Goal: Task Accomplishment & Management: Complete application form

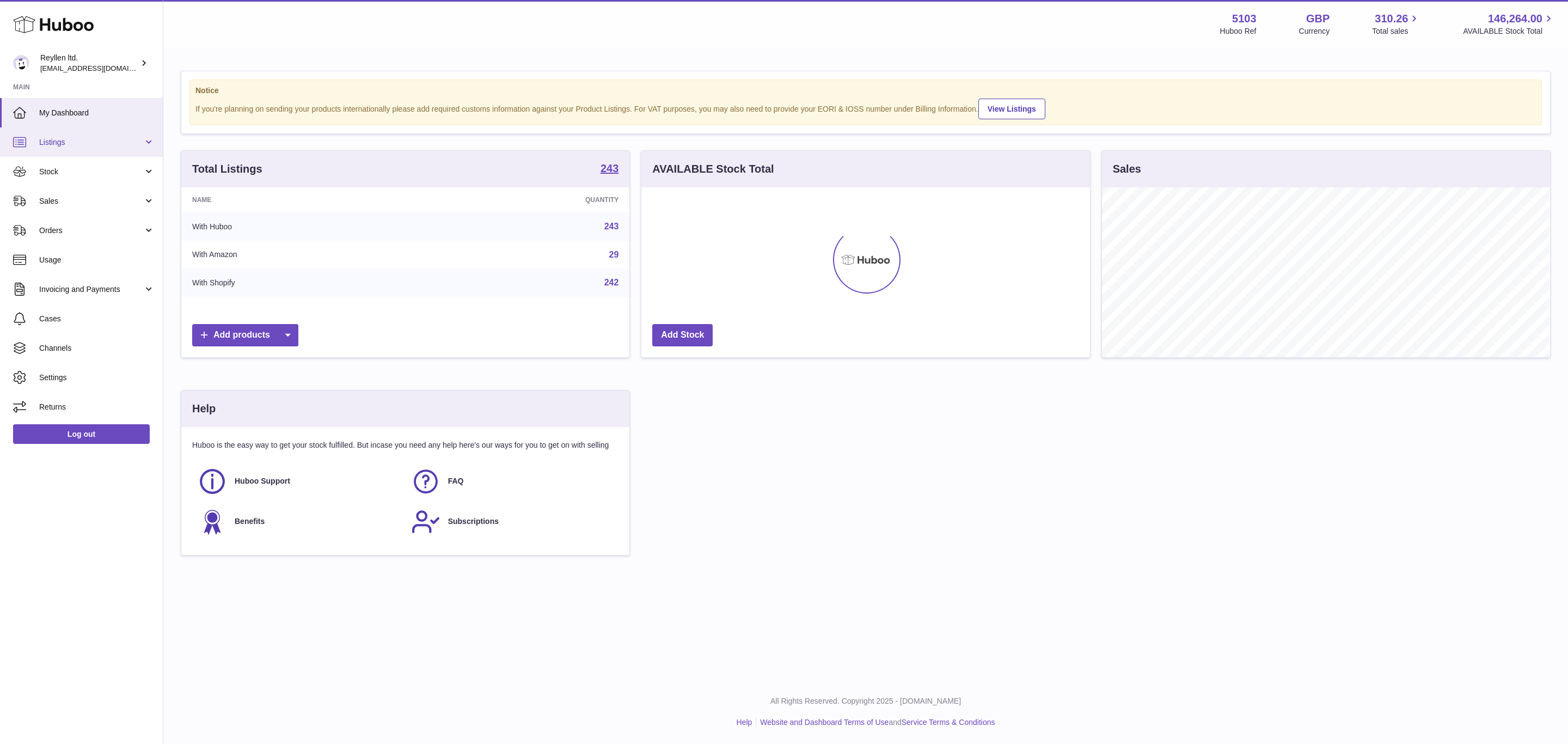
scroll to position [170, 448]
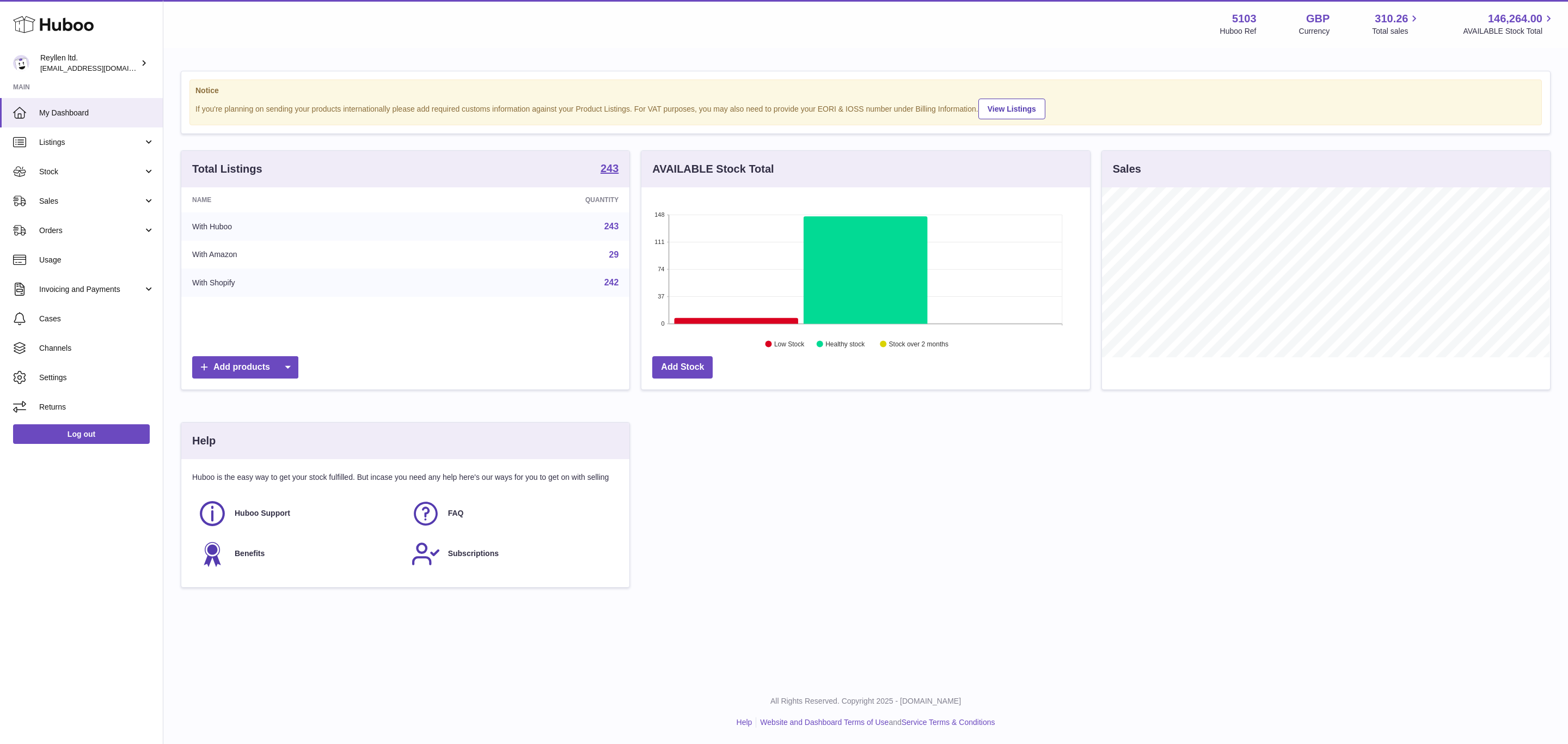
drag, startPoint x: 59, startPoint y: 198, endPoint x: 73, endPoint y: 224, distance: 29.5
click at [59, 198] on span "Sales" at bounding box center [92, 202] width 104 height 10
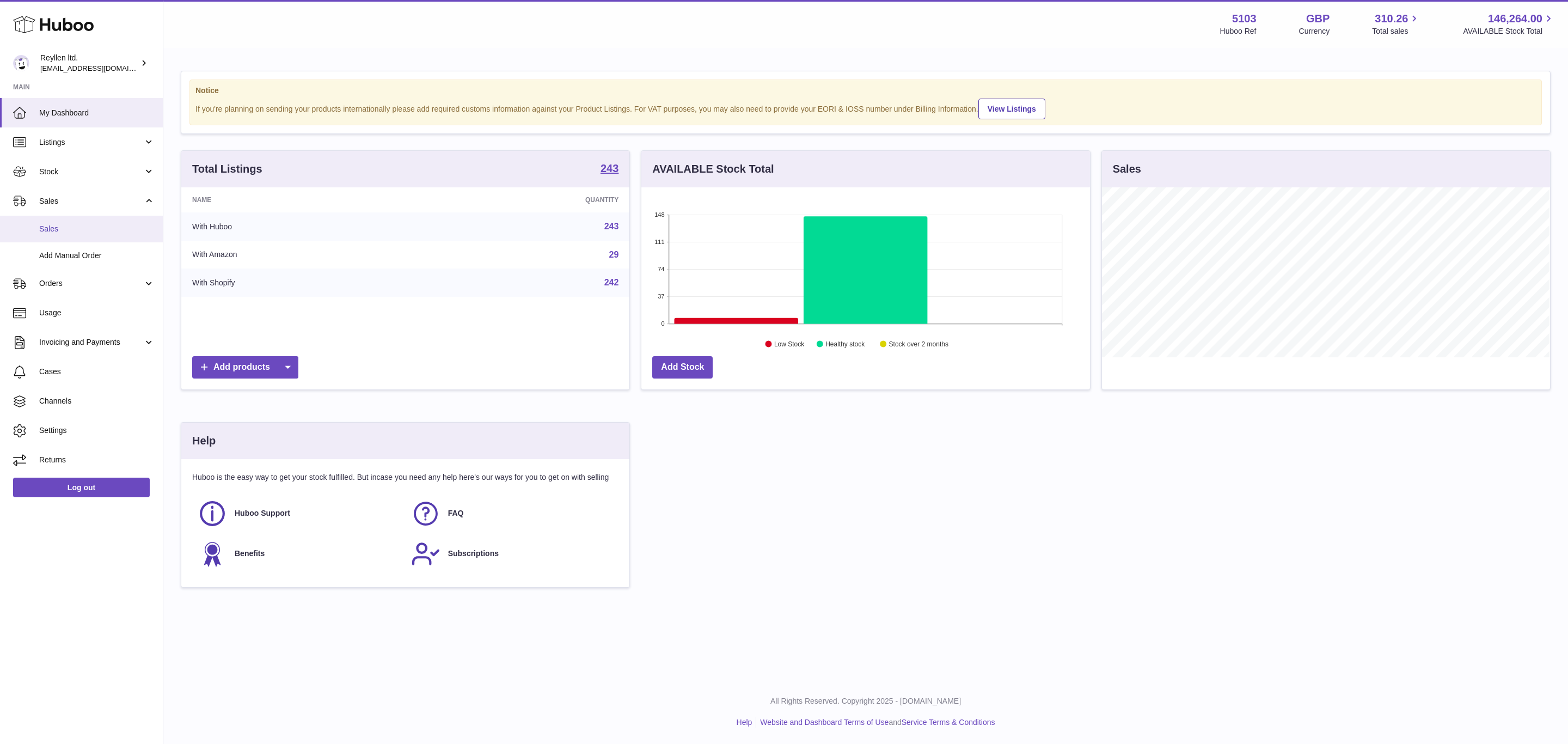
click at [59, 226] on span "Sales" at bounding box center [97, 229] width 116 height 10
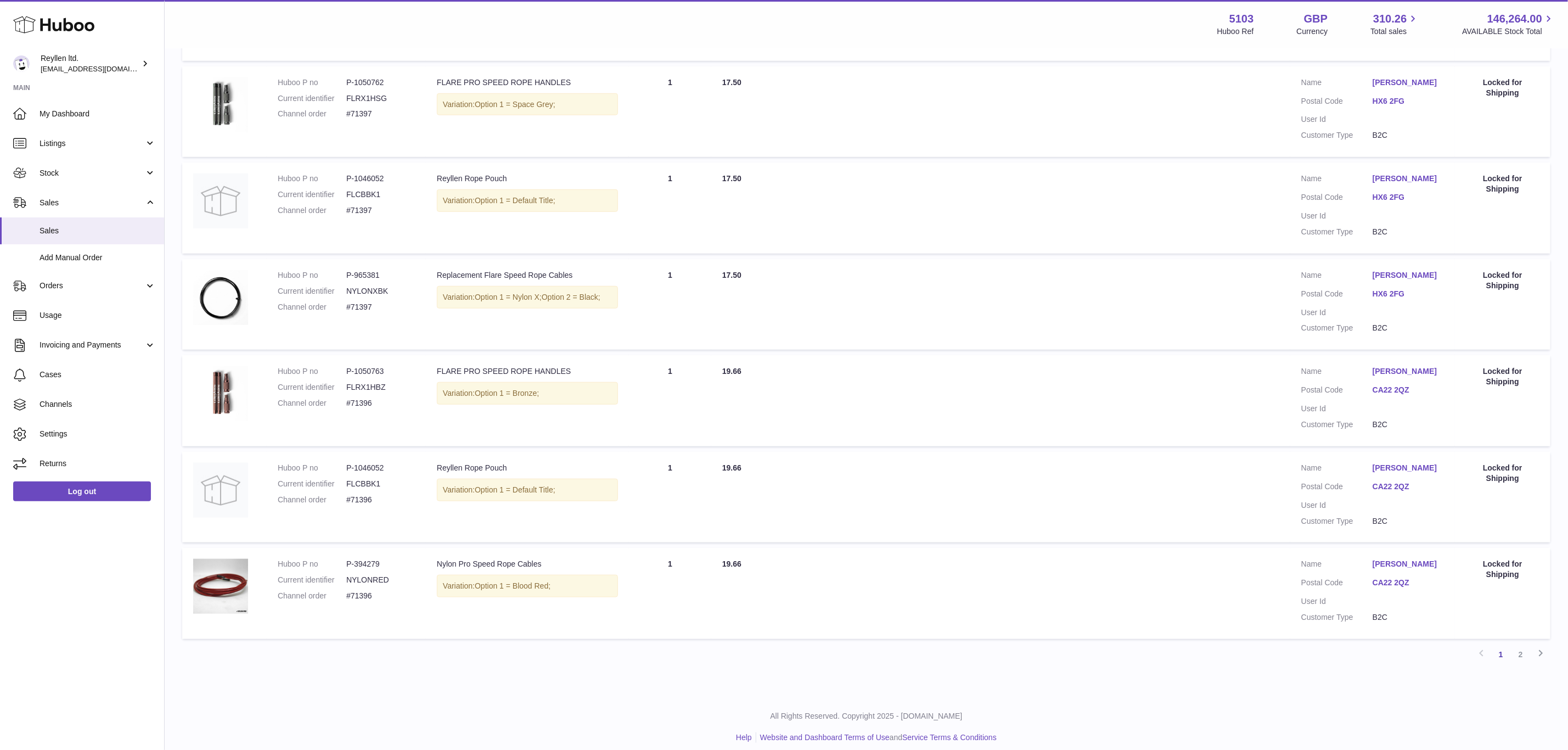
scroll to position [596, 0]
click at [1522, 650] on link "2" at bounding box center [1521, 653] width 20 height 20
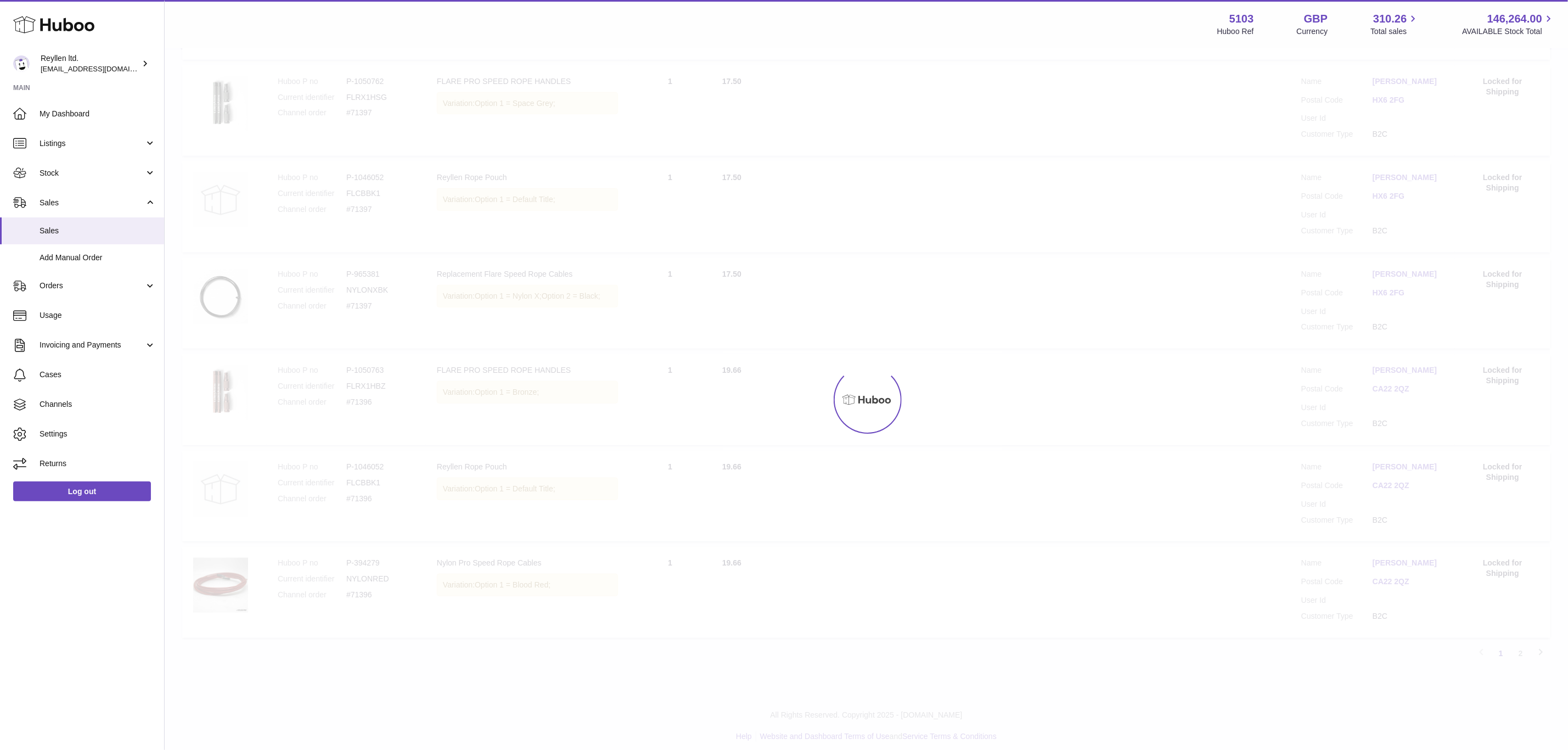
scroll to position [22, 0]
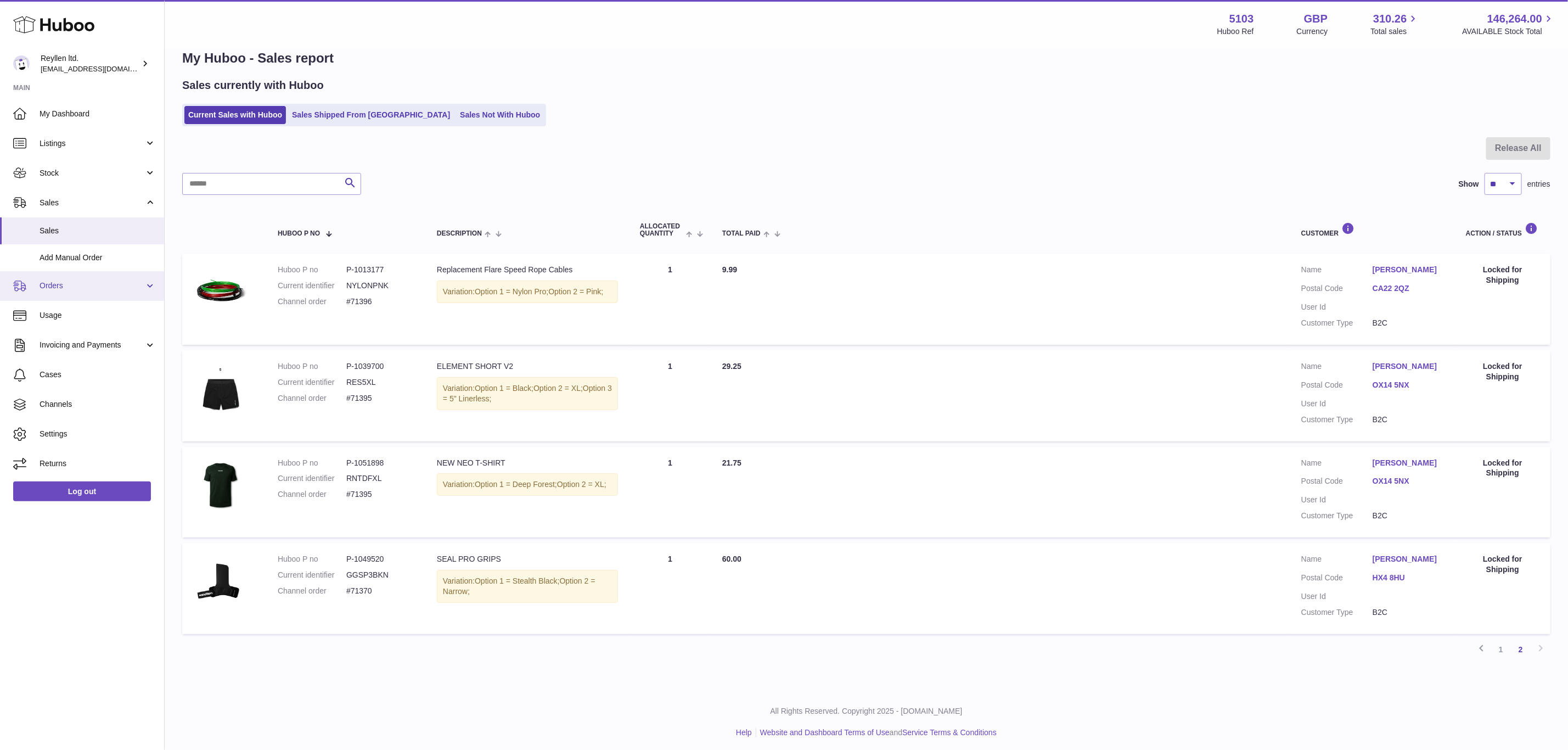
click at [56, 289] on span "Orders" at bounding box center [92, 286] width 105 height 10
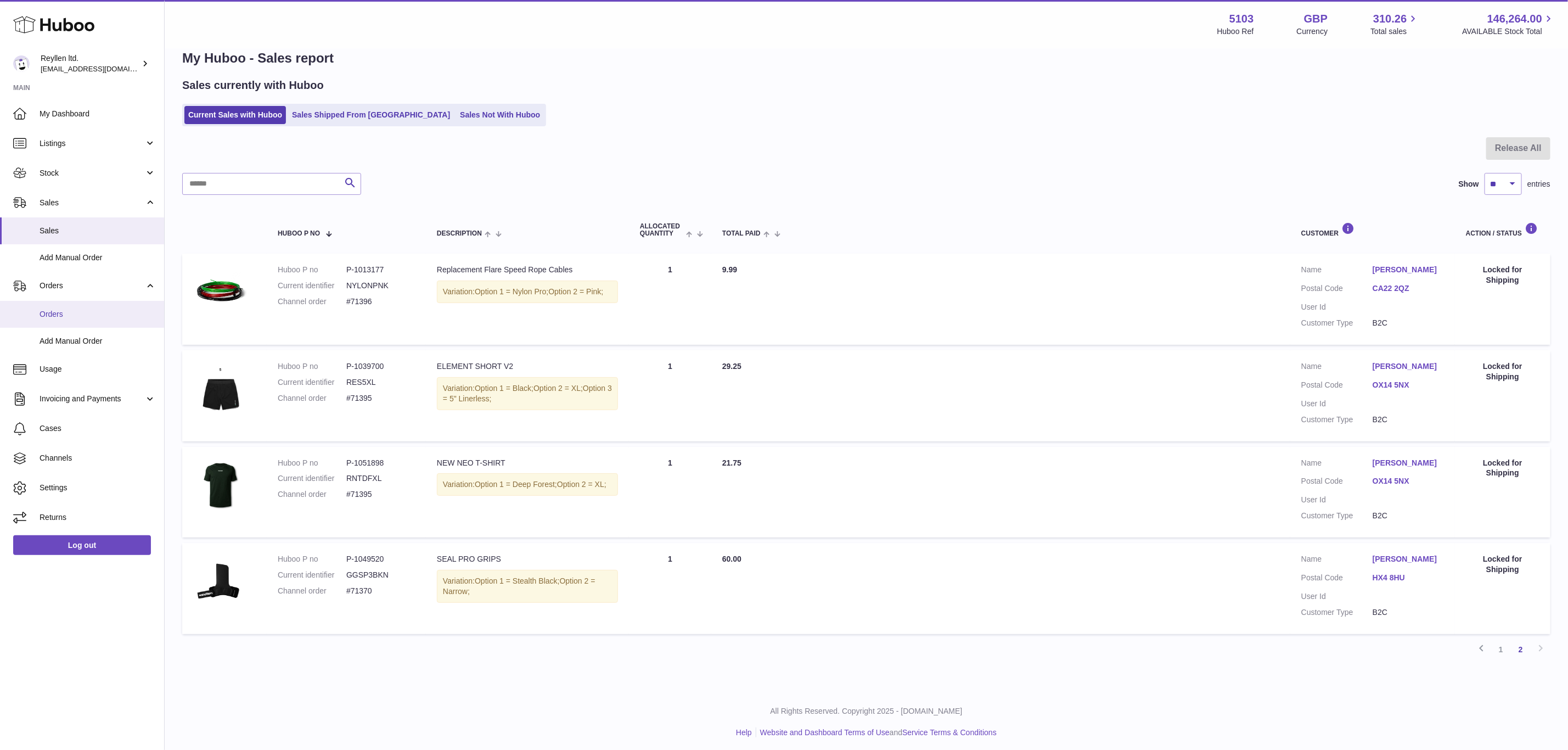
click at [51, 313] on span "Orders" at bounding box center [98, 314] width 117 height 10
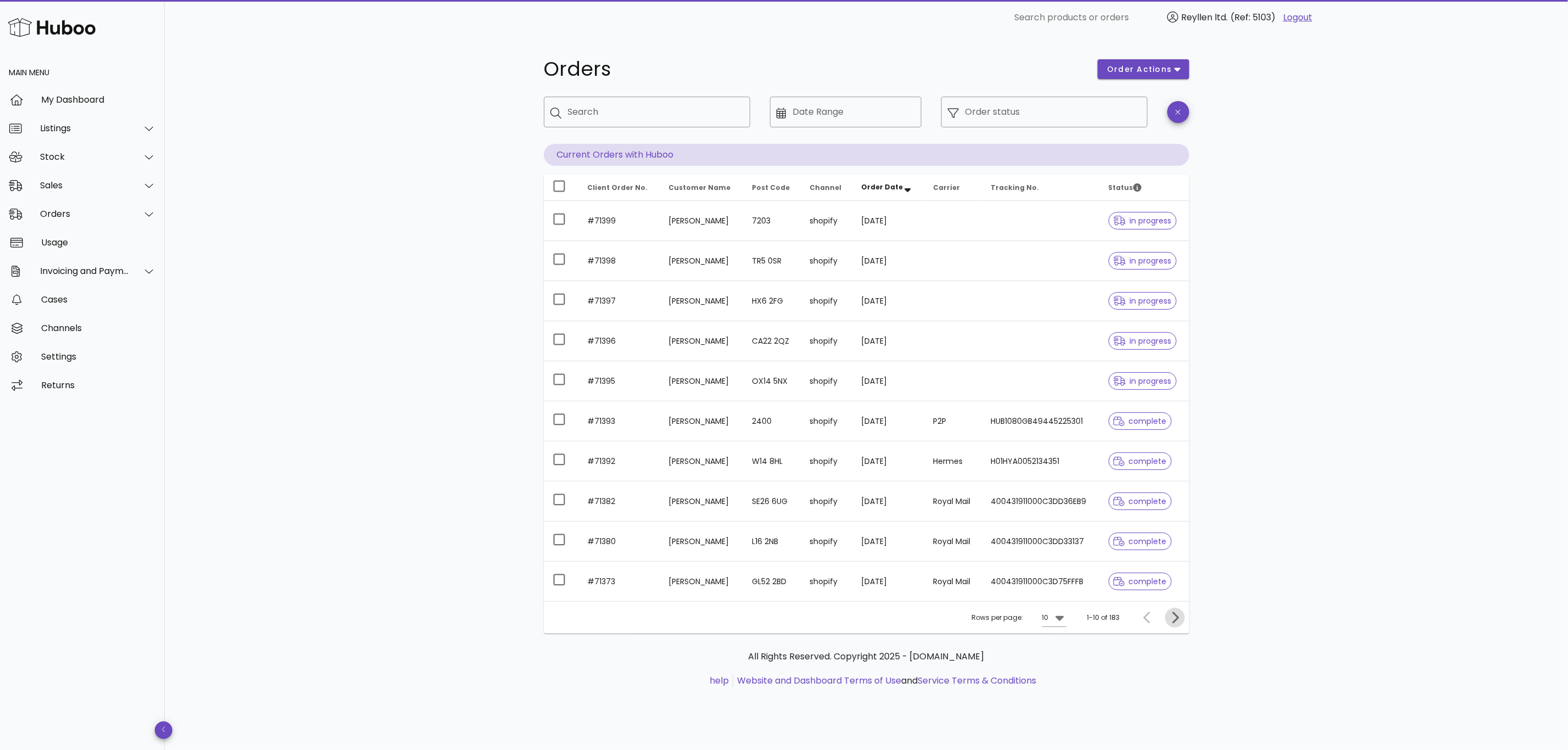
click at [1176, 615] on icon "Next page" at bounding box center [1175, 618] width 13 height 13
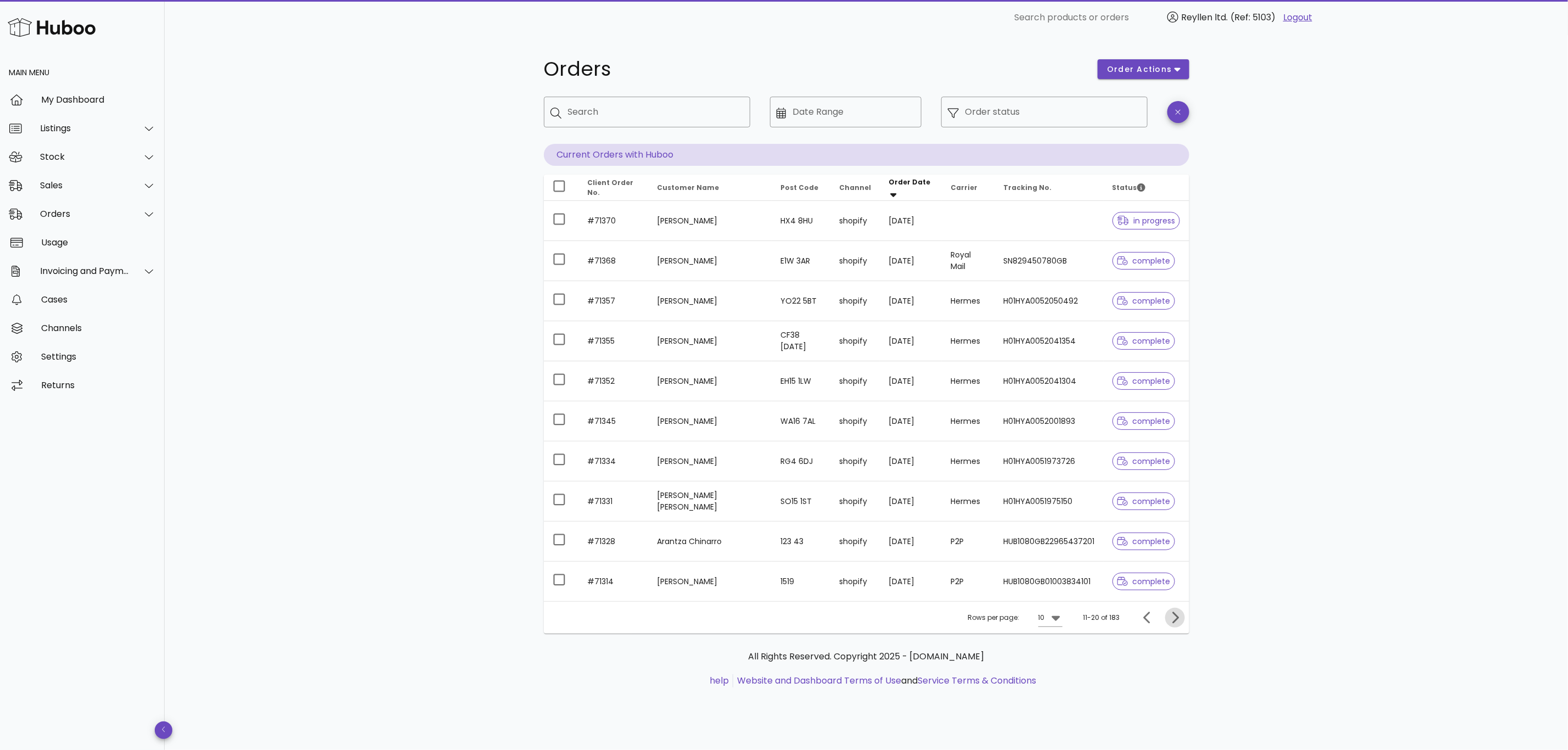
click at [1174, 616] on icon "Next page" at bounding box center [1175, 618] width 7 height 12
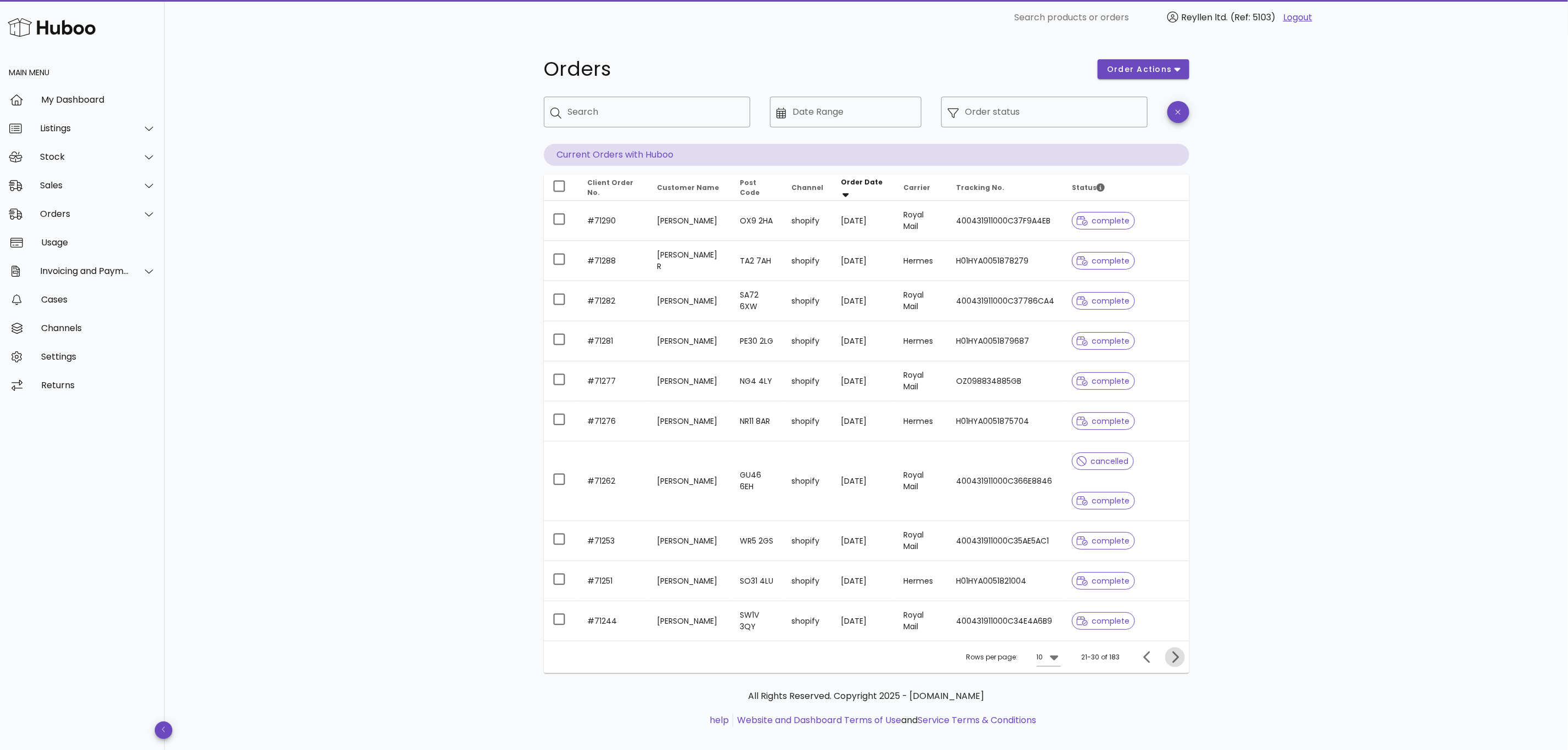
click at [1170, 659] on icon "Next page" at bounding box center [1175, 658] width 13 height 13
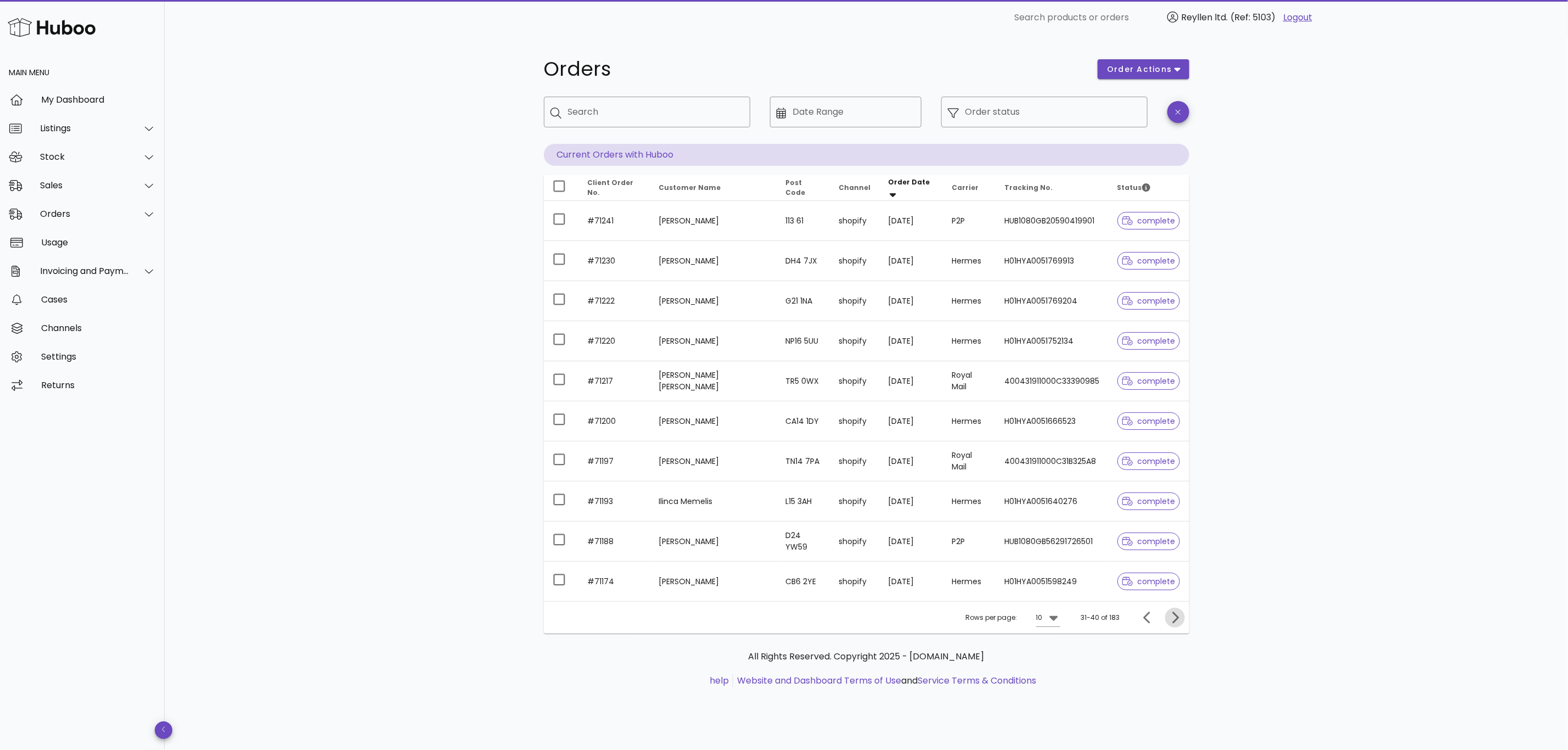
click at [1173, 619] on icon "Next page" at bounding box center [1175, 618] width 13 height 13
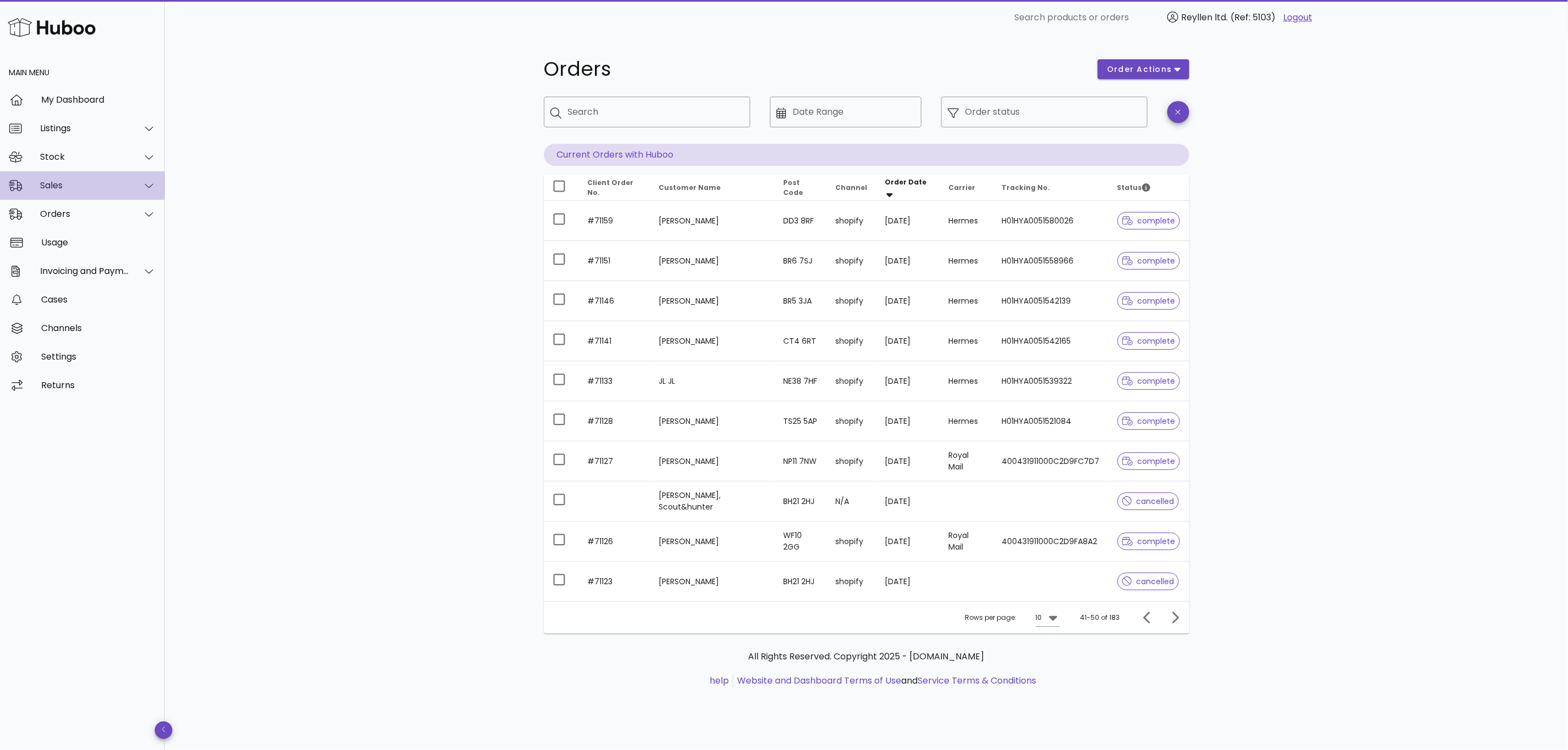
click at [35, 183] on div "Sales" at bounding box center [82, 185] width 165 height 29
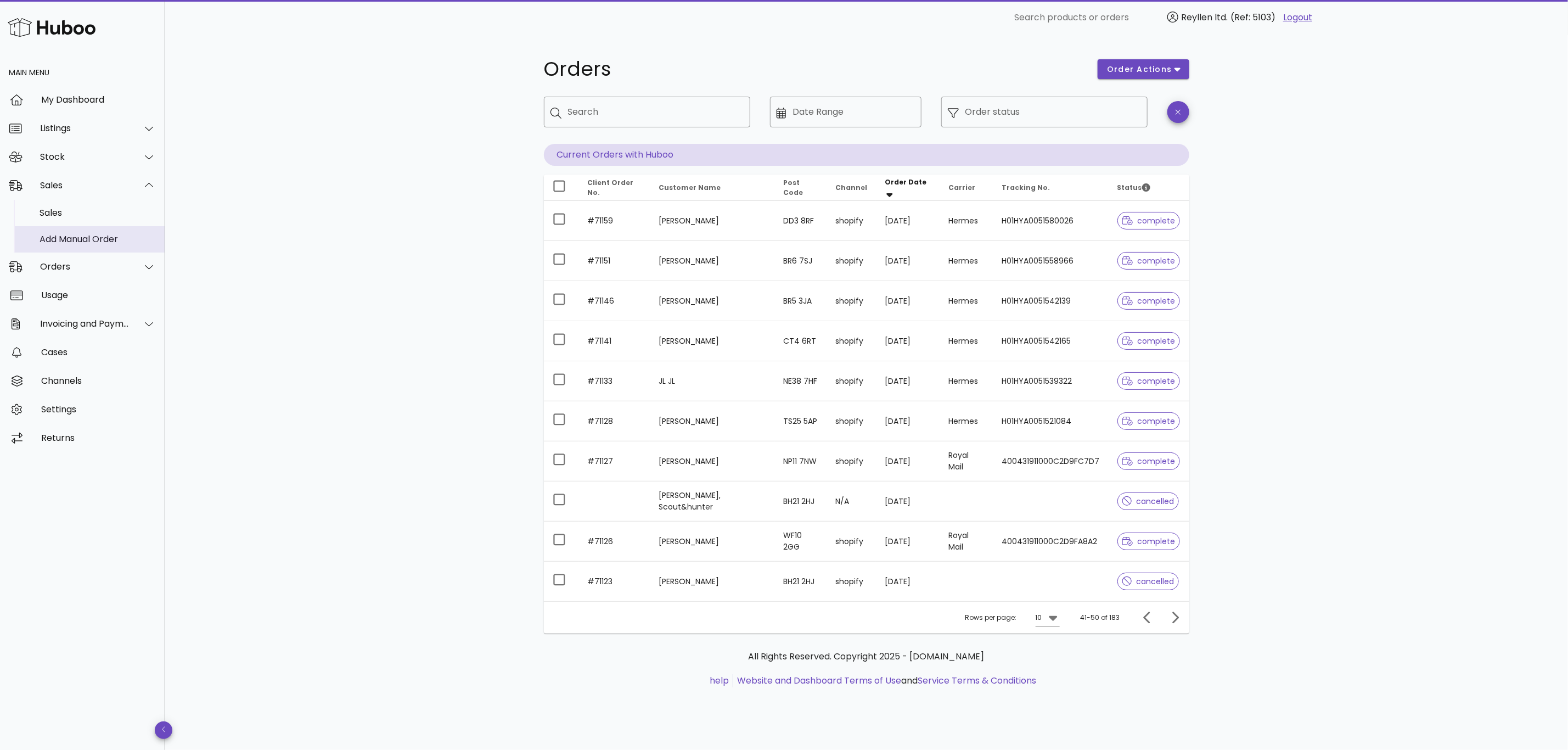
click at [72, 237] on div "Add Manual Order" at bounding box center [98, 239] width 117 height 10
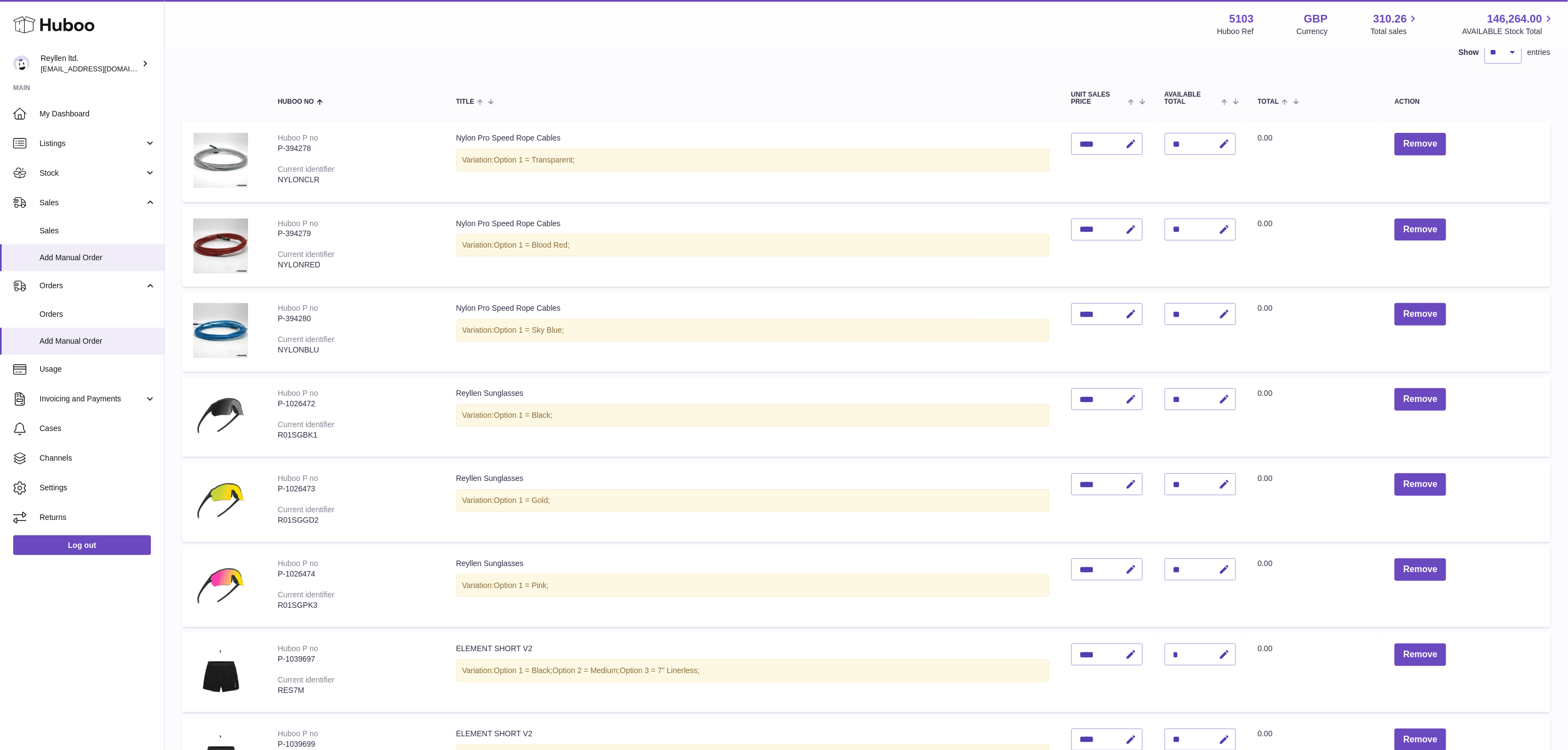
scroll to position [82, 0]
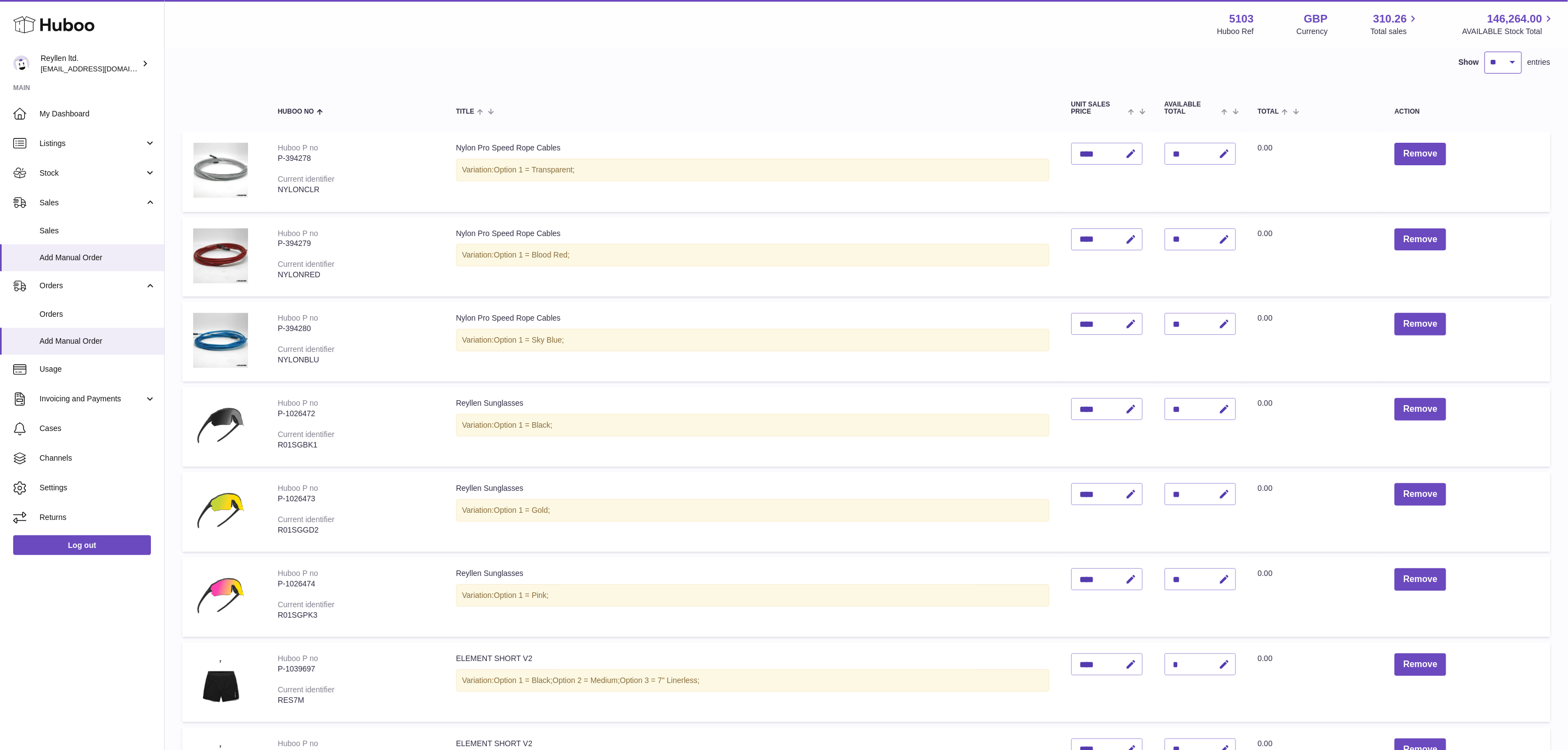
click at [1502, 59] on select "** ** ** ***" at bounding box center [1503, 63] width 38 height 22
select select "***"
click at [1485, 52] on select "** ** ** ***" at bounding box center [1503, 63] width 38 height 22
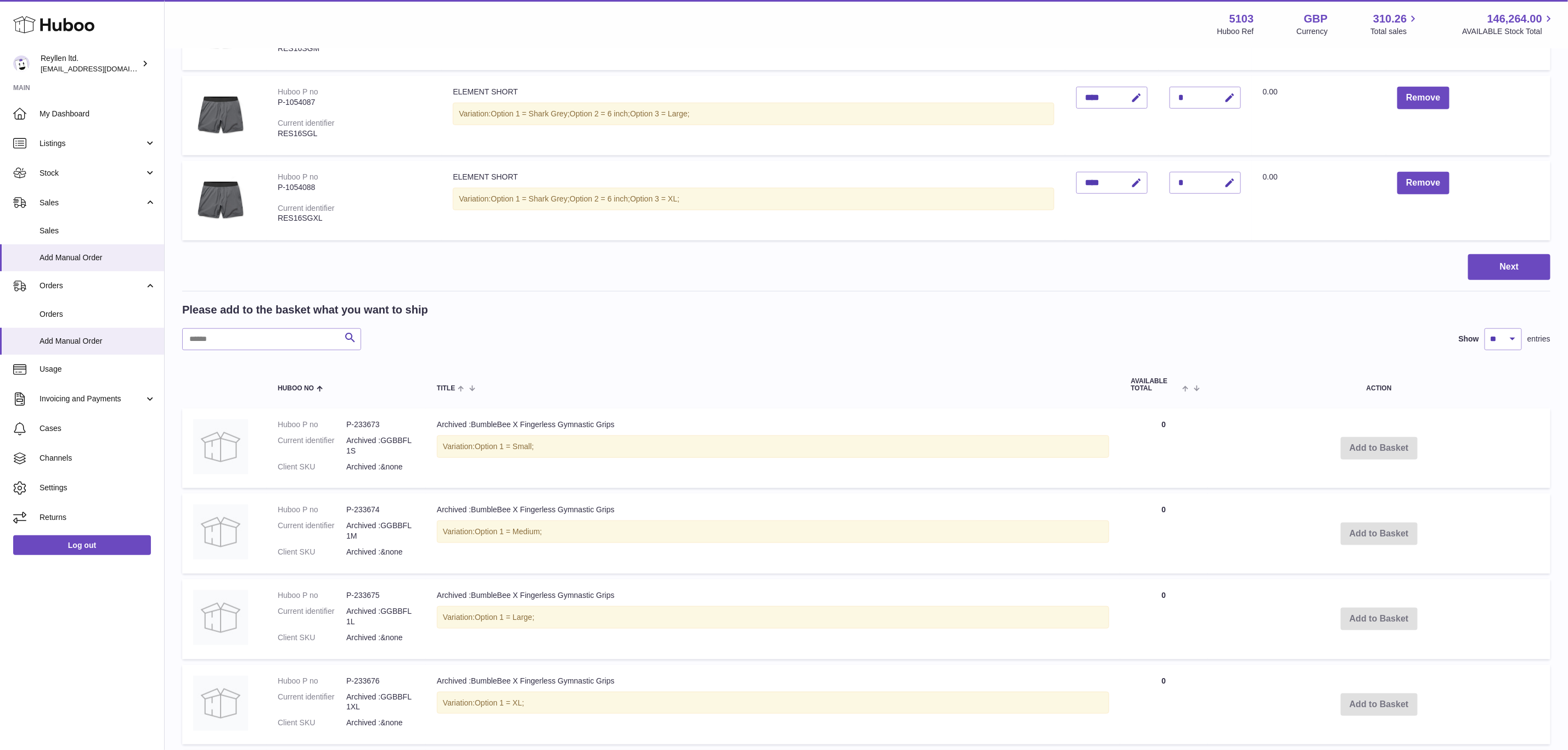
scroll to position [3764, 0]
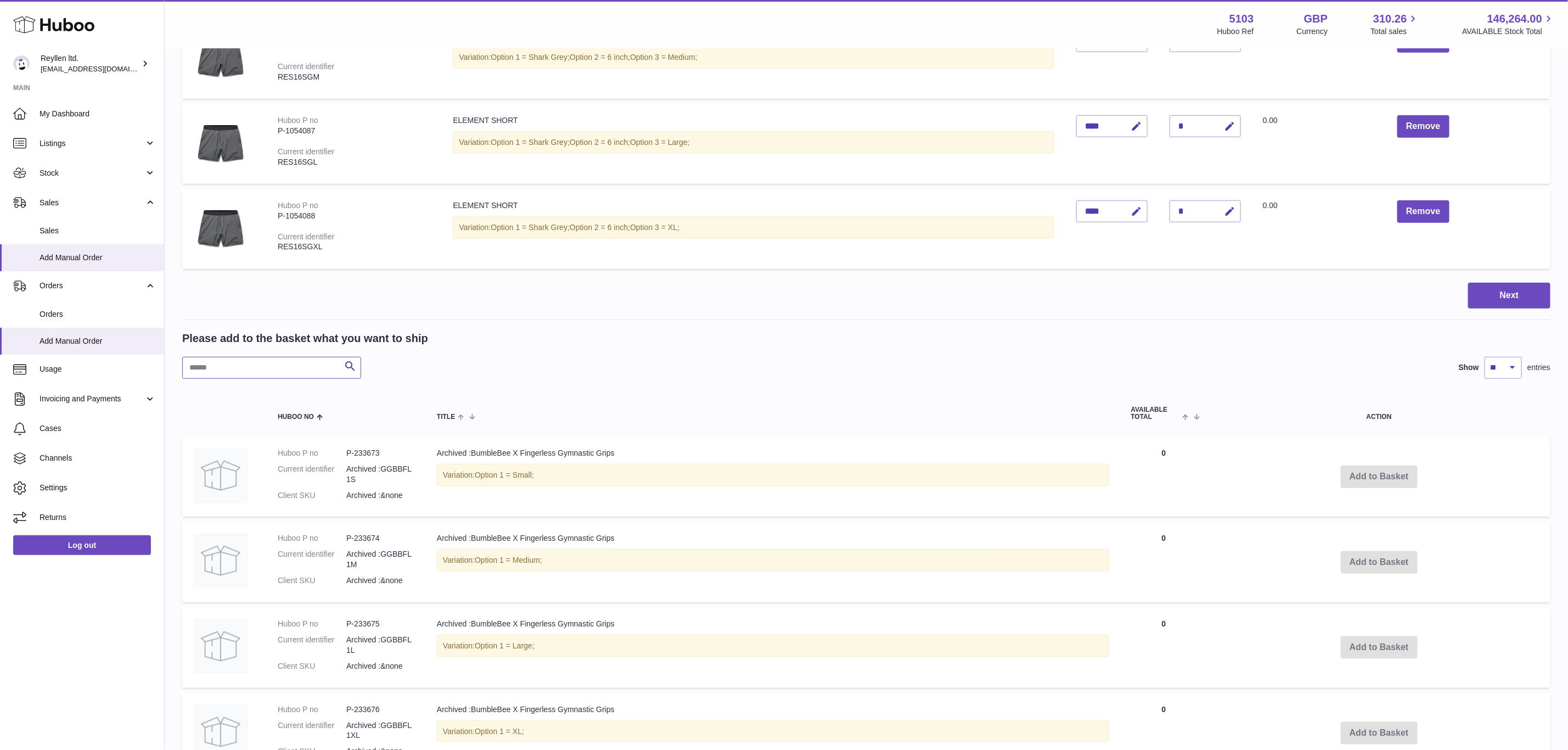
click at [213, 357] on input "text" at bounding box center [272, 368] width 179 height 22
paste input "*******"
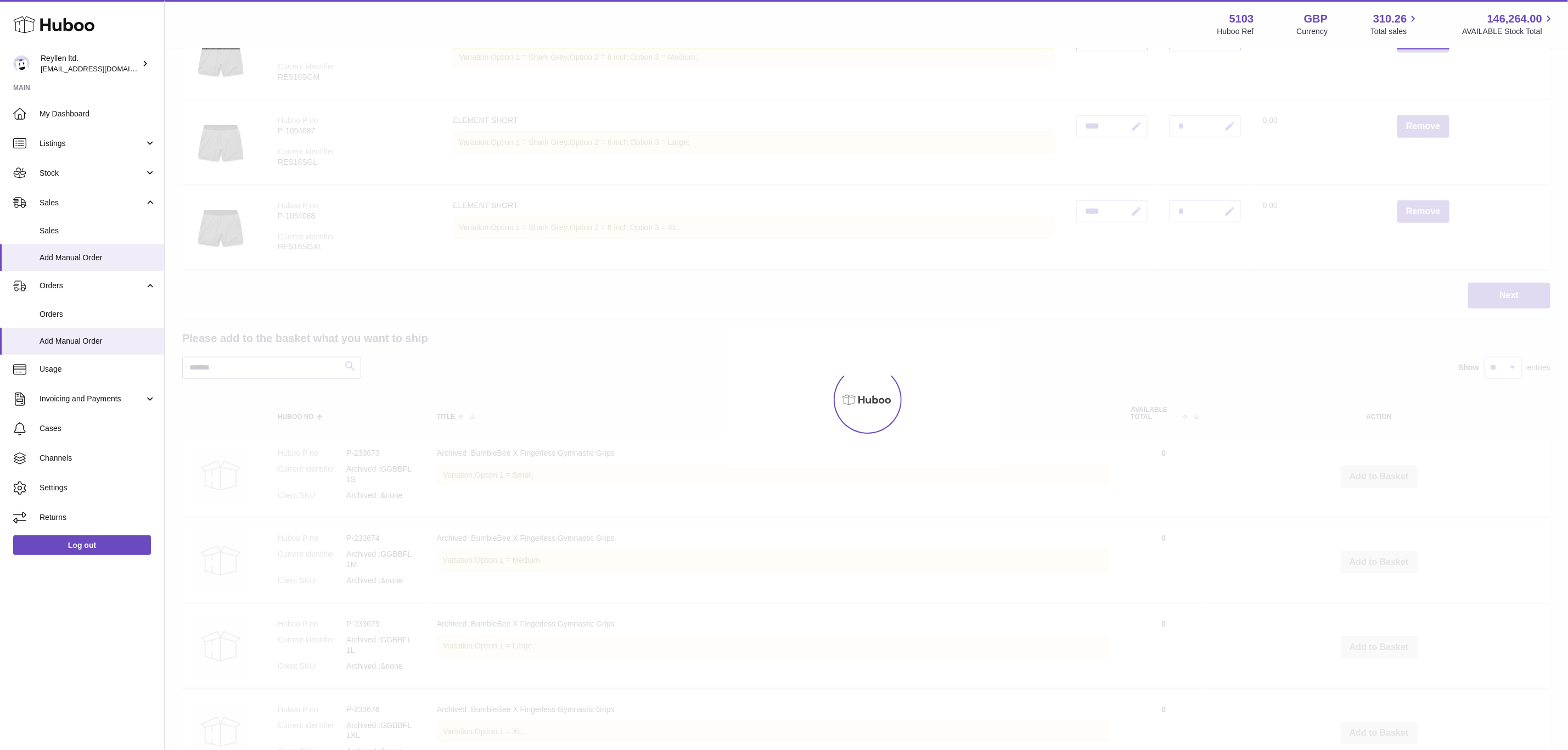
scroll to position [3633, 0]
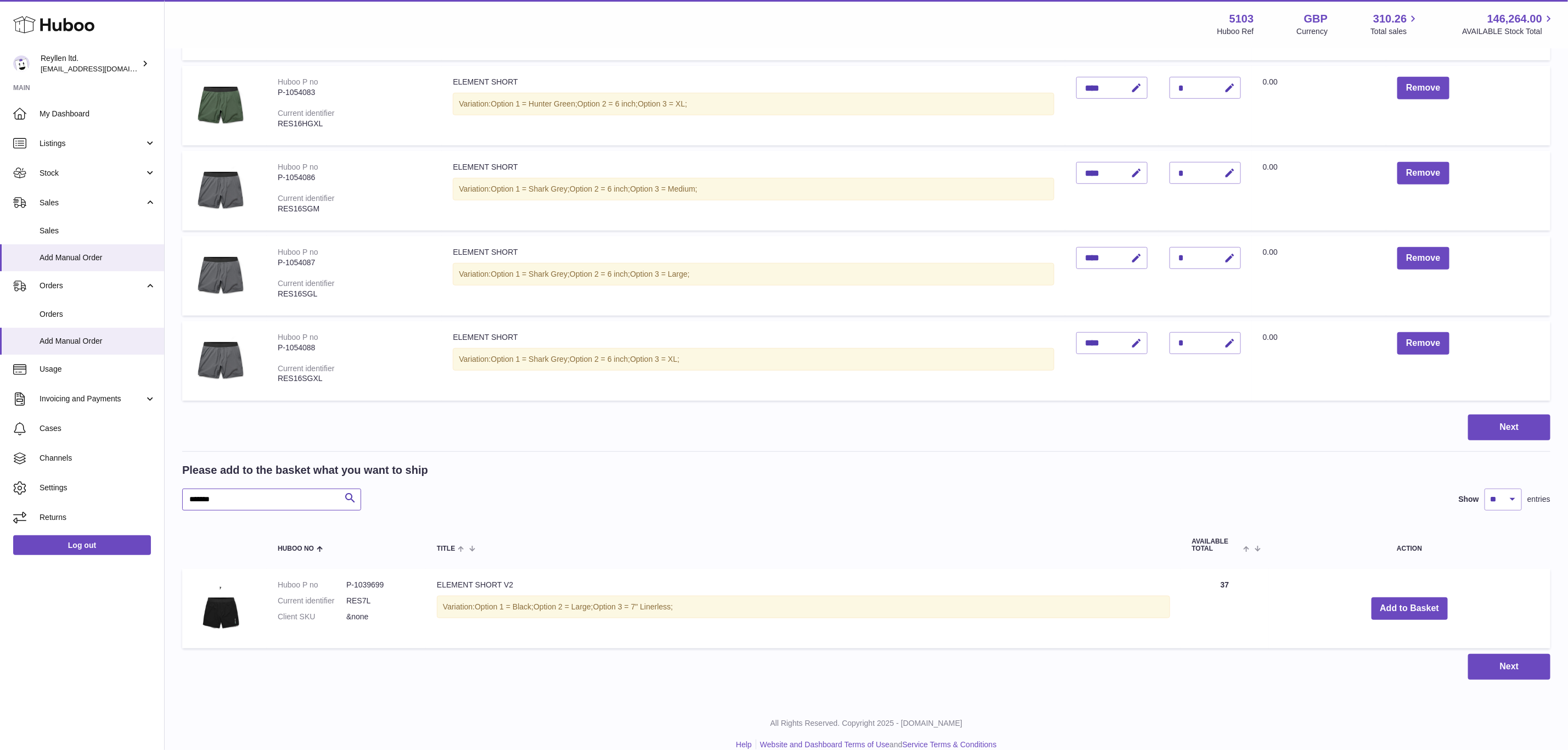
type input "*******"
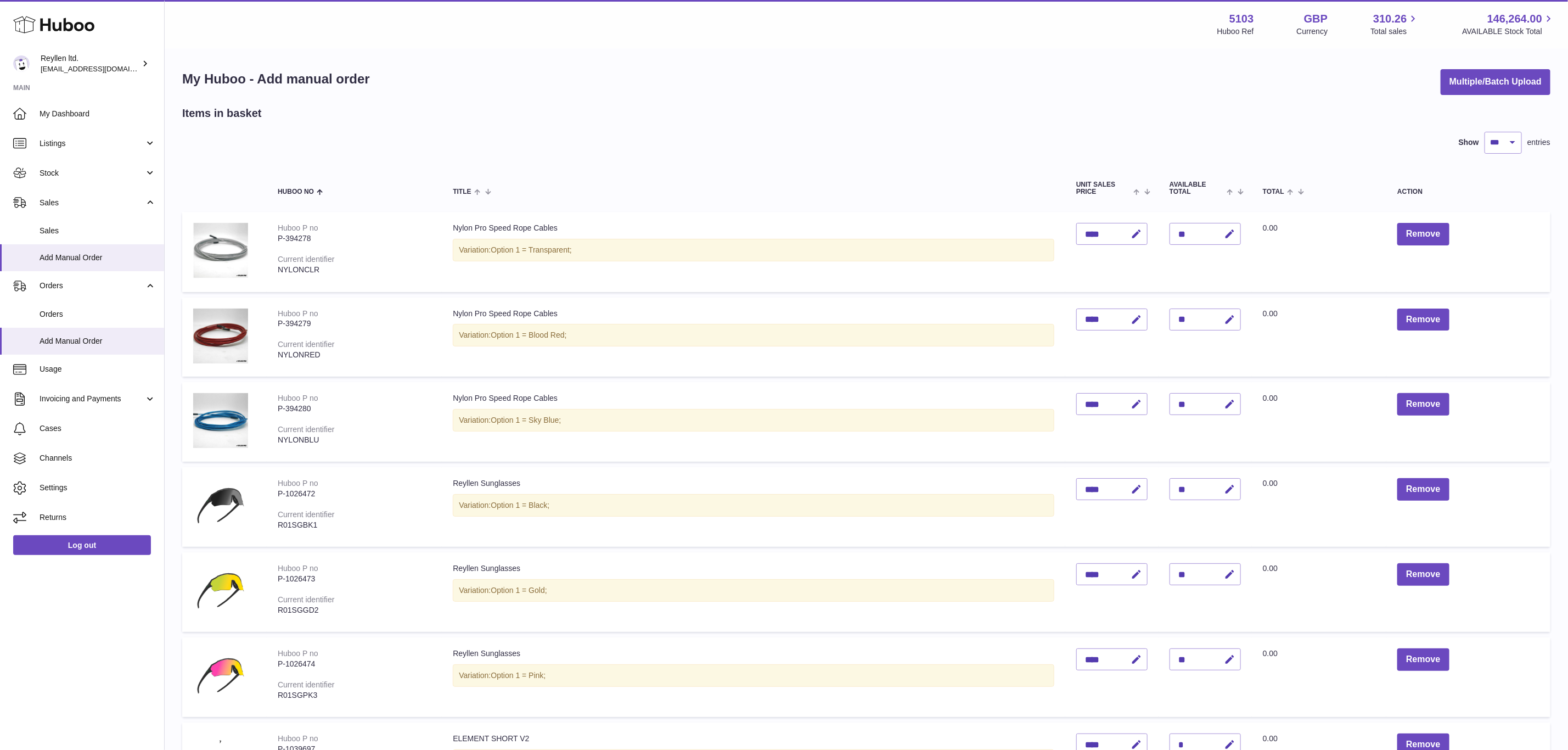
scroll to position [0, 0]
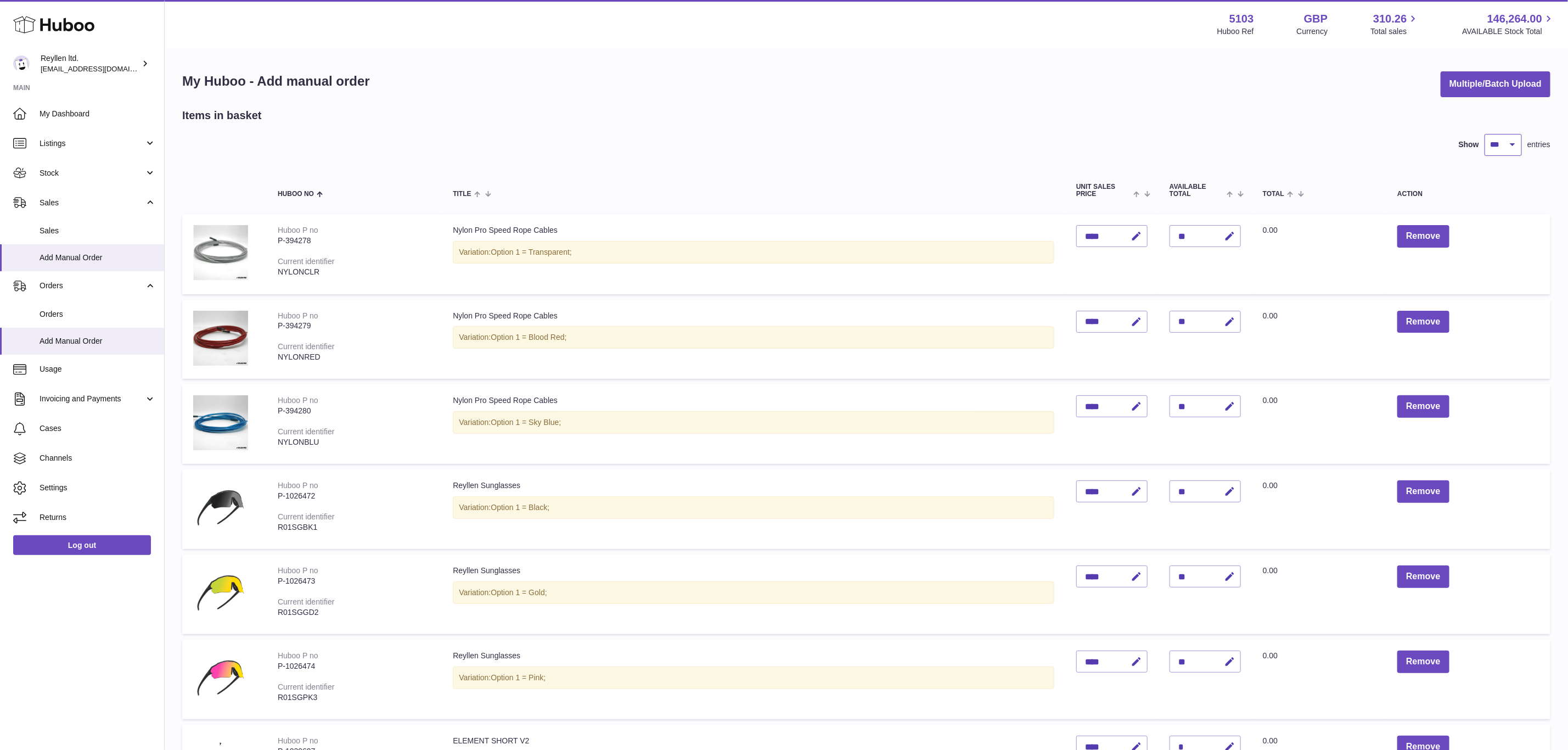
click at [1507, 142] on select "** ** ** ***" at bounding box center [1503, 145] width 38 height 22
click at [1485, 134] on select "** ** ** ***" at bounding box center [1503, 145] width 38 height 22
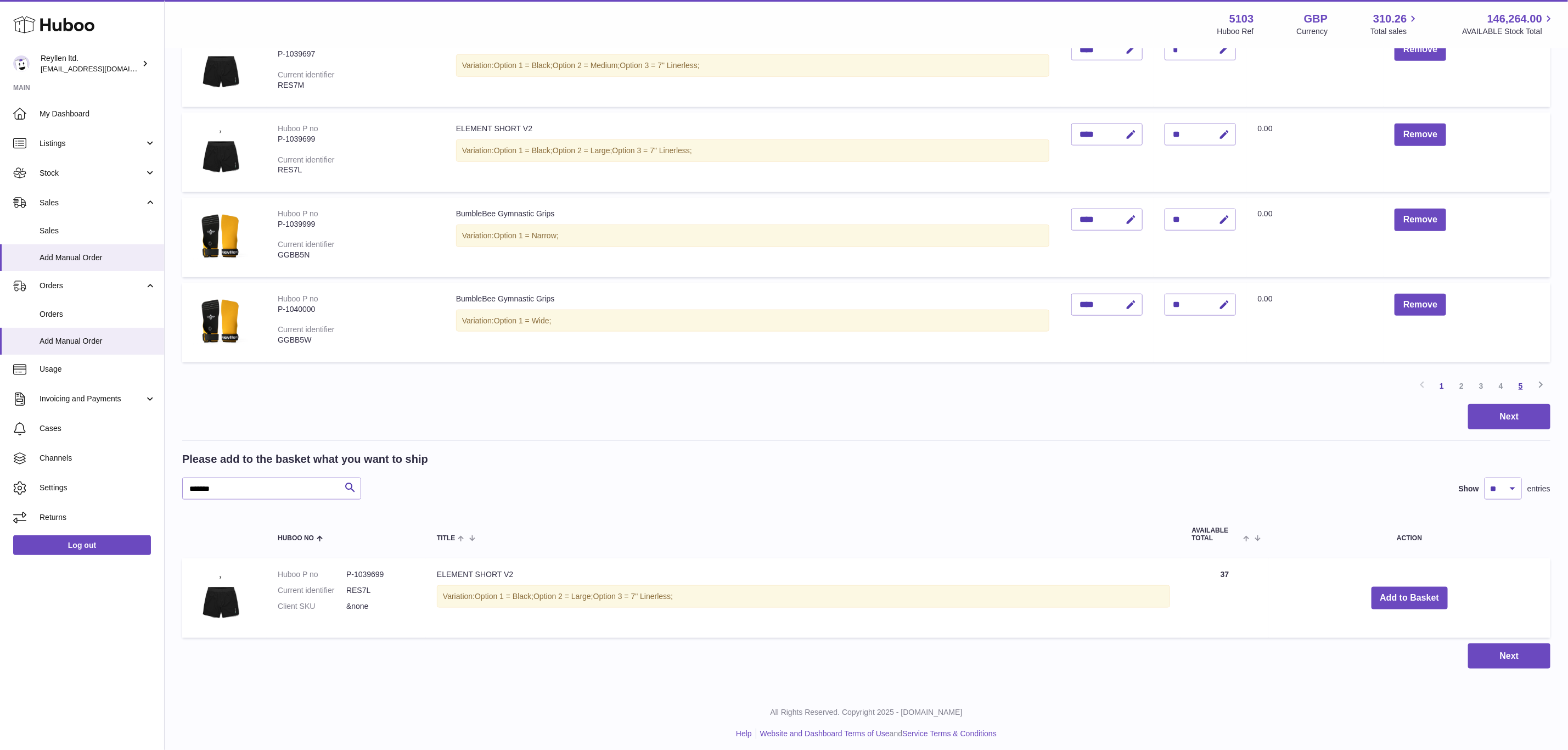
click at [1520, 378] on link "5" at bounding box center [1521, 386] width 20 height 20
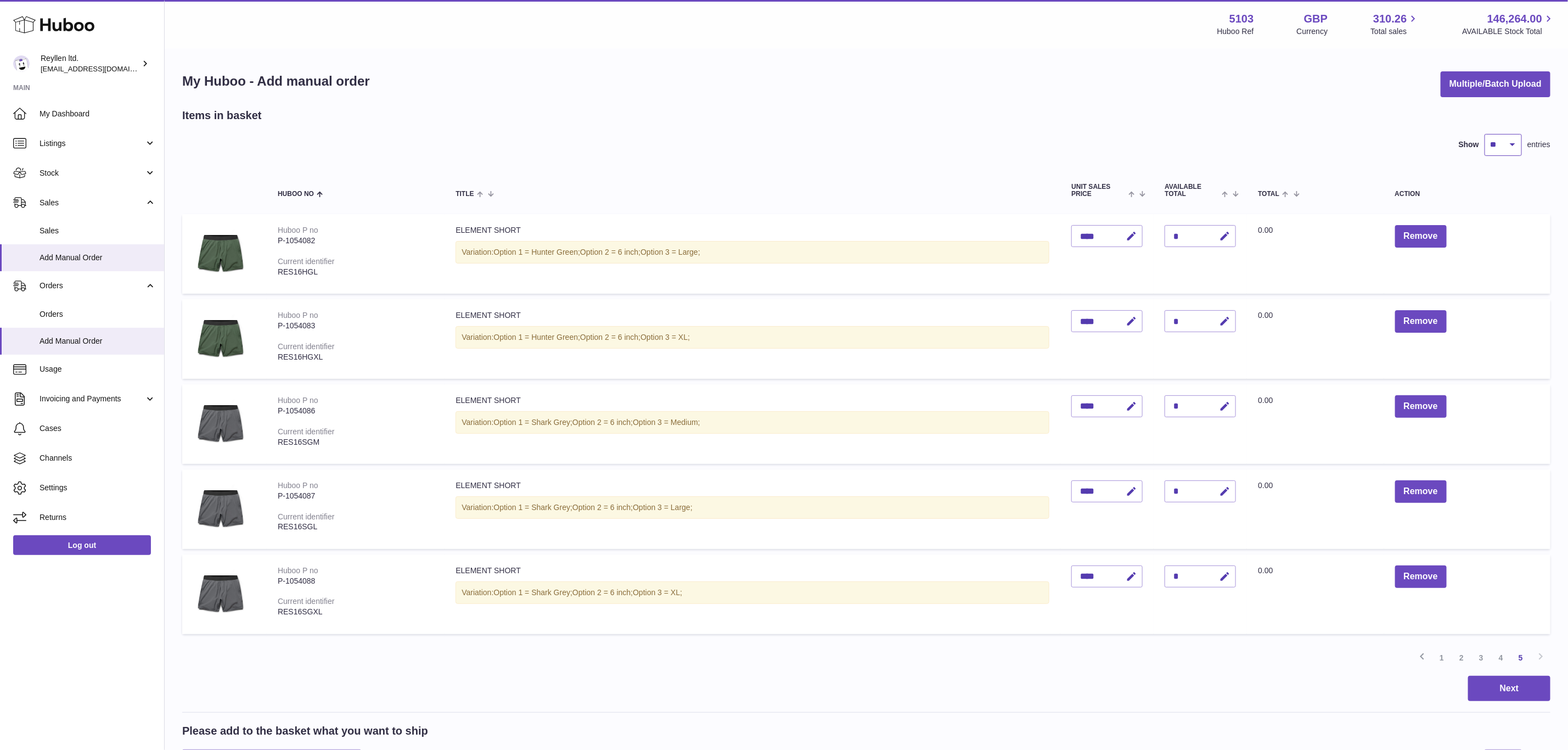
click at [1512, 145] on select "** ** ** ***" at bounding box center [1503, 145] width 38 height 22
select select "***"
click at [1485, 134] on select "** ** ** ***" at bounding box center [1503, 145] width 38 height 22
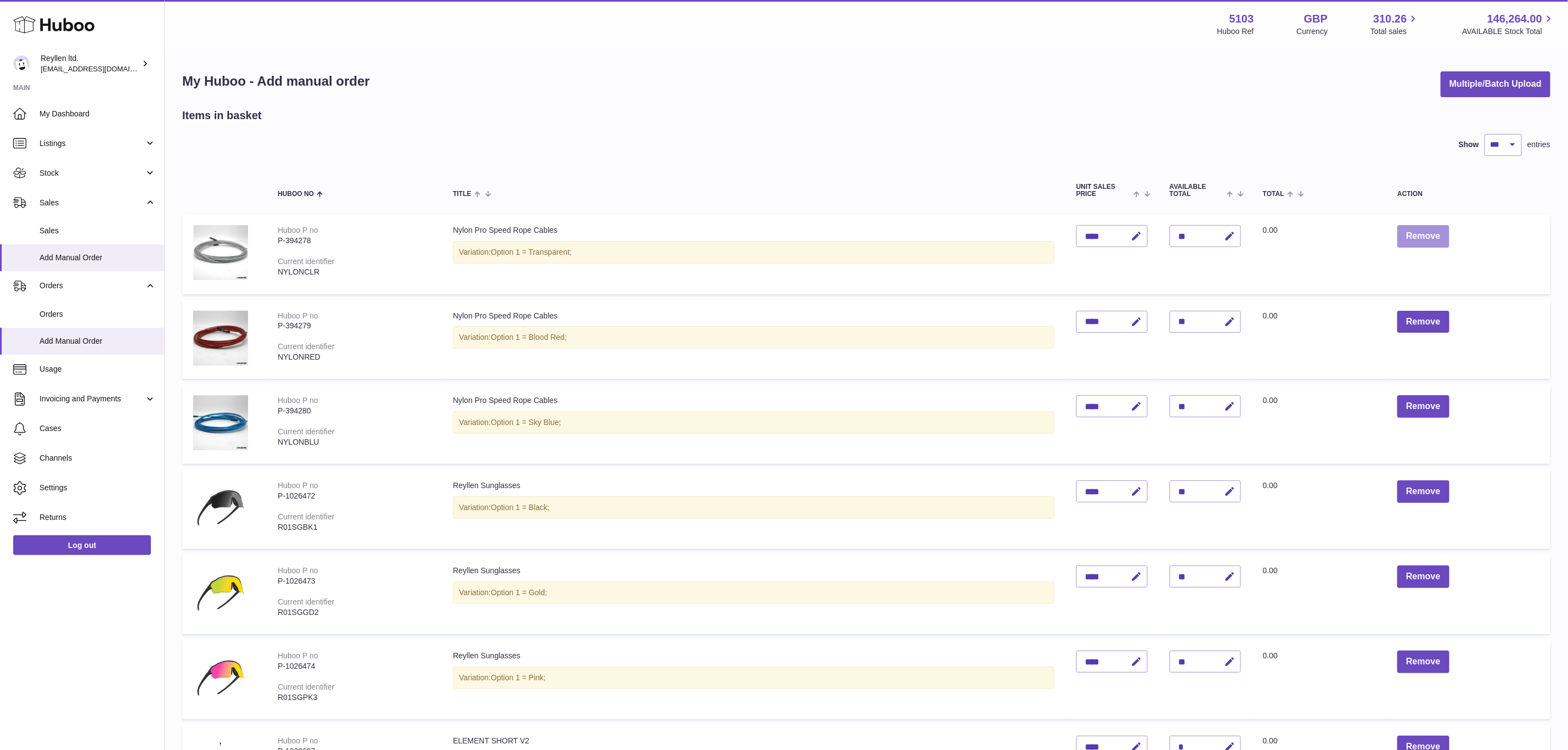
click at [1422, 236] on button "Remove" at bounding box center [1423, 236] width 52 height 22
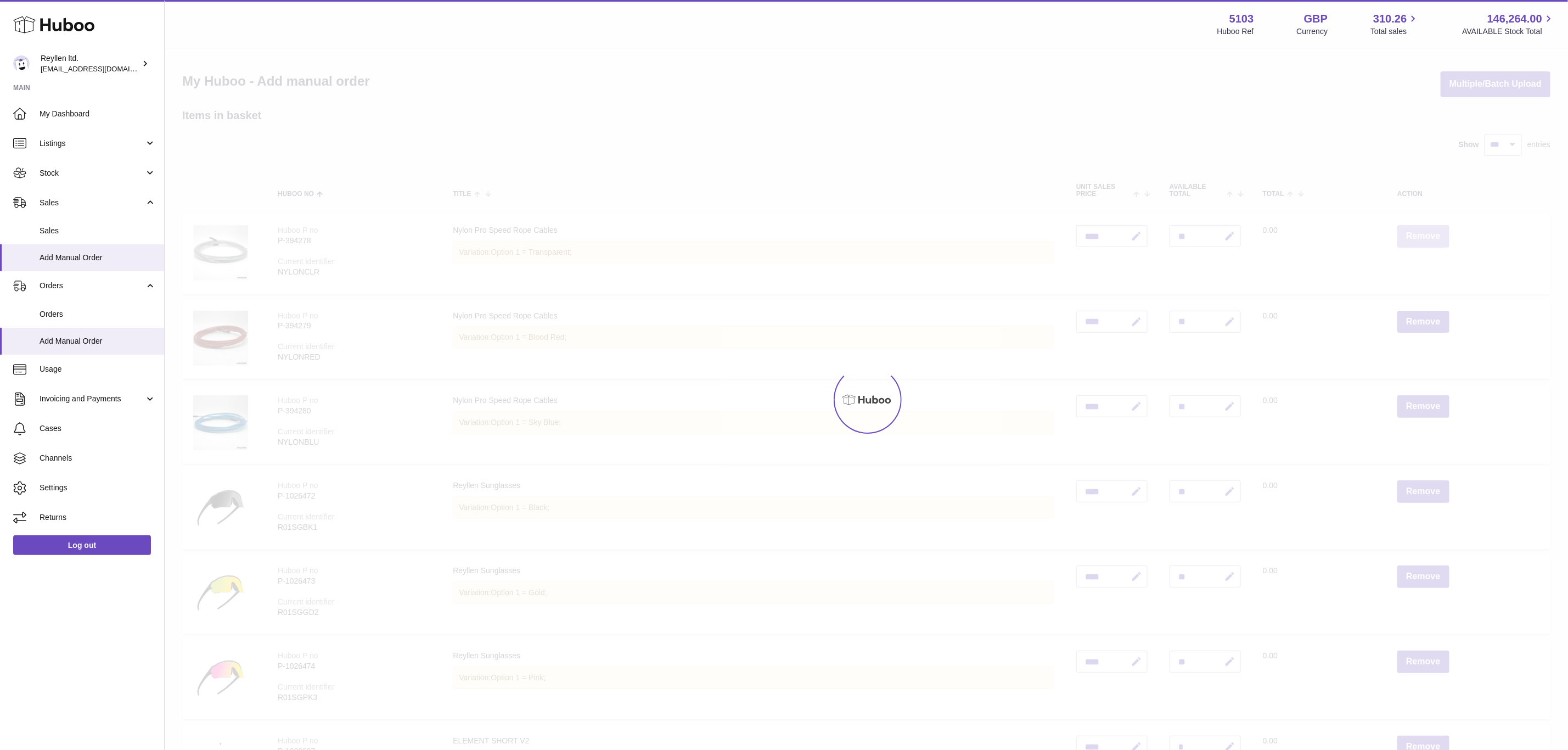
click at [1422, 236] on div at bounding box center [866, 400] width 1403 height 700
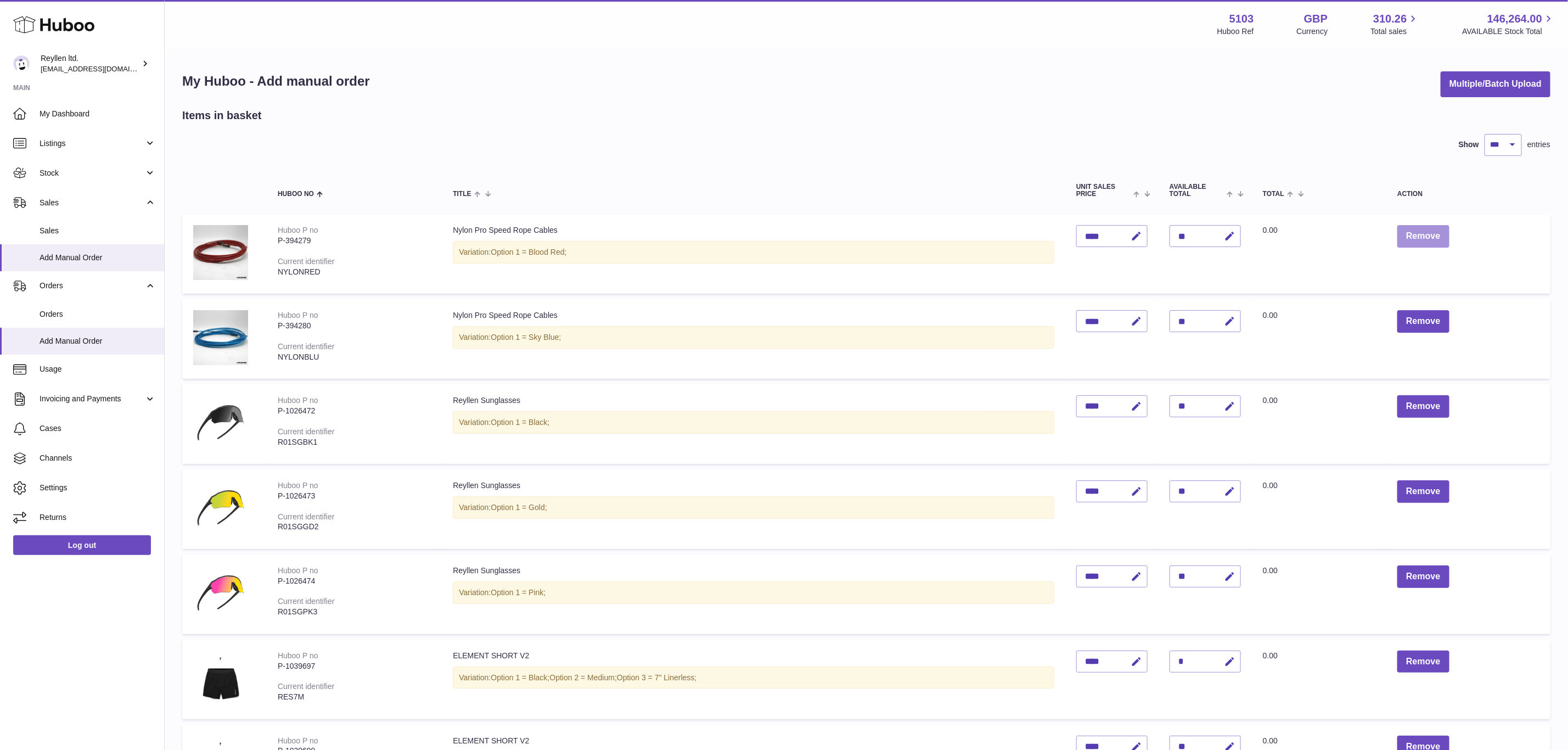
click at [1422, 236] on button "Remove" at bounding box center [1423, 236] width 52 height 22
click at [0, 236] on div at bounding box center [0, 375] width 0 height 750
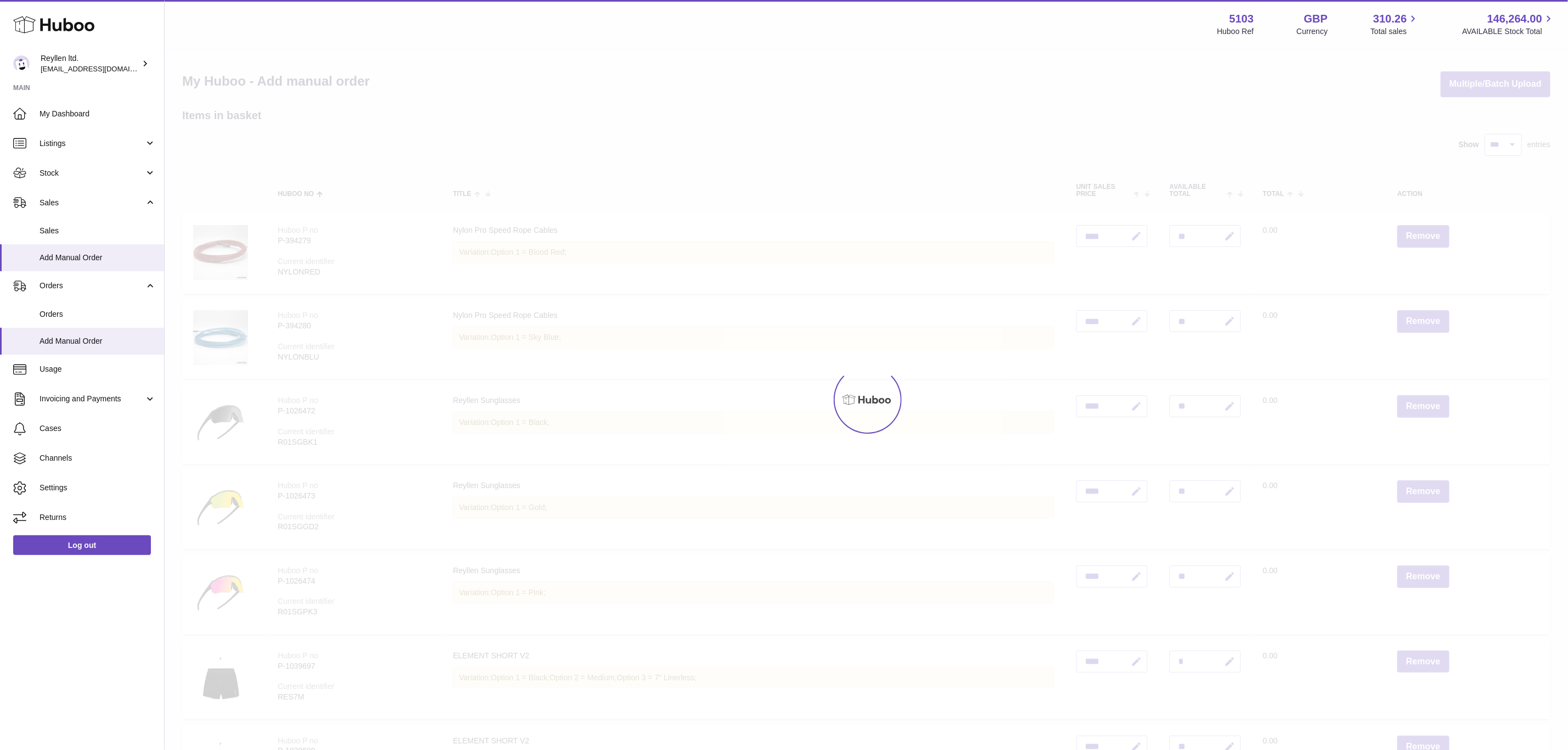
click at [1422, 236] on div at bounding box center [866, 400] width 1403 height 700
click at [1422, 310] on button "Remove" at bounding box center [1423, 321] width 52 height 22
click at [1422, 236] on div at bounding box center [866, 400] width 1403 height 700
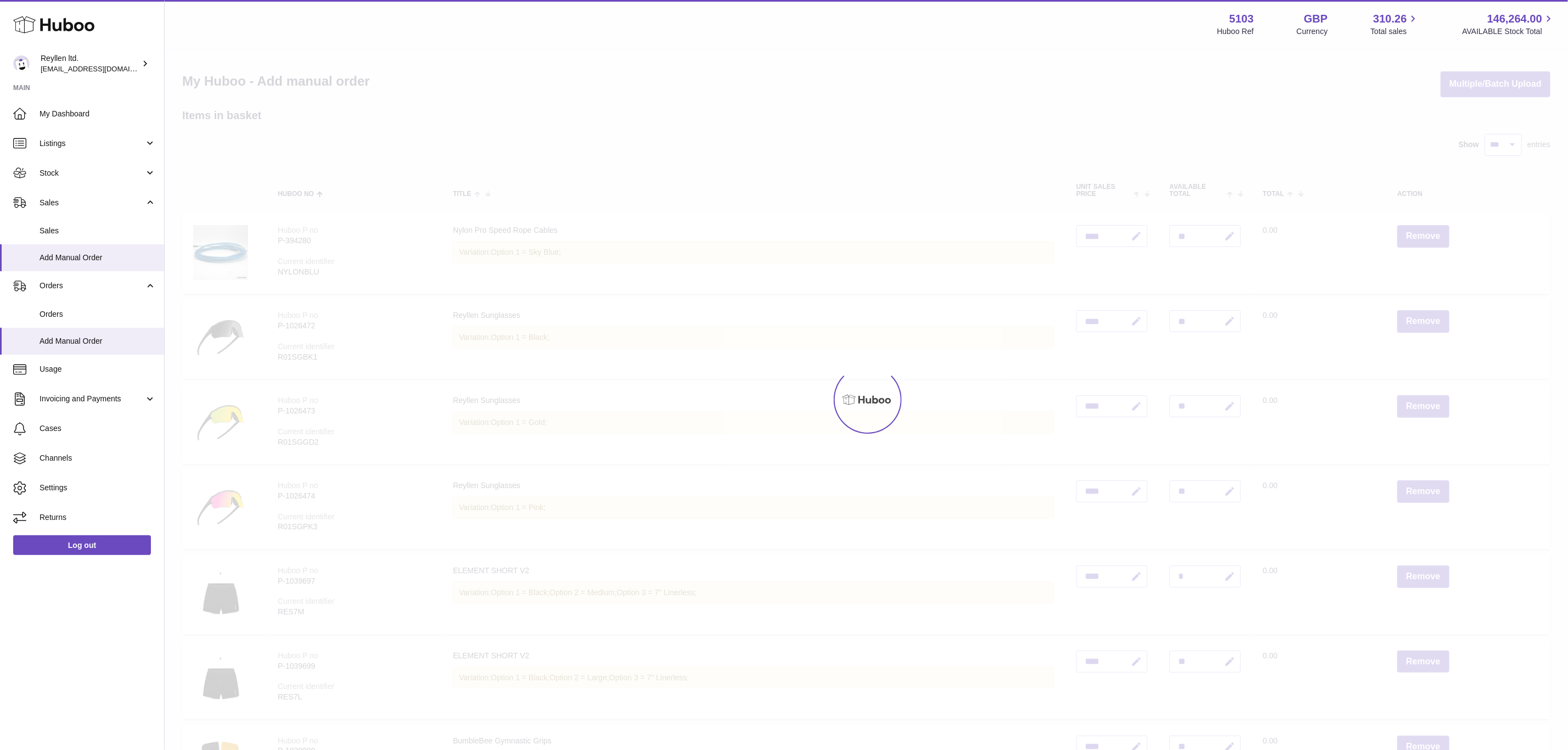
click at [1422, 236] on div at bounding box center [866, 400] width 1403 height 700
click at [1422, 310] on button "Remove" at bounding box center [1423, 321] width 52 height 22
click at [1422, 236] on div at bounding box center [866, 400] width 1403 height 700
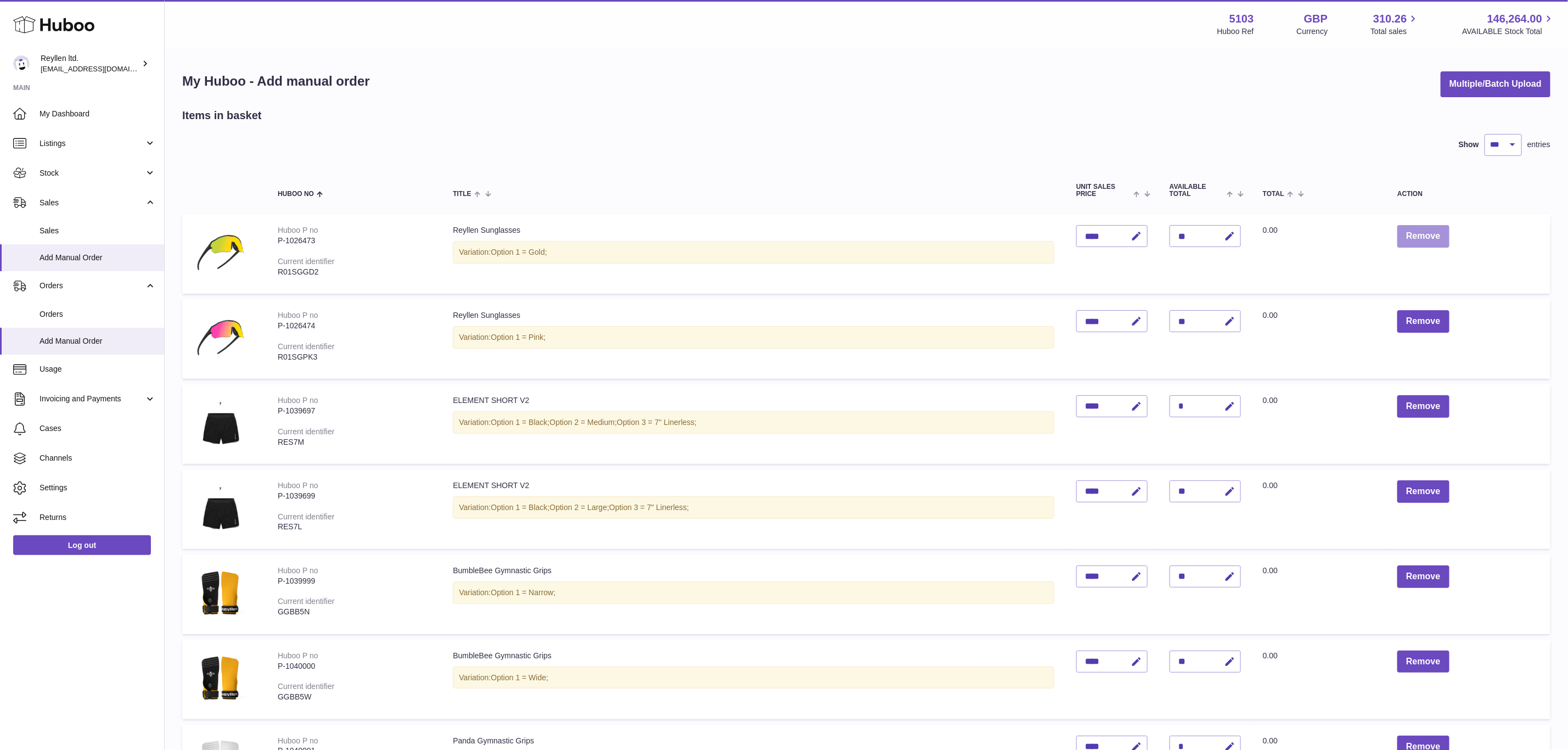
click at [1422, 236] on button "Remove" at bounding box center [1423, 236] width 52 height 22
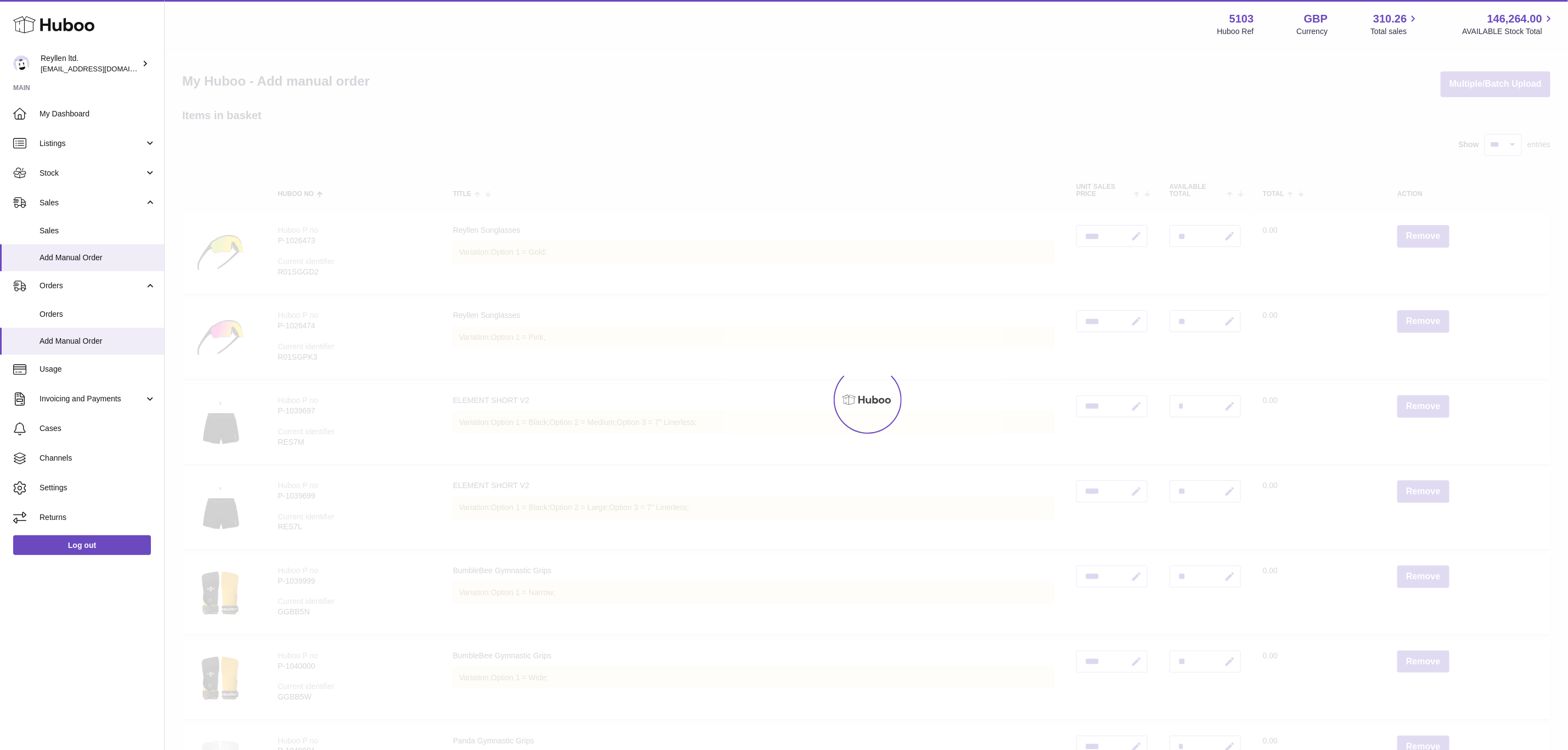
click at [1422, 236] on div at bounding box center [866, 400] width 1403 height 700
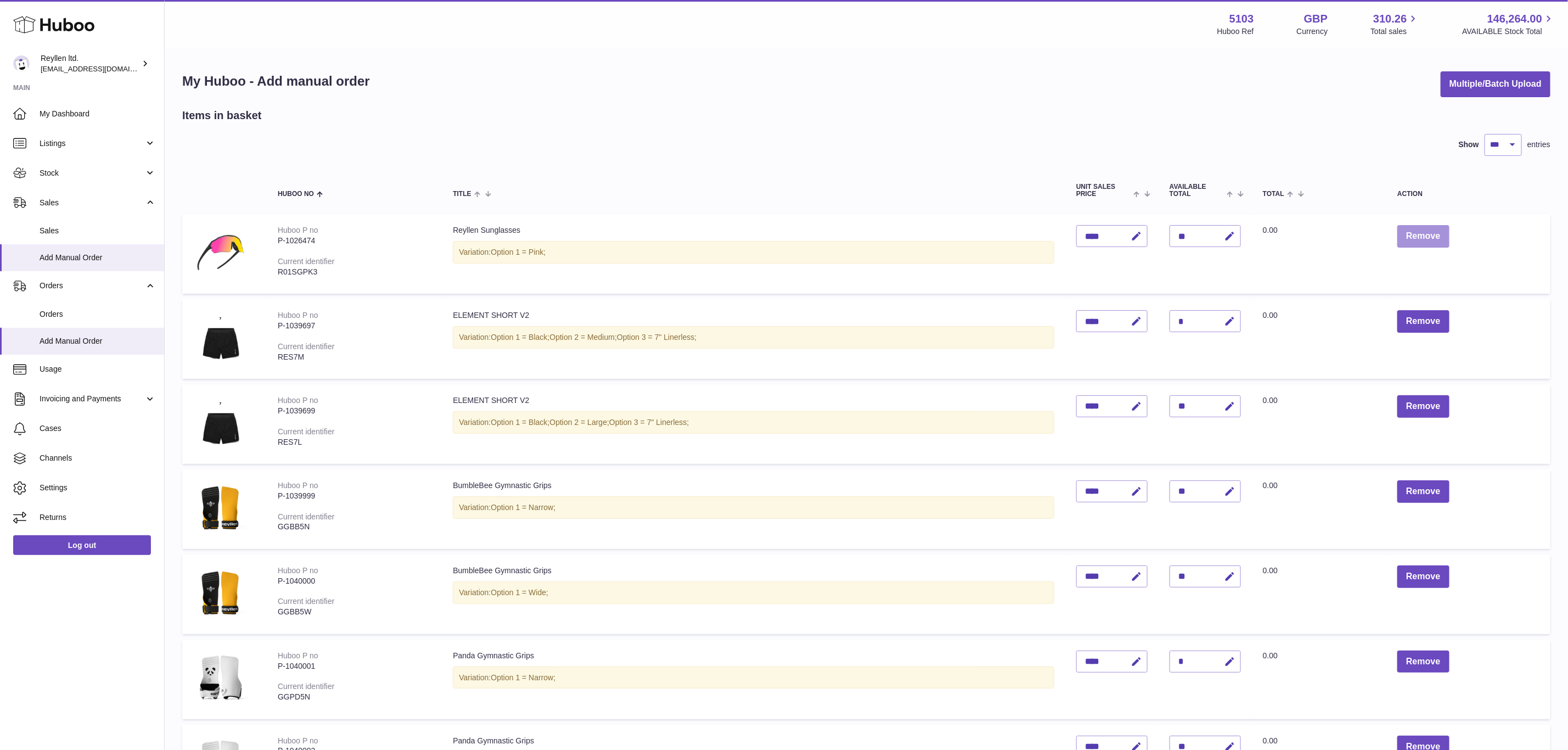
click at [1422, 236] on button "Remove" at bounding box center [1423, 236] width 52 height 22
click at [0, 236] on div at bounding box center [0, 375] width 0 height 750
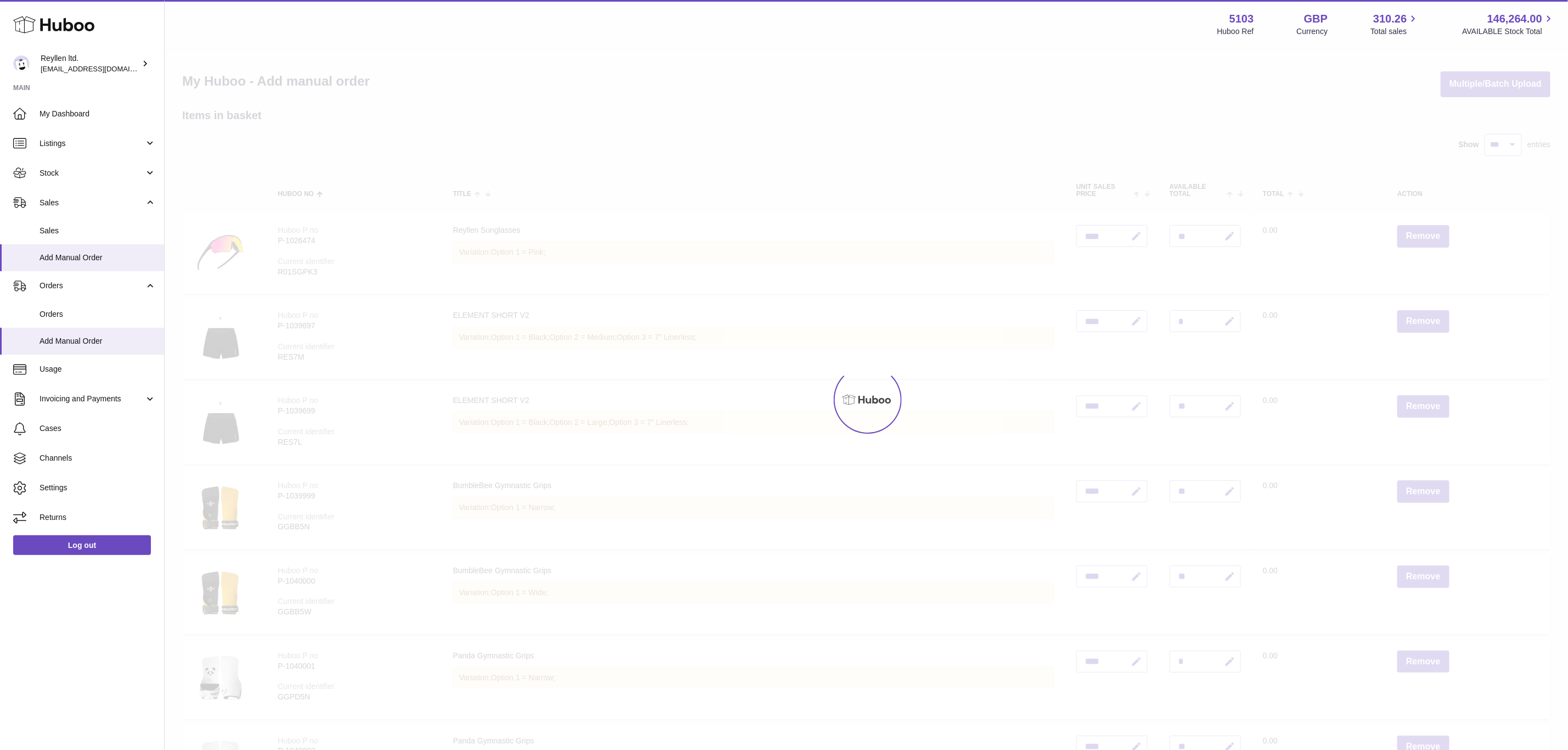
click at [1422, 236] on div at bounding box center [866, 400] width 1403 height 700
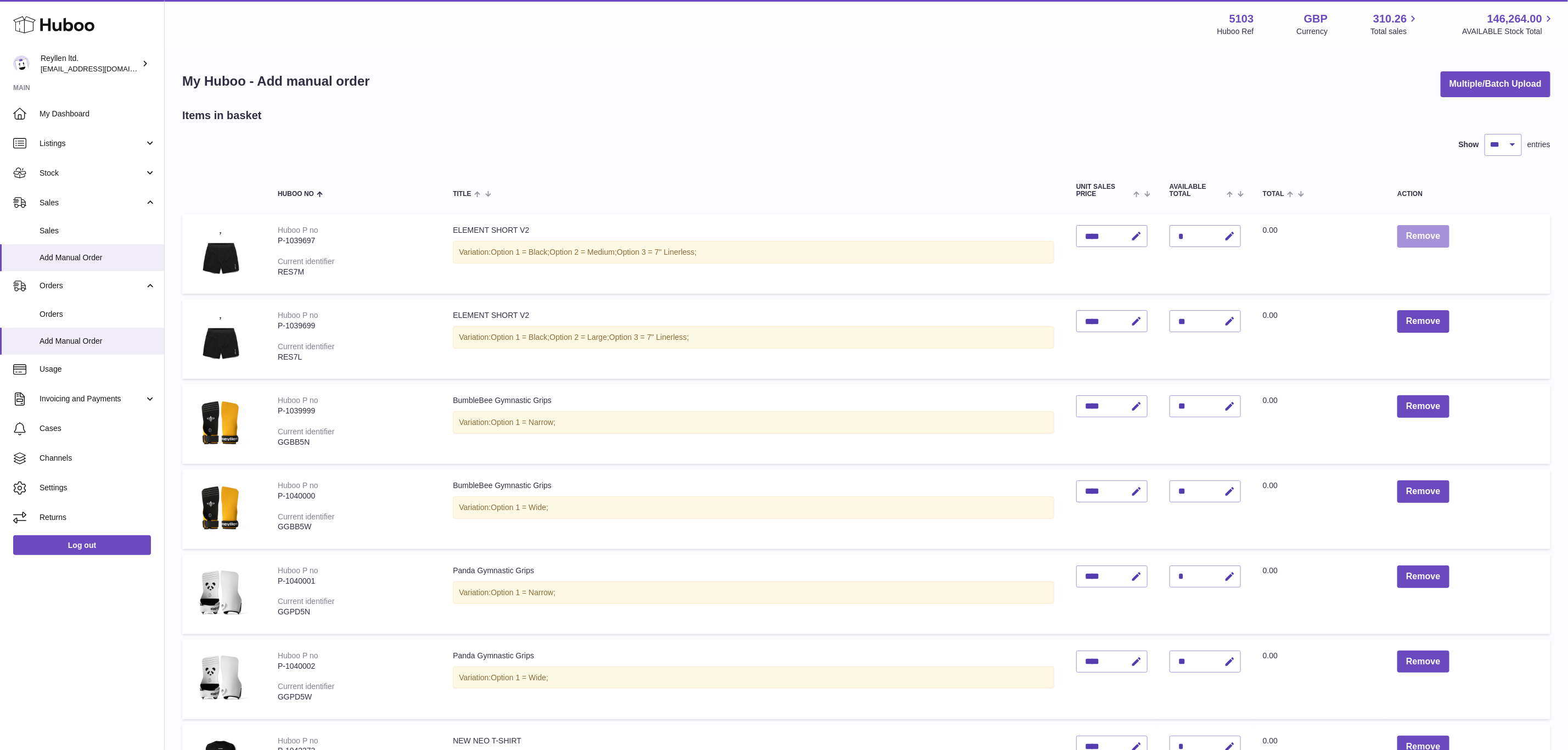
click at [1422, 236] on button "Remove" at bounding box center [1423, 236] width 52 height 22
click at [0, 236] on div at bounding box center [0, 375] width 0 height 750
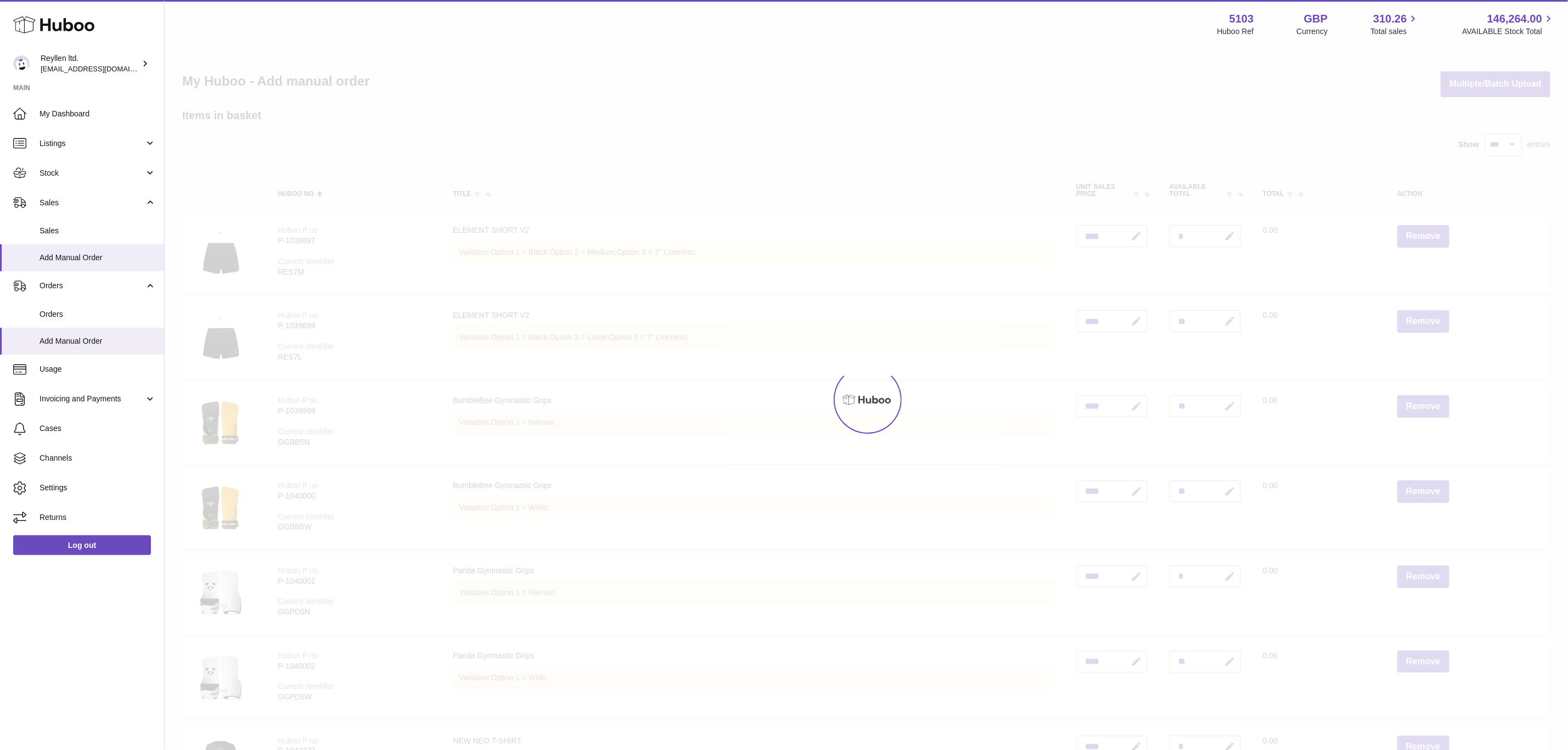
click at [1422, 236] on div at bounding box center [866, 400] width 1403 height 700
click at [1422, 310] on button "Remove" at bounding box center [1423, 321] width 52 height 22
click at [1422, 236] on div at bounding box center [866, 400] width 1403 height 700
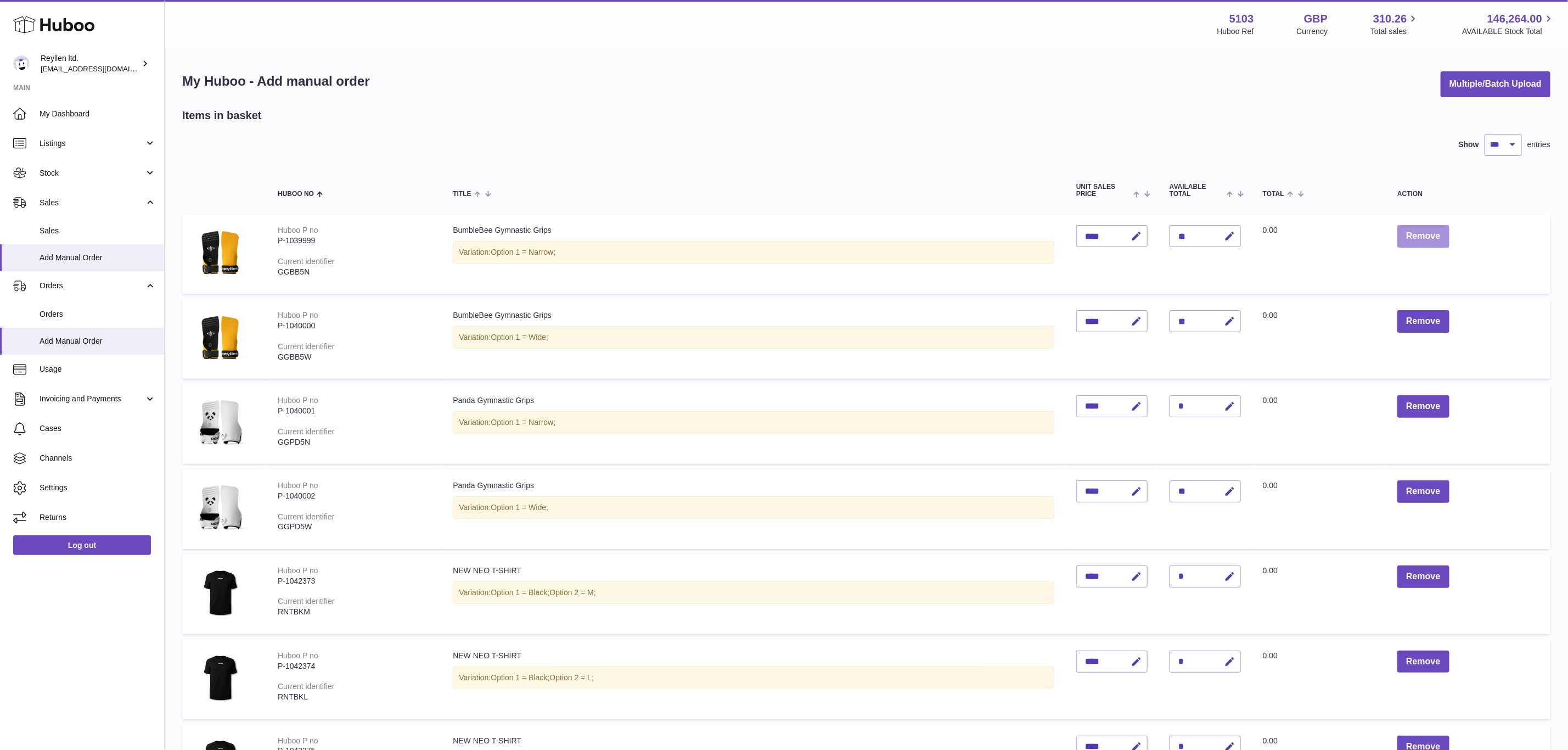
click at [1422, 236] on button "Remove" at bounding box center [1423, 236] width 52 height 22
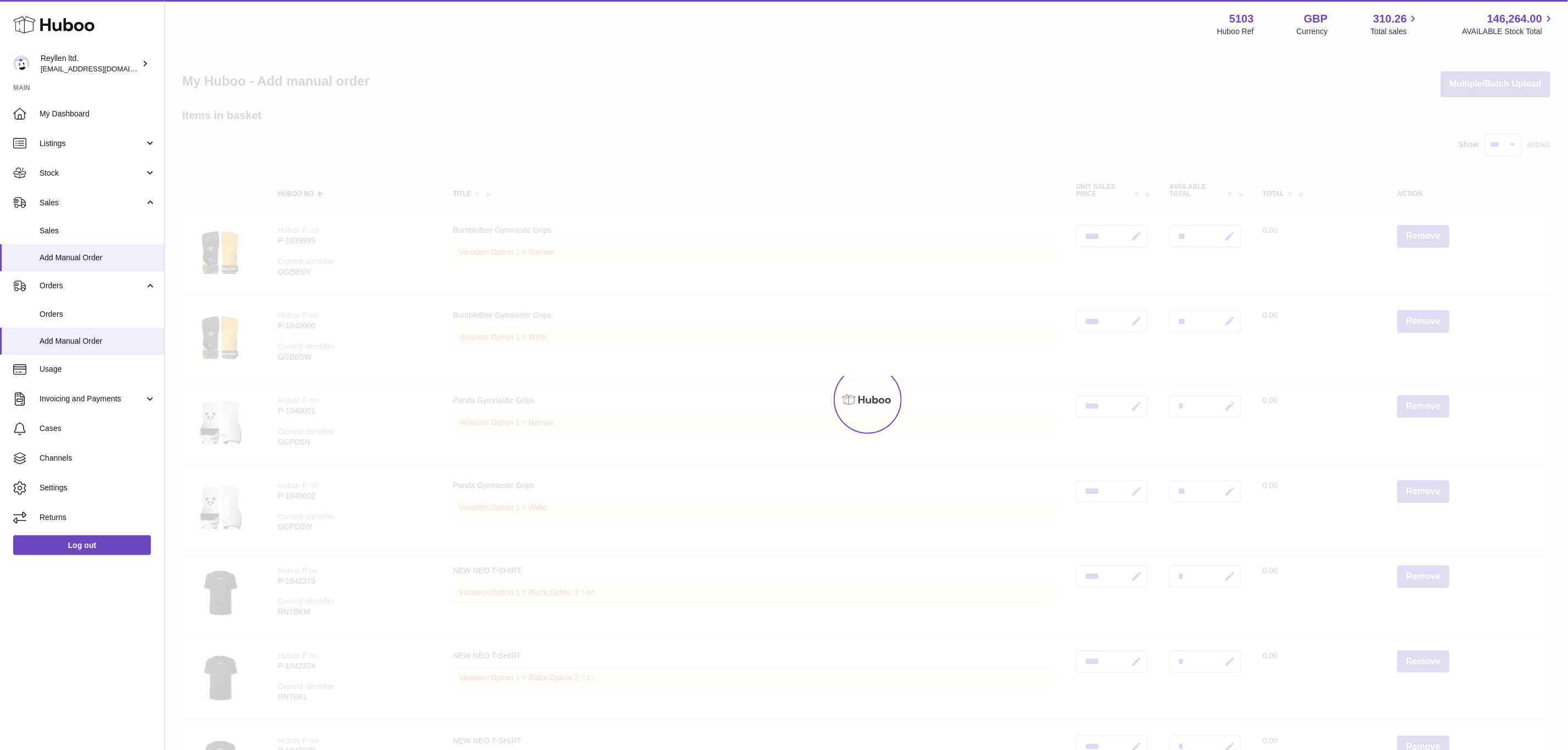
click at [1422, 236] on div at bounding box center [866, 400] width 1403 height 700
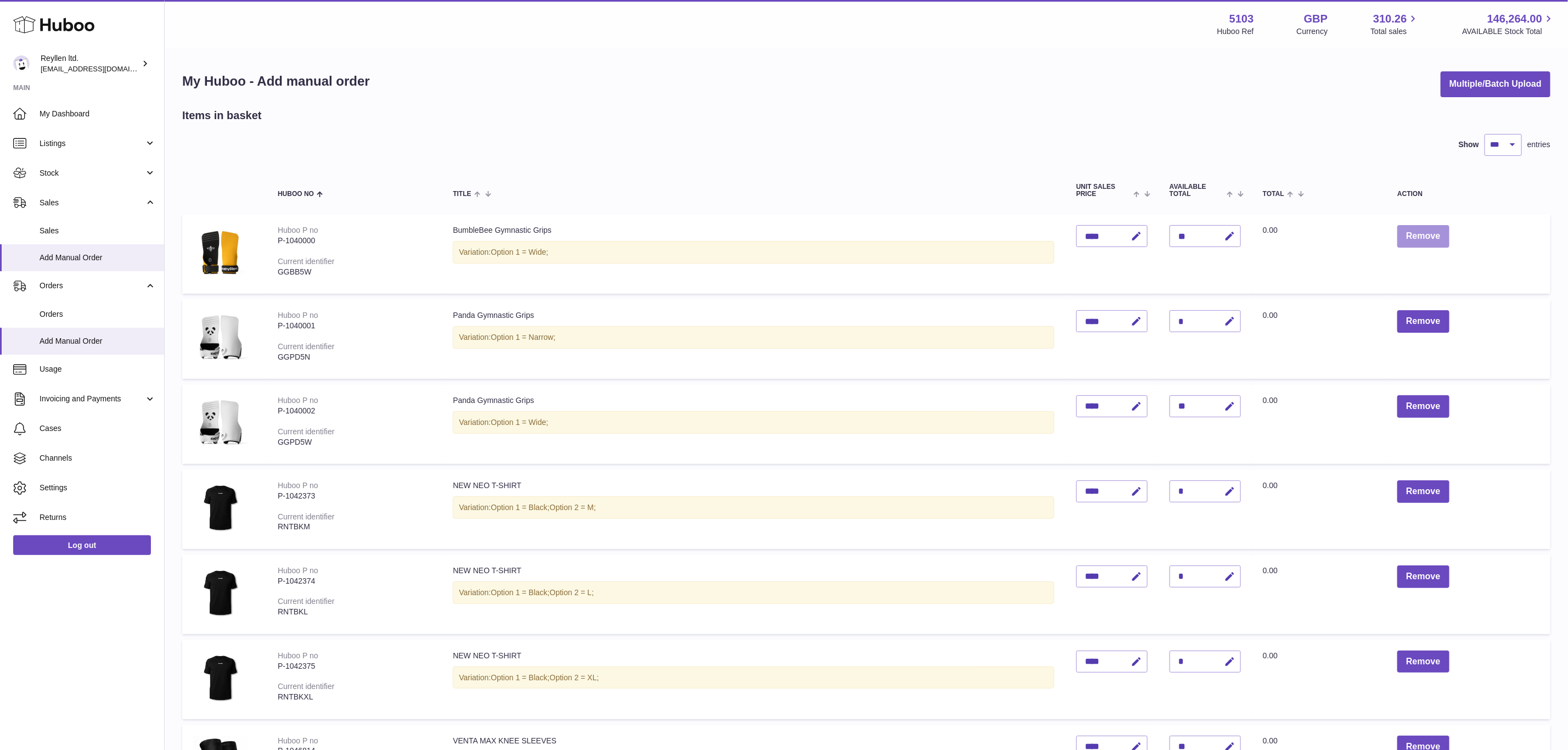
click at [1422, 236] on button "Remove" at bounding box center [1423, 236] width 52 height 22
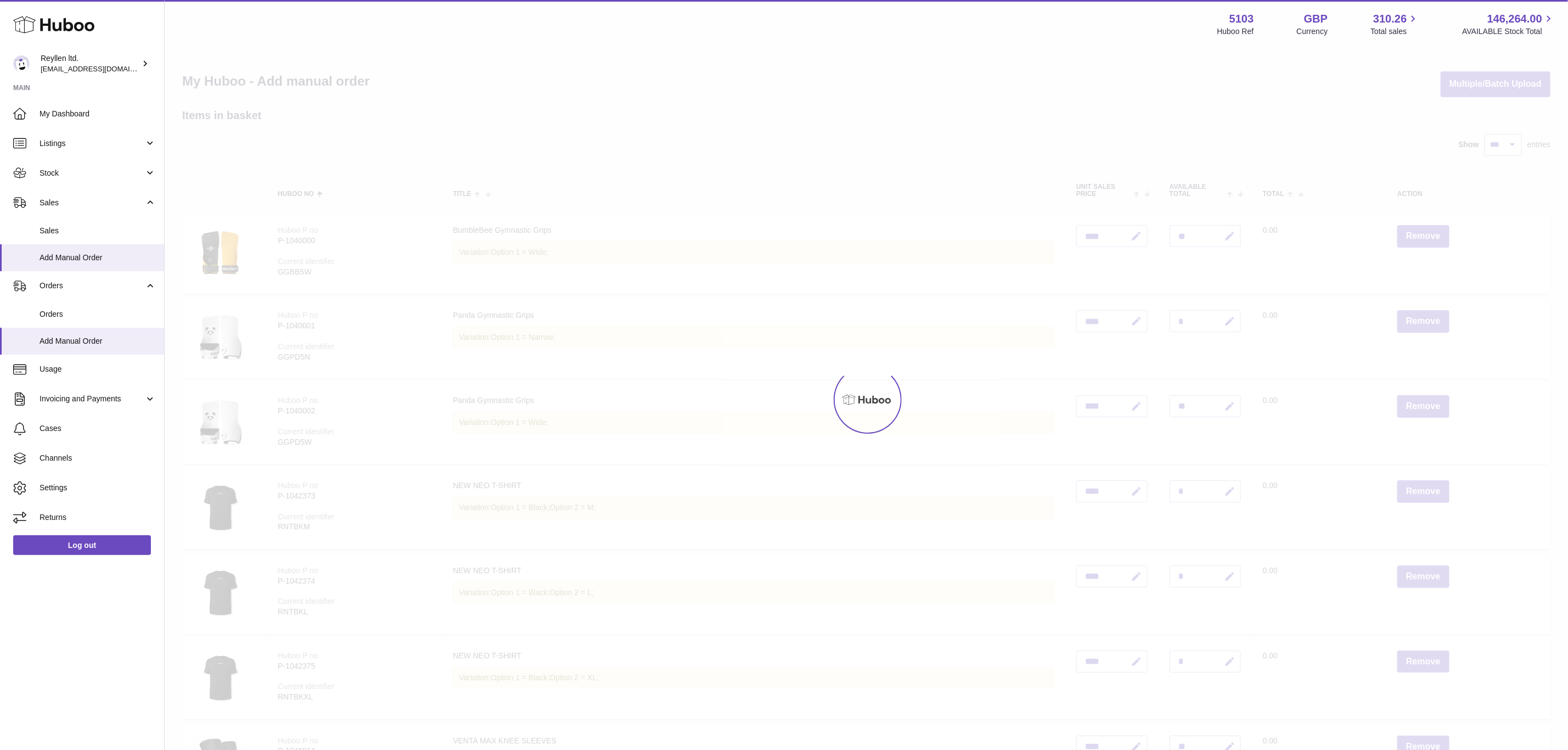
click at [1422, 236] on div at bounding box center [866, 400] width 1403 height 700
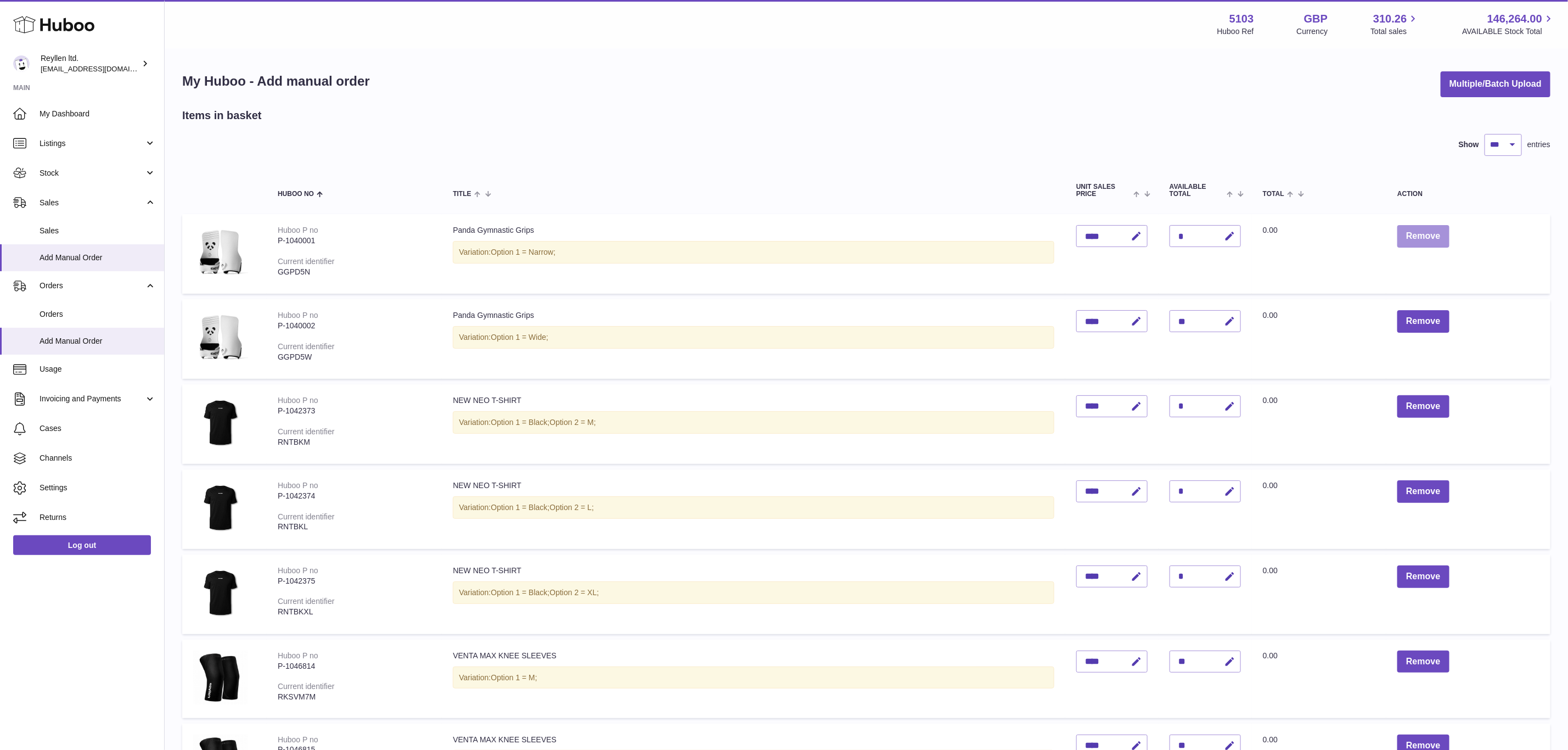
click at [1422, 236] on button "Remove" at bounding box center [1423, 236] width 52 height 22
click at [0, 236] on div at bounding box center [0, 375] width 0 height 750
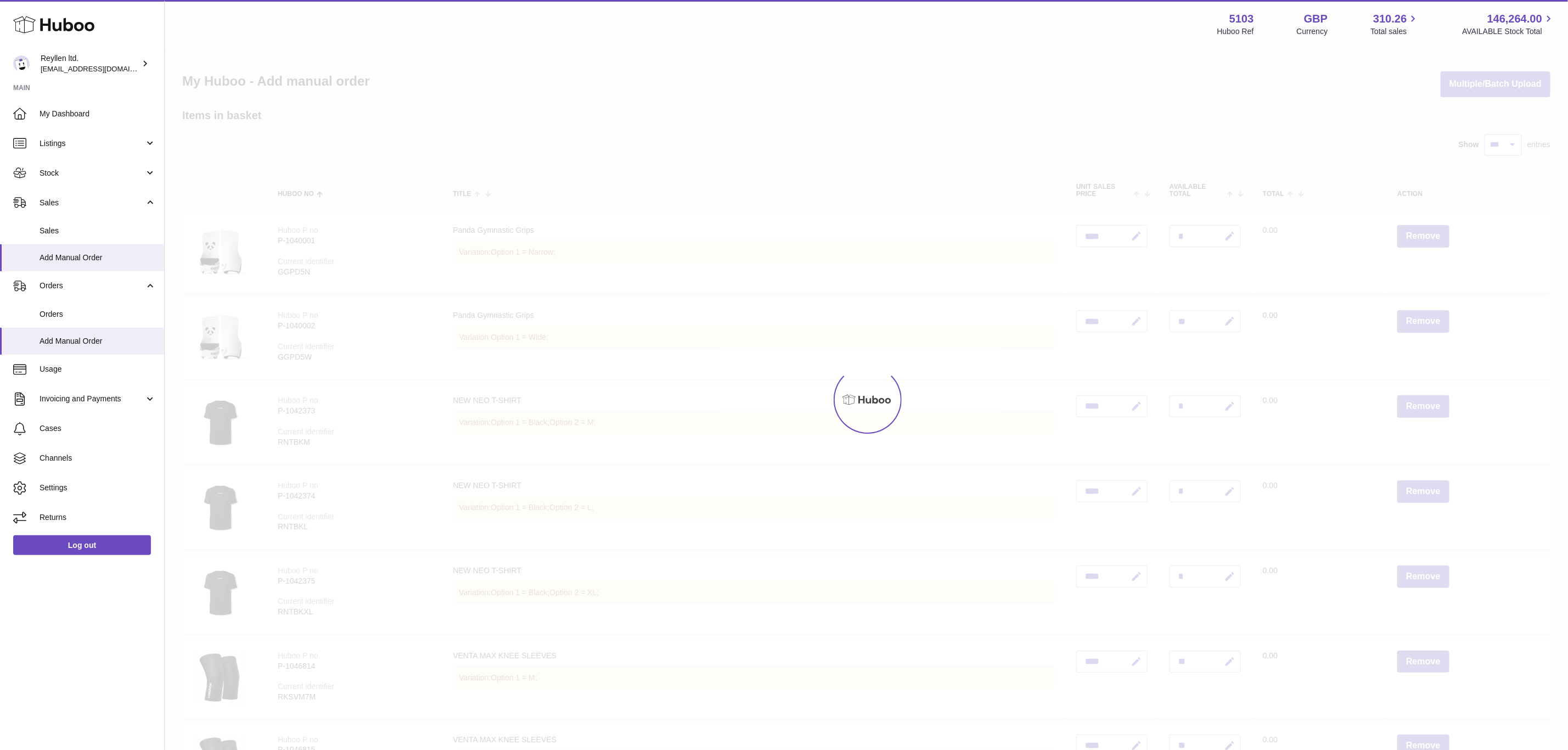
click at [1422, 236] on div at bounding box center [866, 400] width 1403 height 700
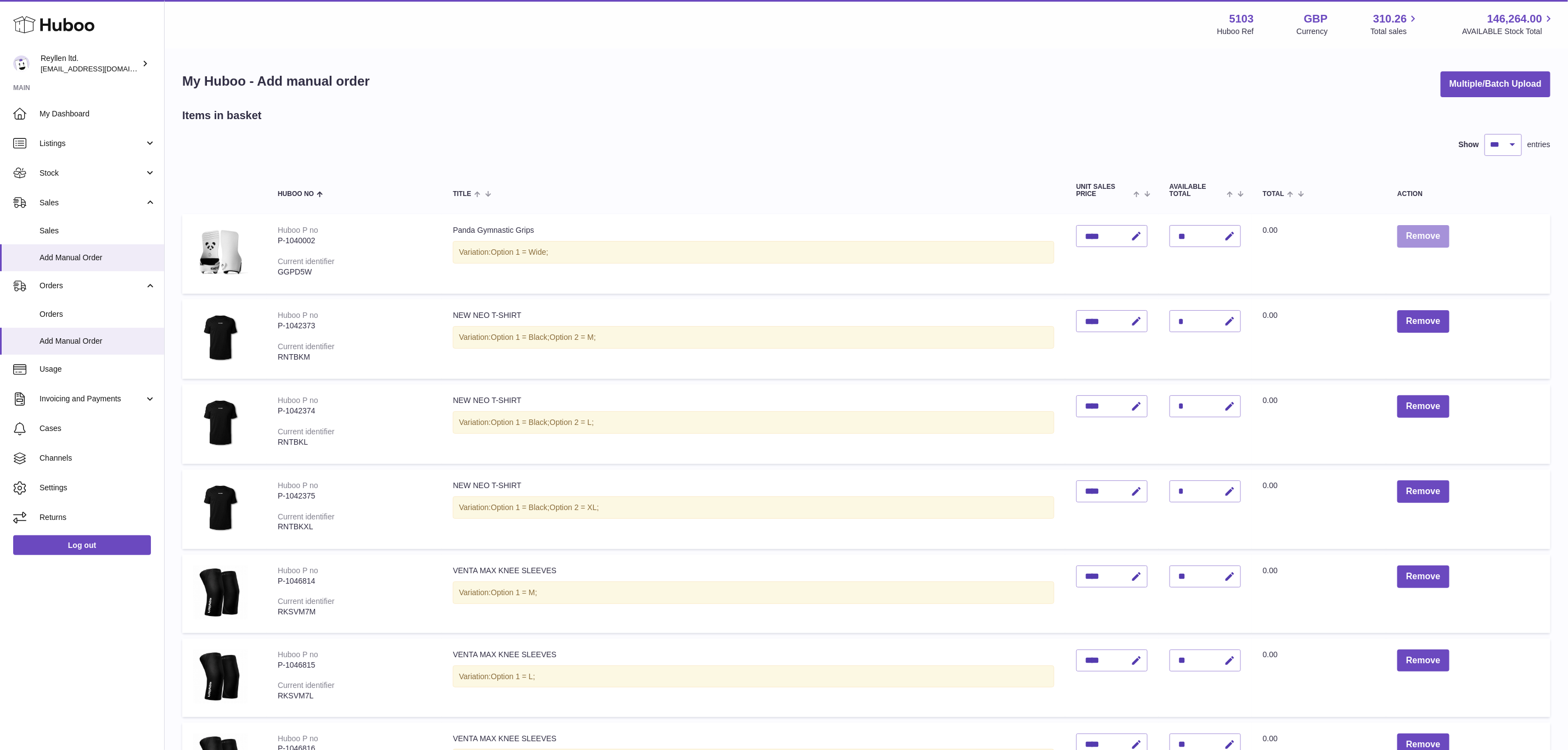
click at [1422, 236] on button "Remove" at bounding box center [1423, 236] width 52 height 22
click at [0, 236] on div at bounding box center [0, 375] width 0 height 750
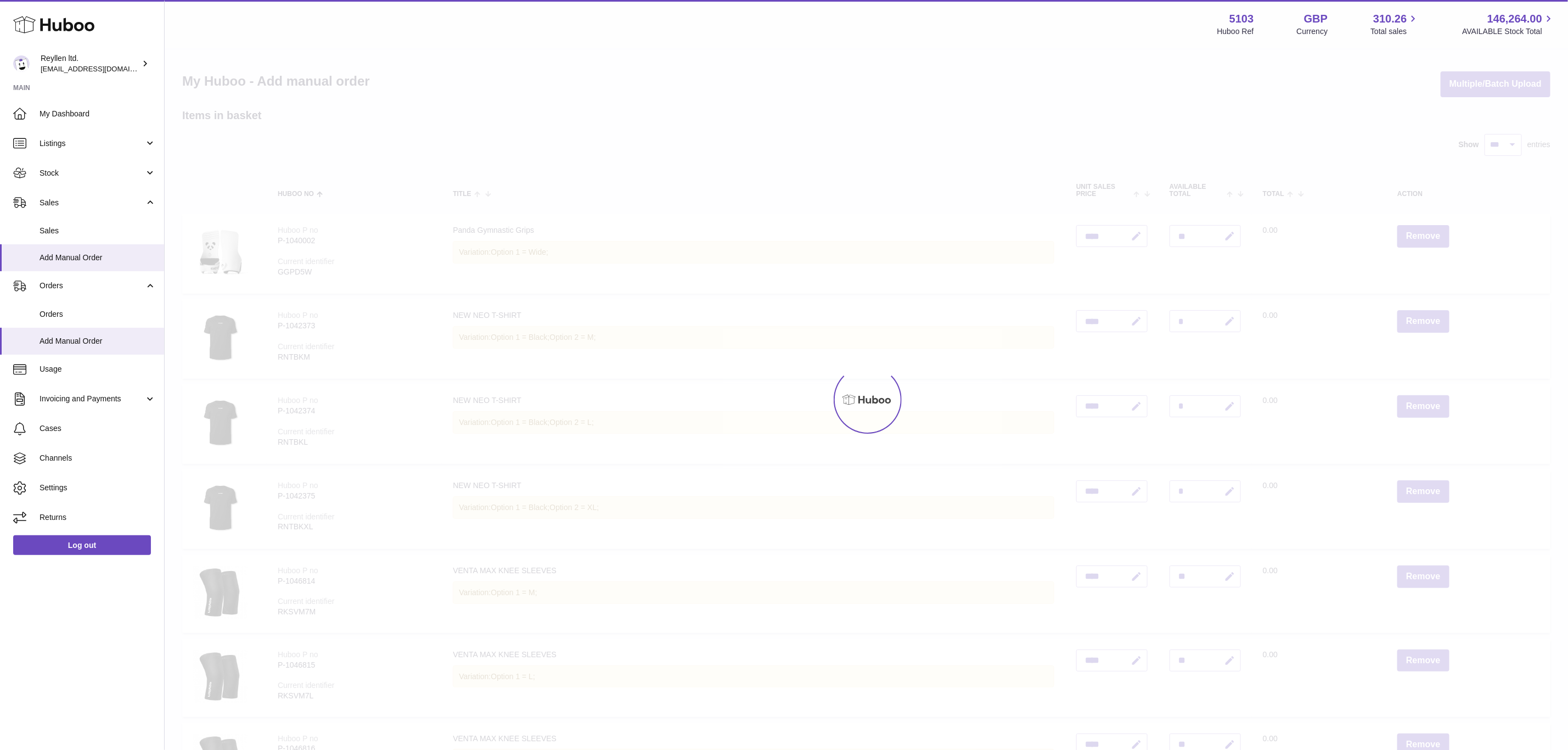
click at [1422, 236] on div at bounding box center [866, 400] width 1403 height 700
click at [1423, 234] on div at bounding box center [866, 400] width 1403 height 700
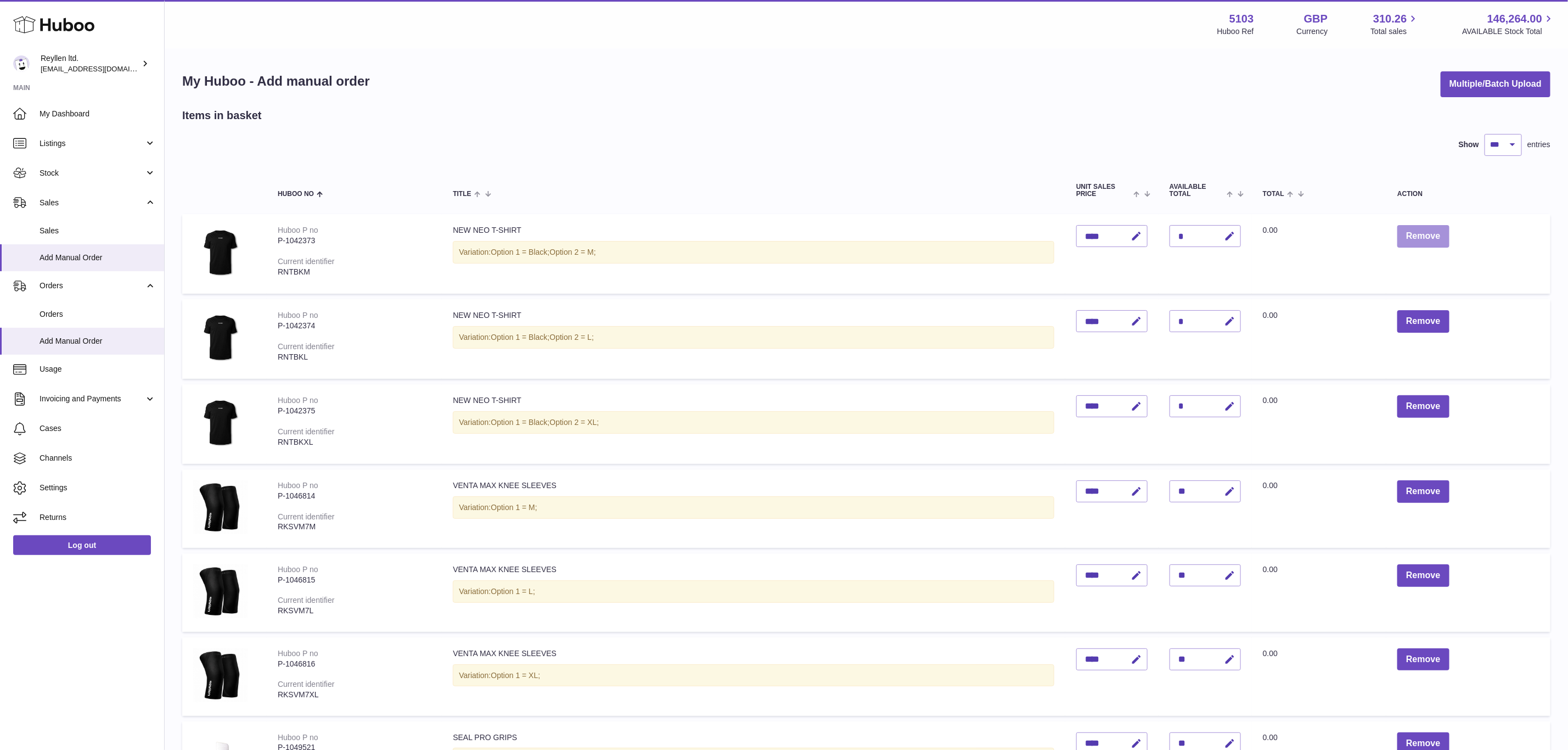
click at [1423, 234] on button "Remove" at bounding box center [1423, 236] width 52 height 22
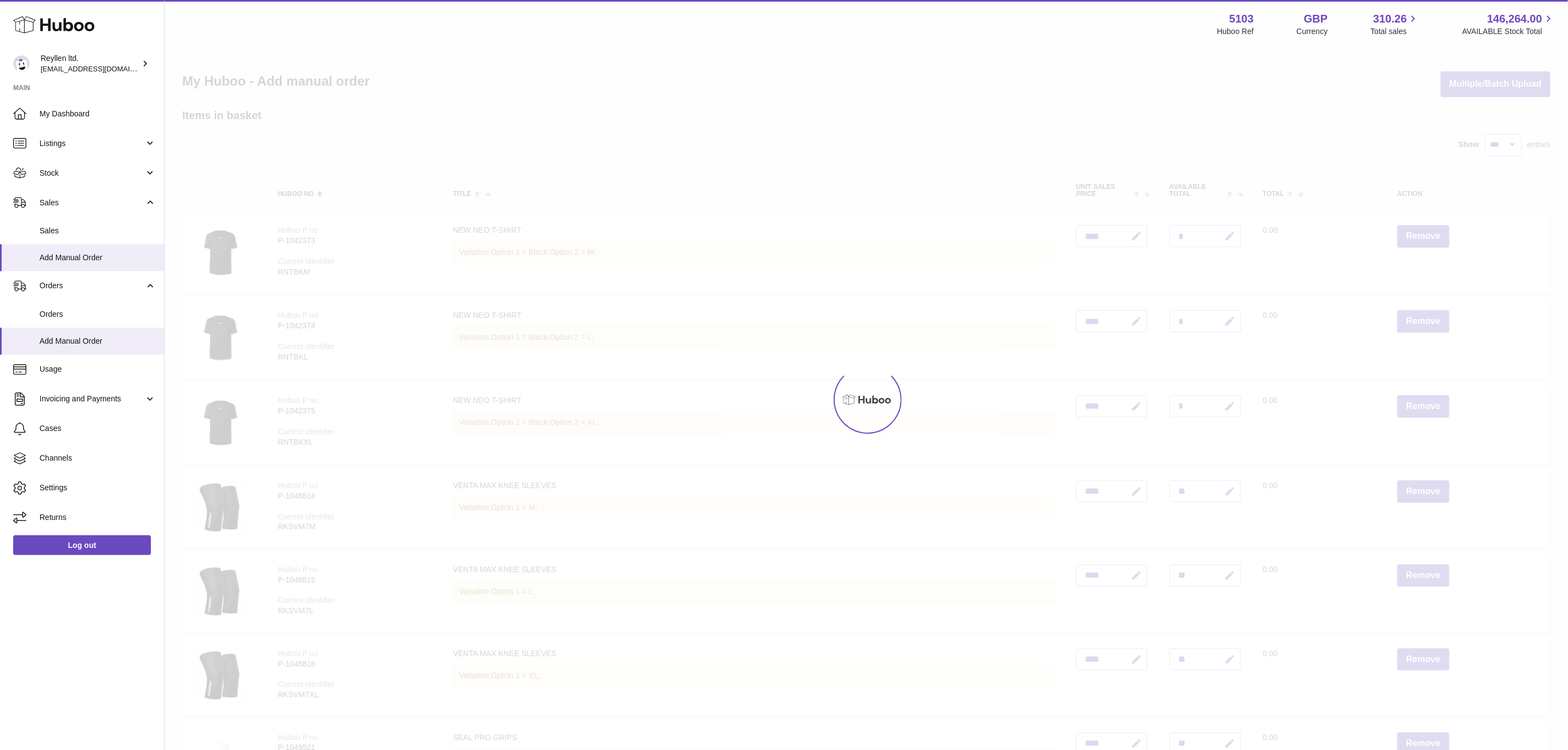
click at [1423, 234] on div at bounding box center [866, 400] width 1403 height 700
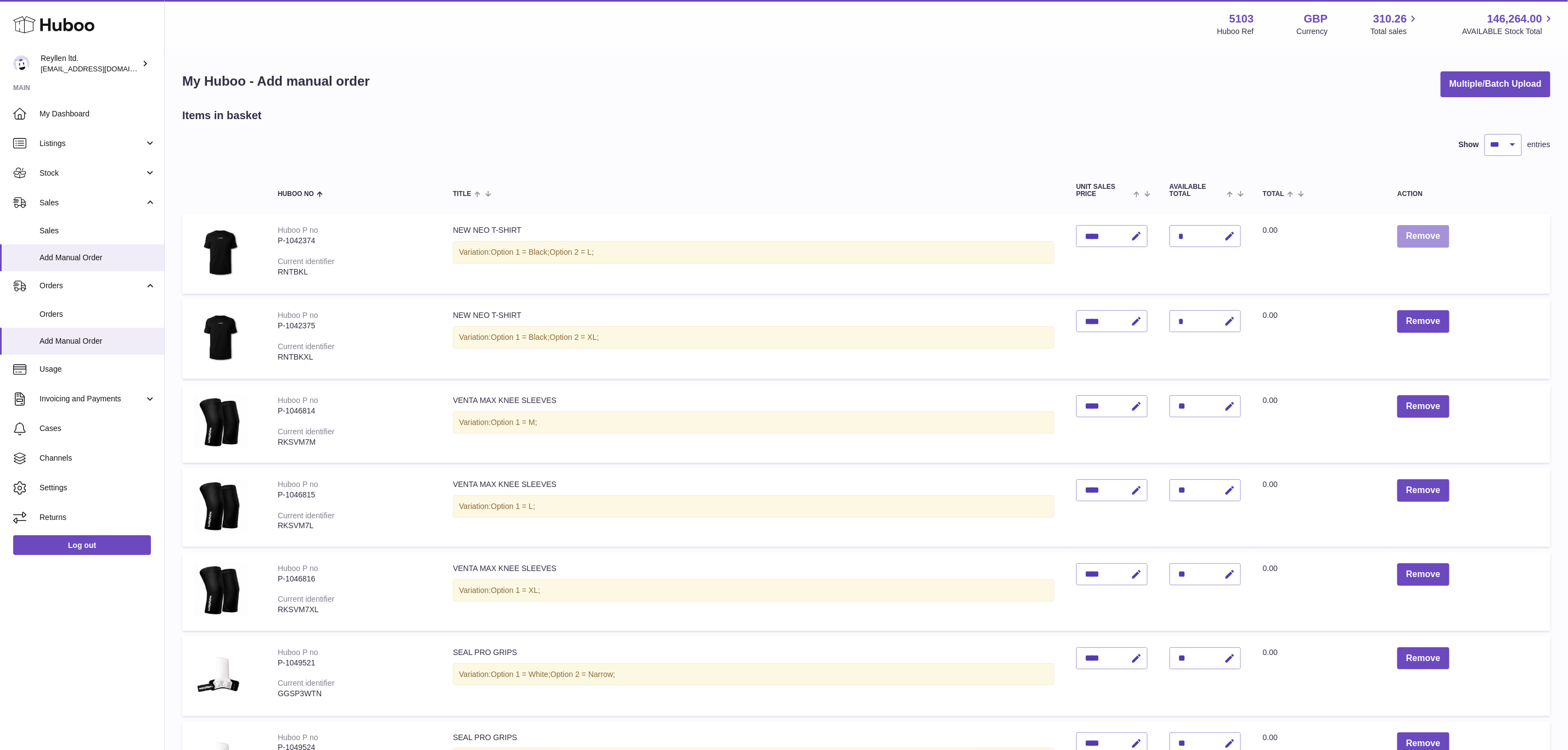
click at [1423, 234] on button "Remove" at bounding box center [1423, 236] width 52 height 22
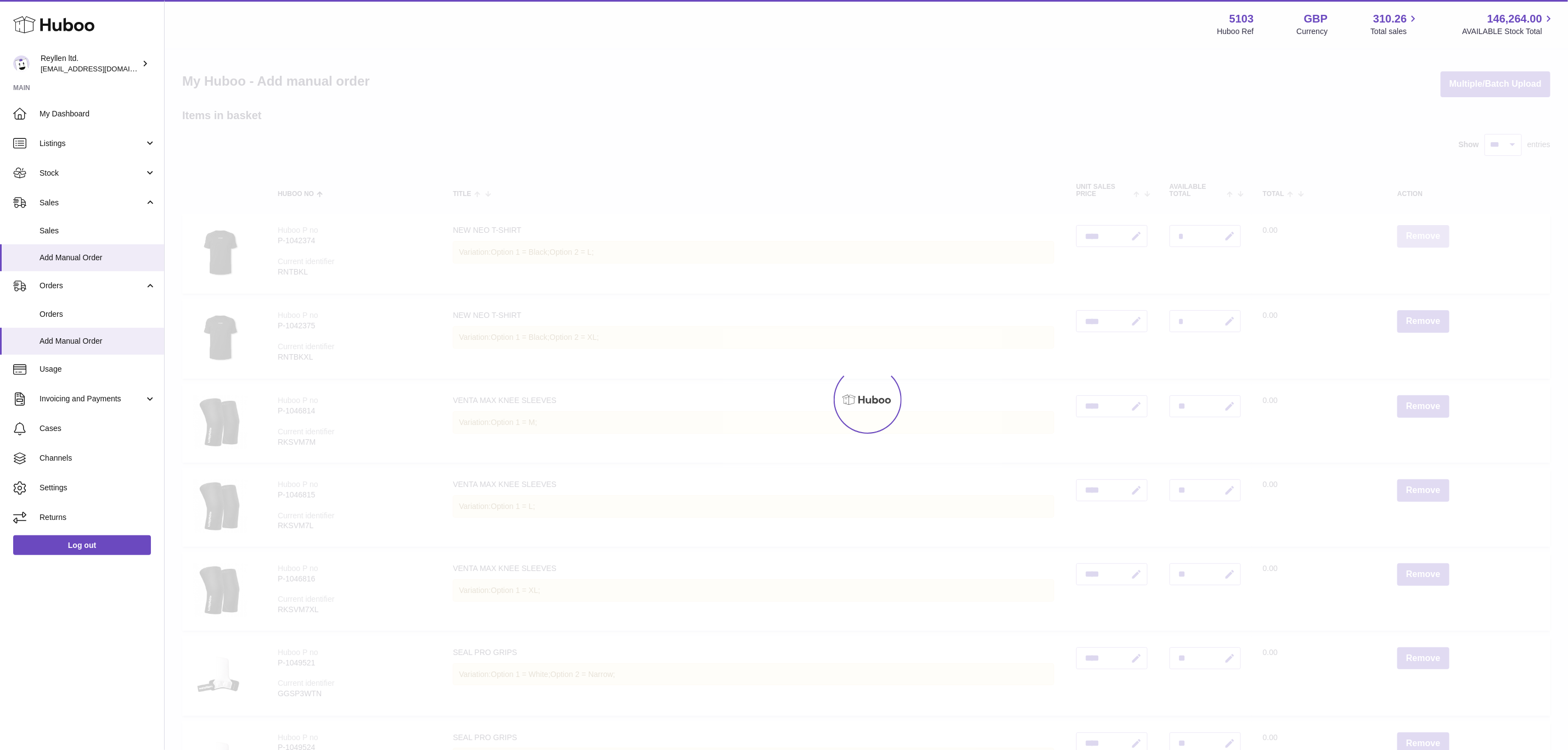
click at [1423, 234] on div at bounding box center [866, 400] width 1403 height 700
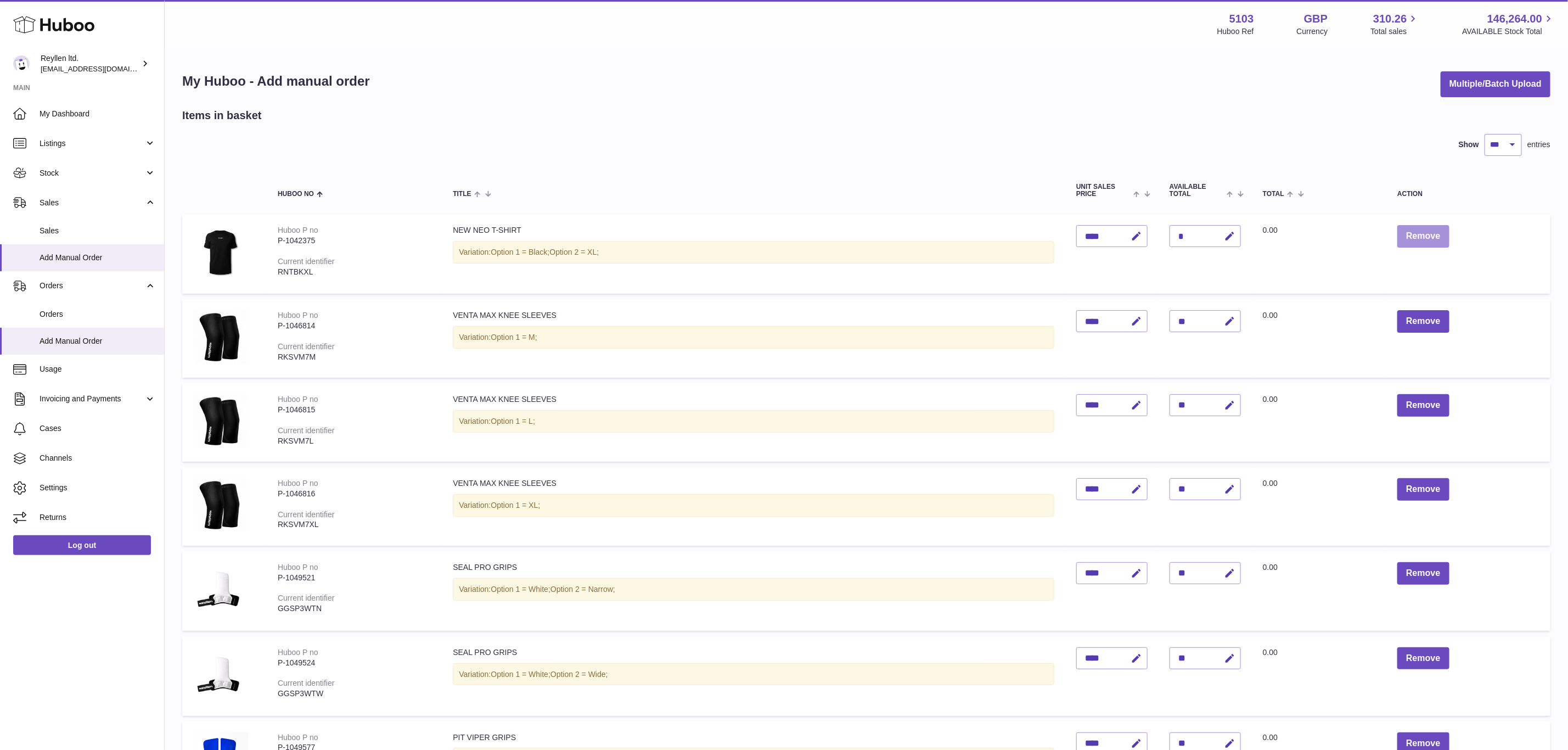
click at [1423, 234] on button "Remove" at bounding box center [1423, 236] width 52 height 22
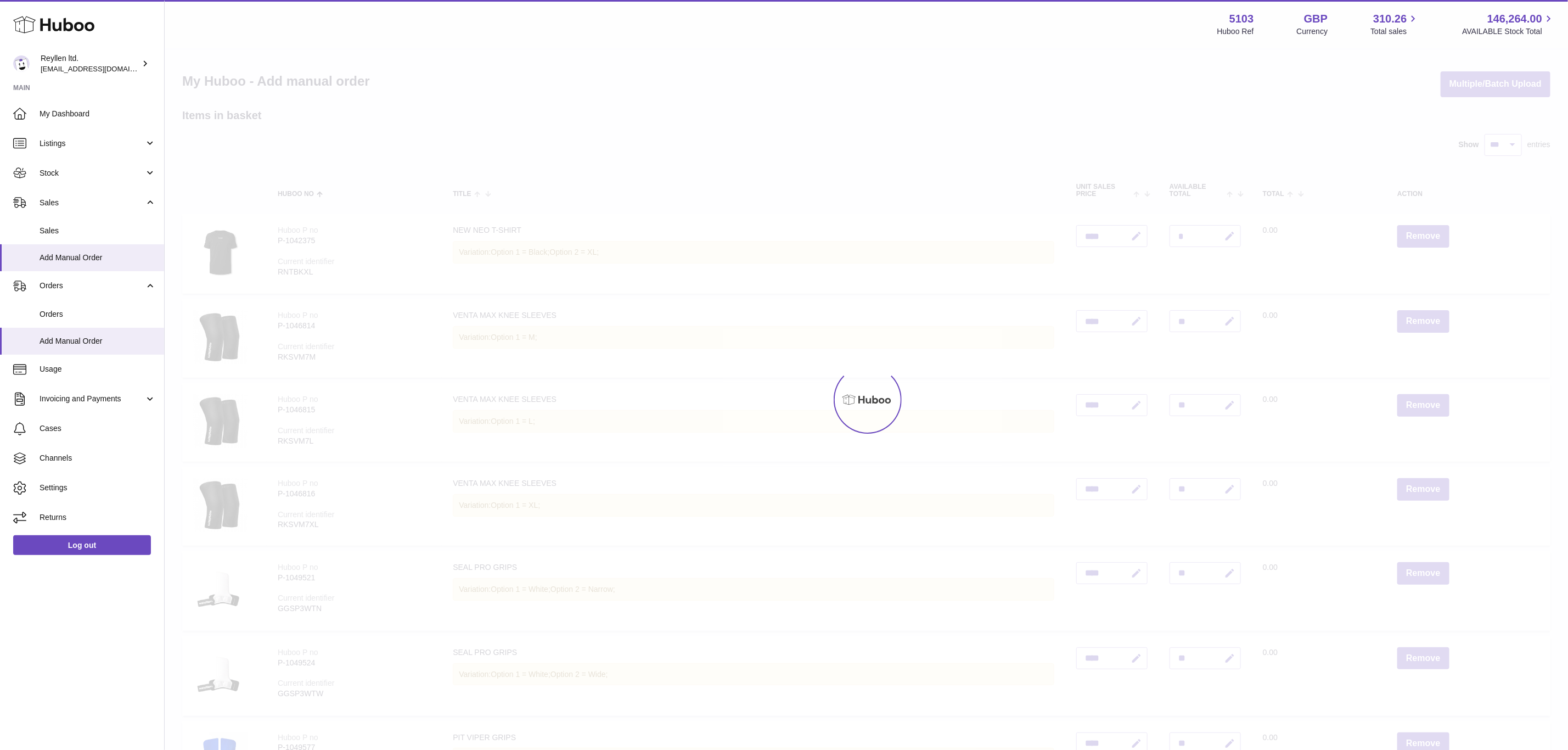
click at [1423, 234] on div at bounding box center [866, 400] width 1403 height 700
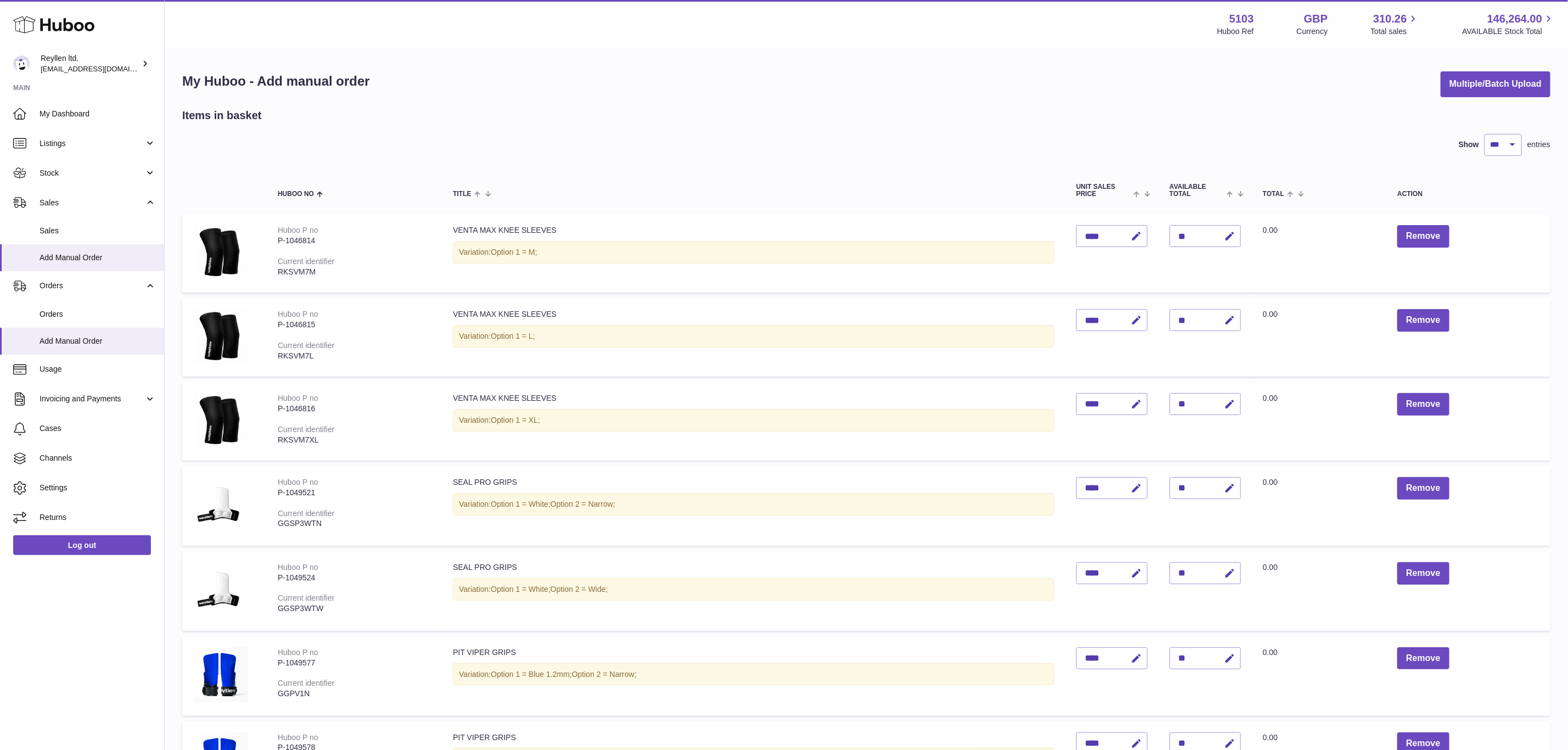
click at [1423, 234] on button "Remove" at bounding box center [1423, 236] width 52 height 22
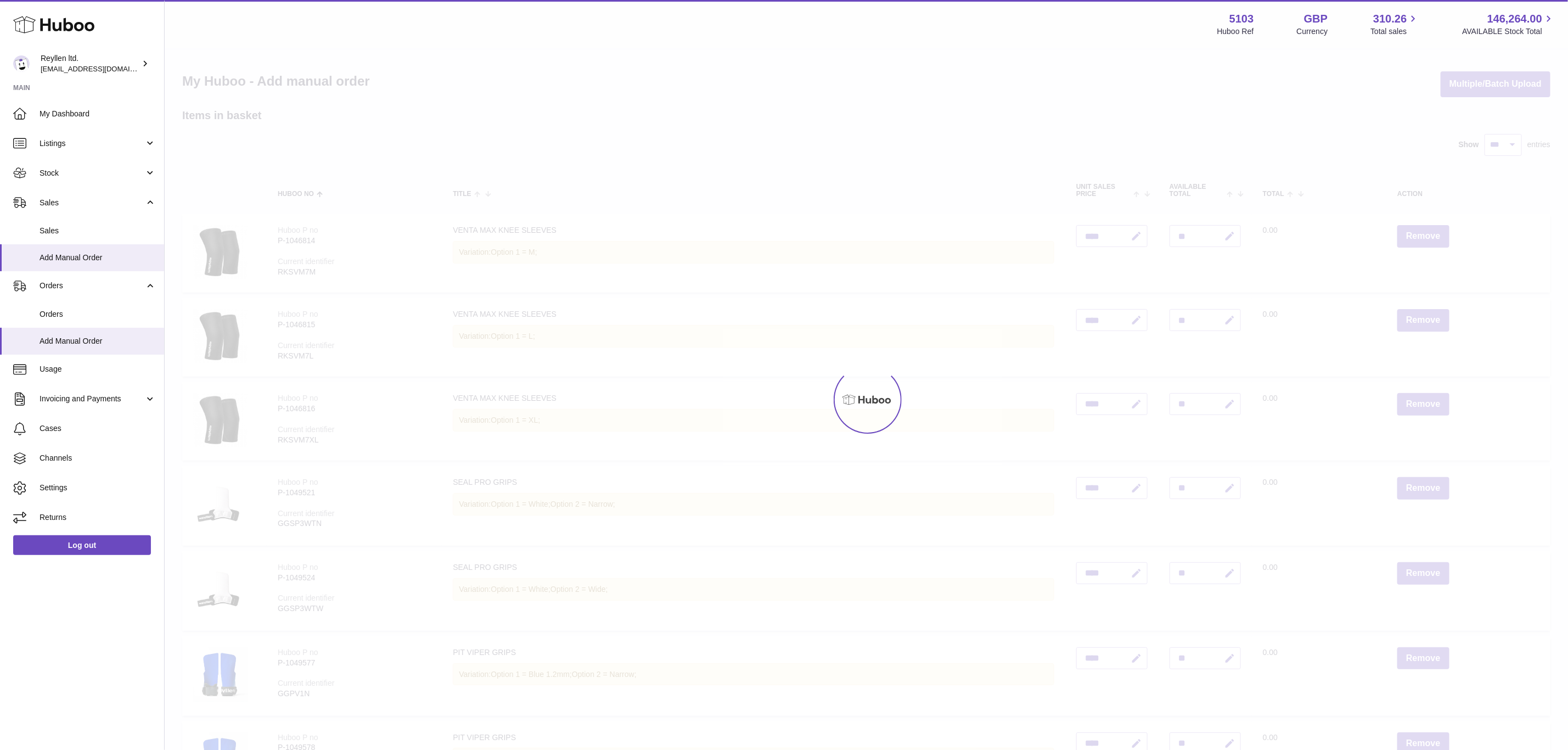
click at [1425, 233] on div at bounding box center [866, 400] width 1403 height 700
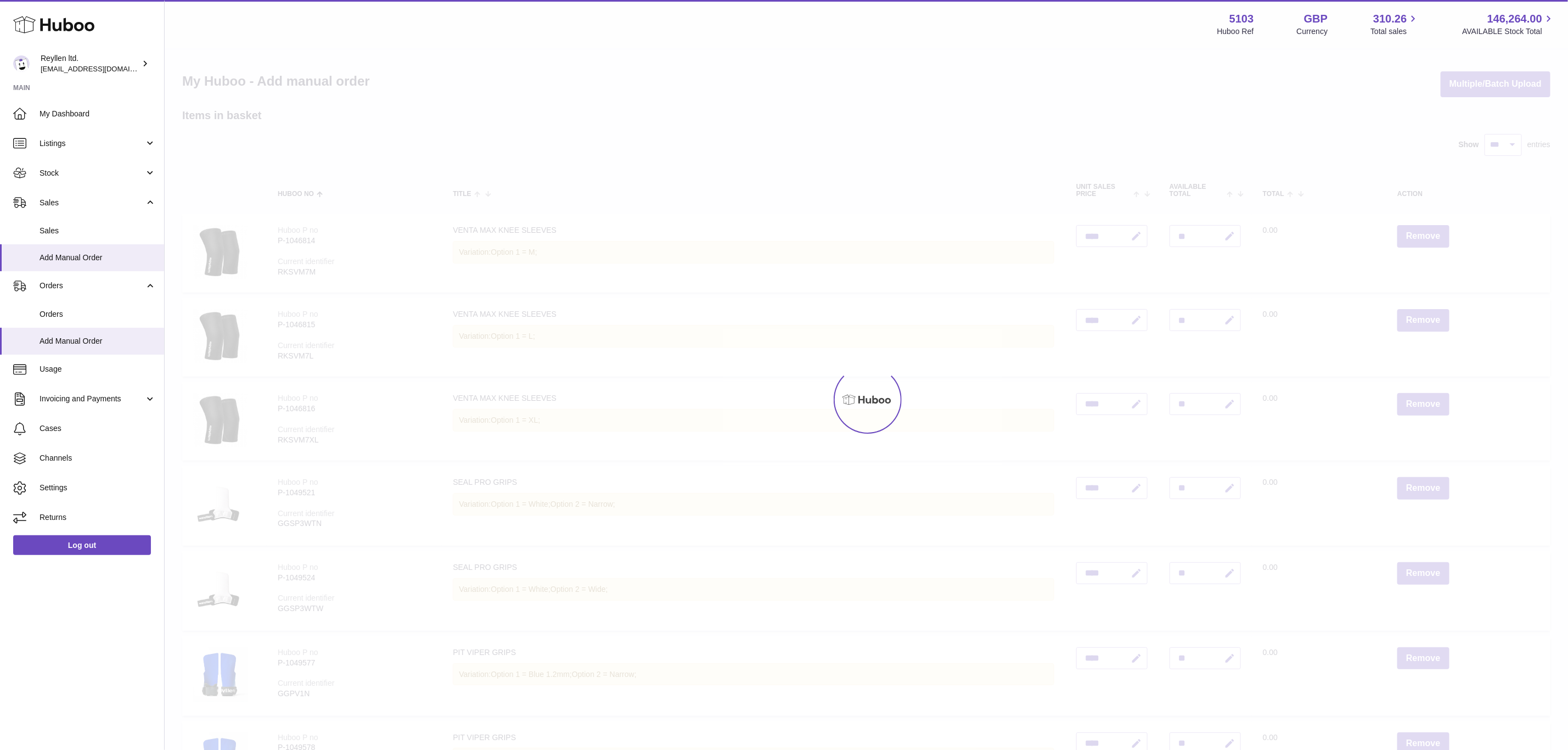
click at [1425, 233] on div at bounding box center [866, 400] width 1403 height 700
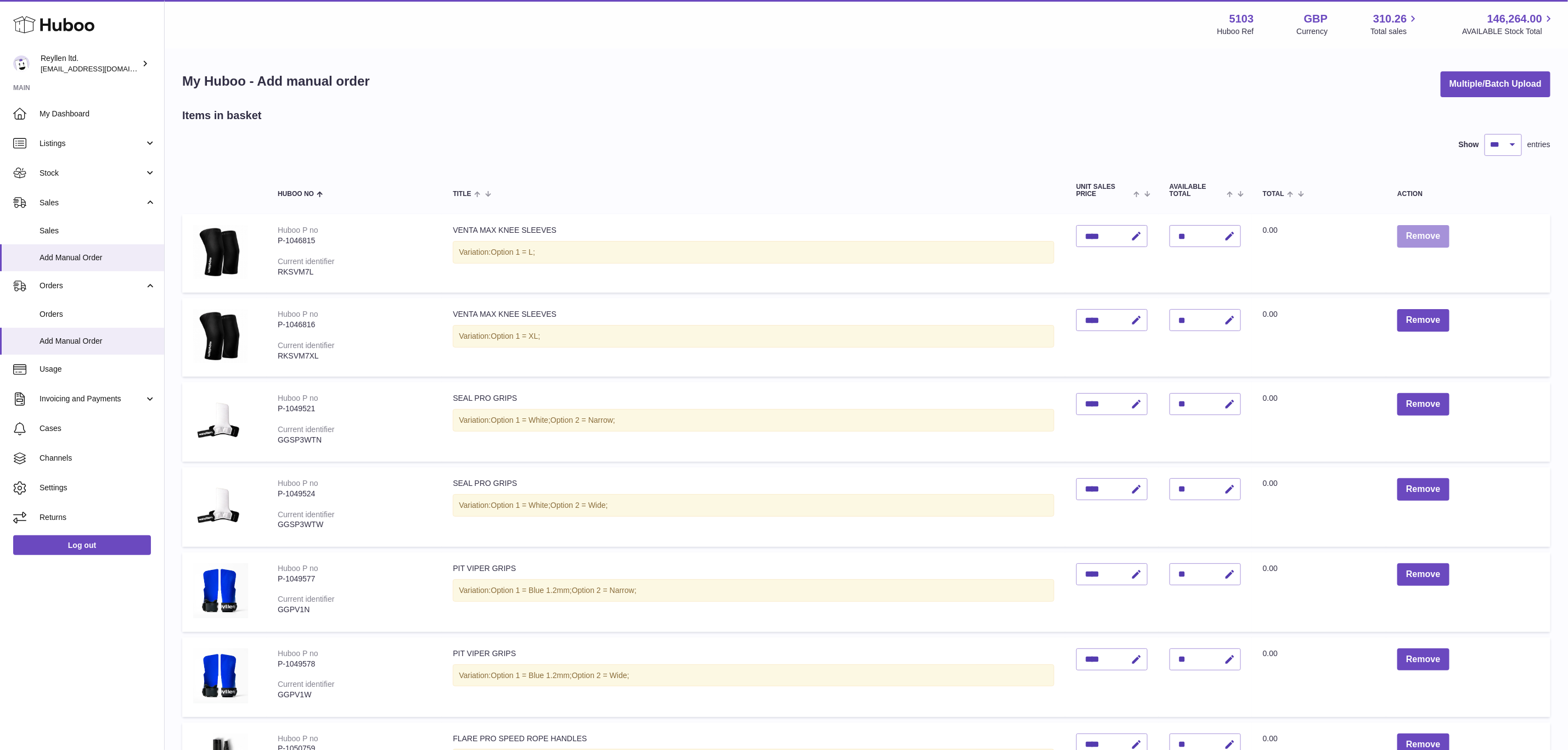
click at [1425, 233] on button "Remove" at bounding box center [1423, 236] width 52 height 22
click at [0, 233] on div at bounding box center [0, 375] width 0 height 750
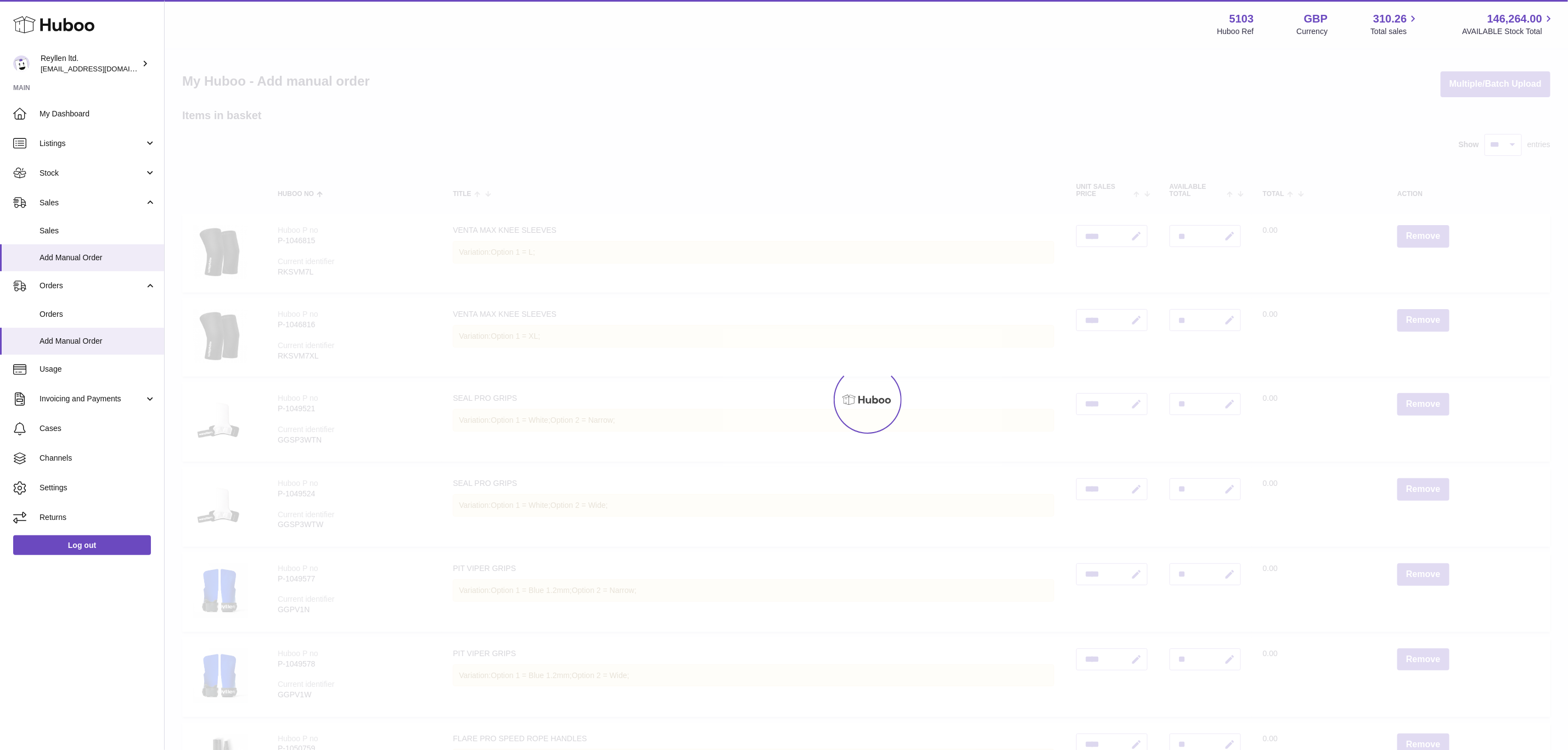
click at [1428, 232] on div at bounding box center [866, 400] width 1403 height 700
click at [1428, 309] on button "Remove" at bounding box center [1423, 320] width 52 height 22
click at [1428, 232] on div at bounding box center [866, 400] width 1403 height 700
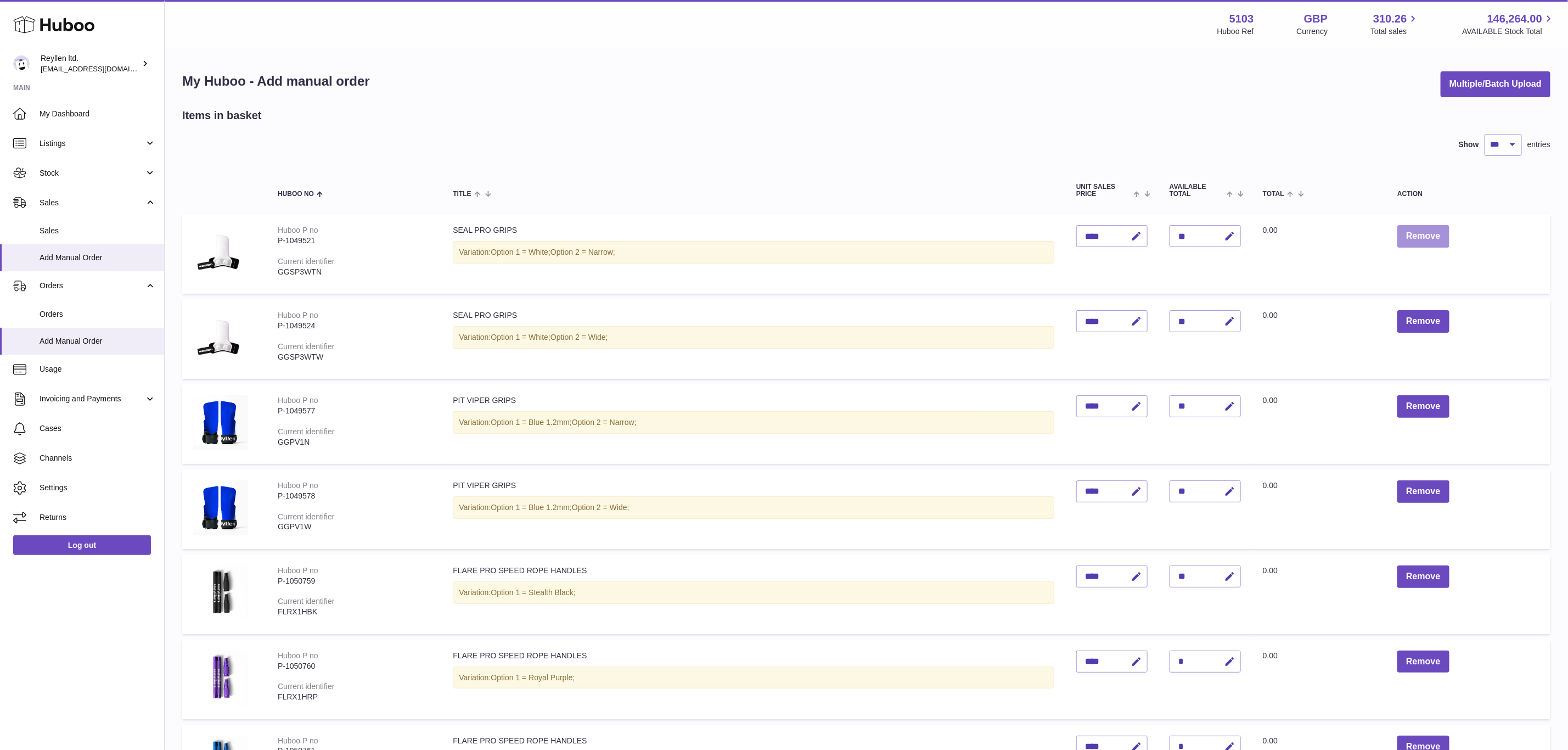
click at [1430, 234] on button "Remove" at bounding box center [1423, 236] width 52 height 22
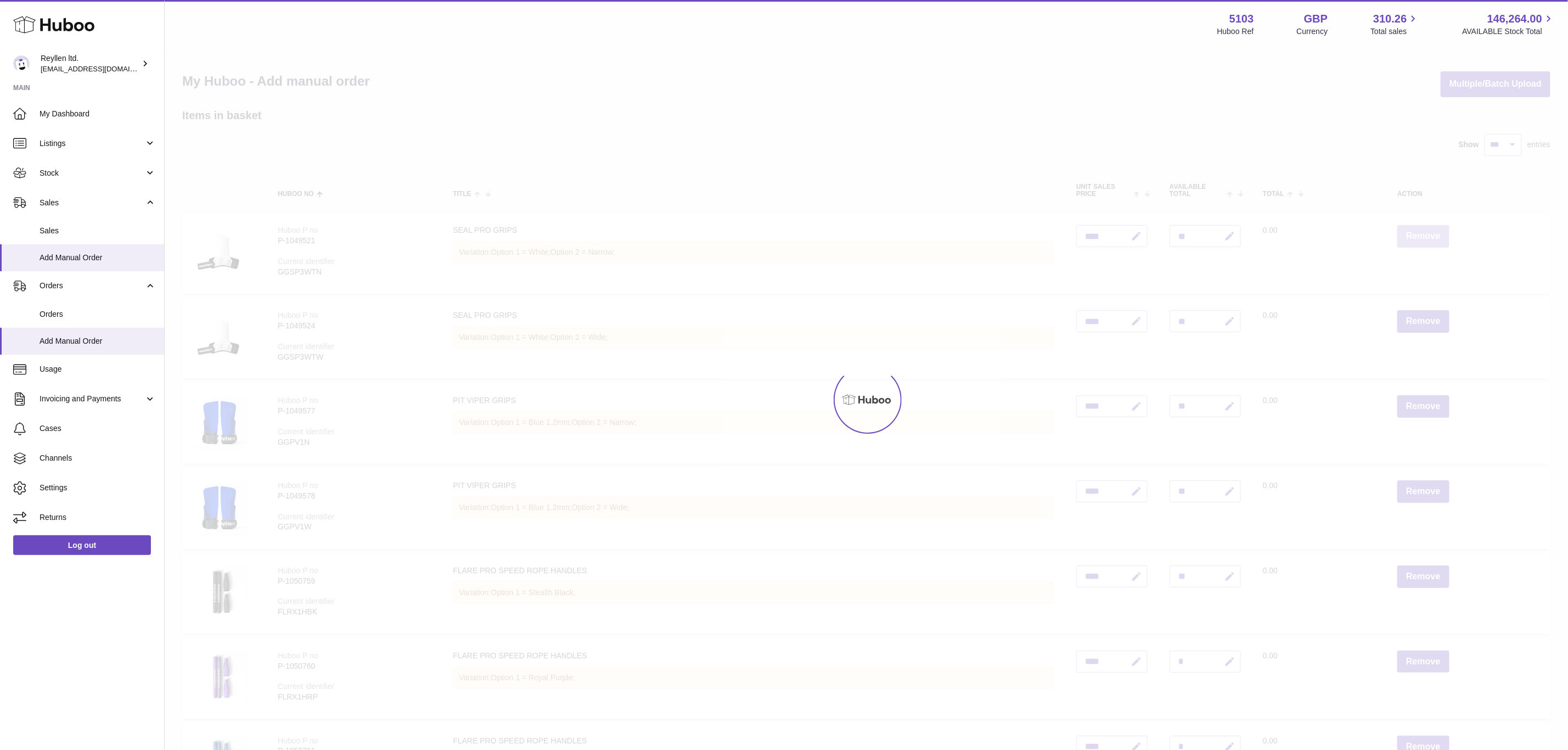
click at [1430, 234] on div at bounding box center [866, 400] width 1403 height 700
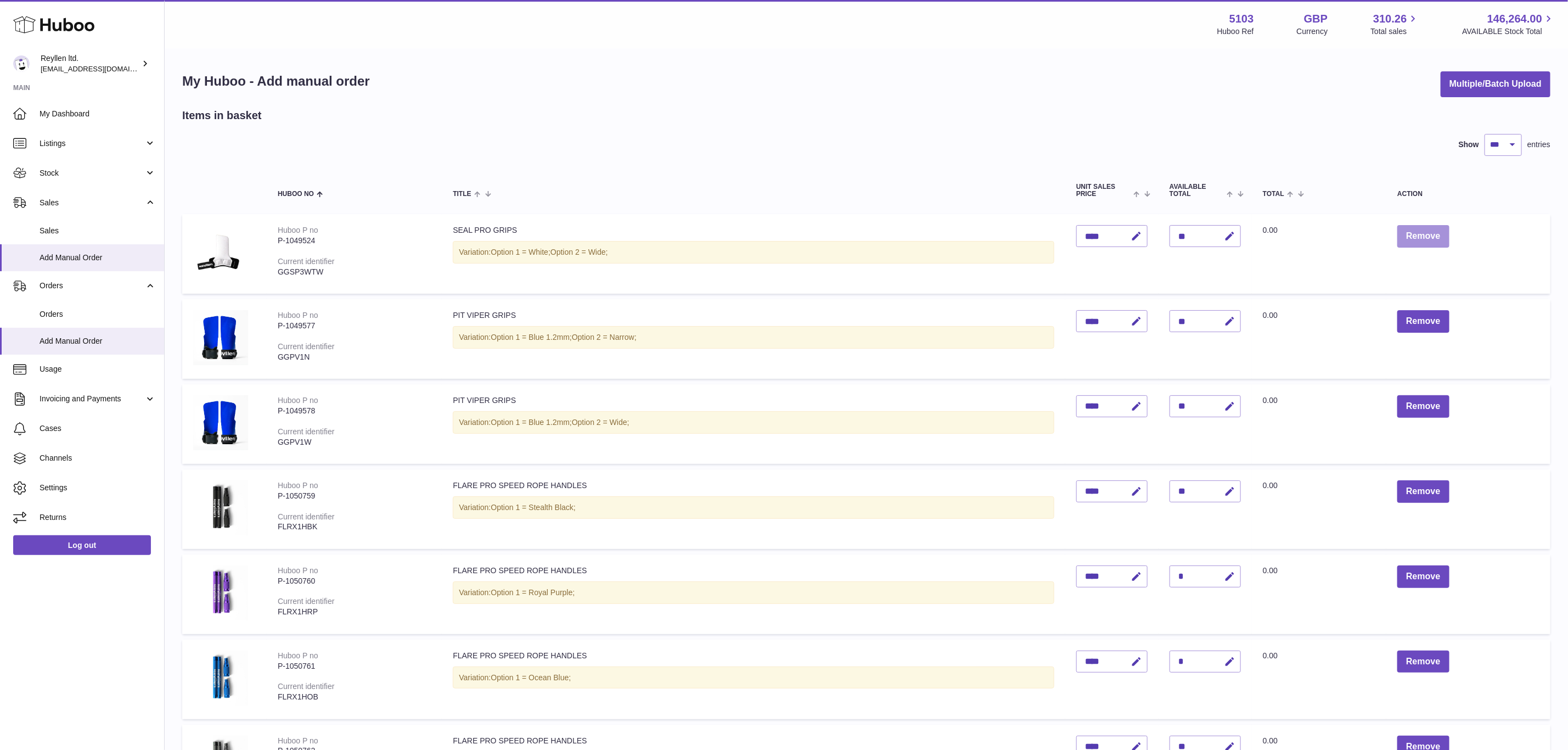
click at [1430, 234] on button "Remove" at bounding box center [1423, 236] width 52 height 22
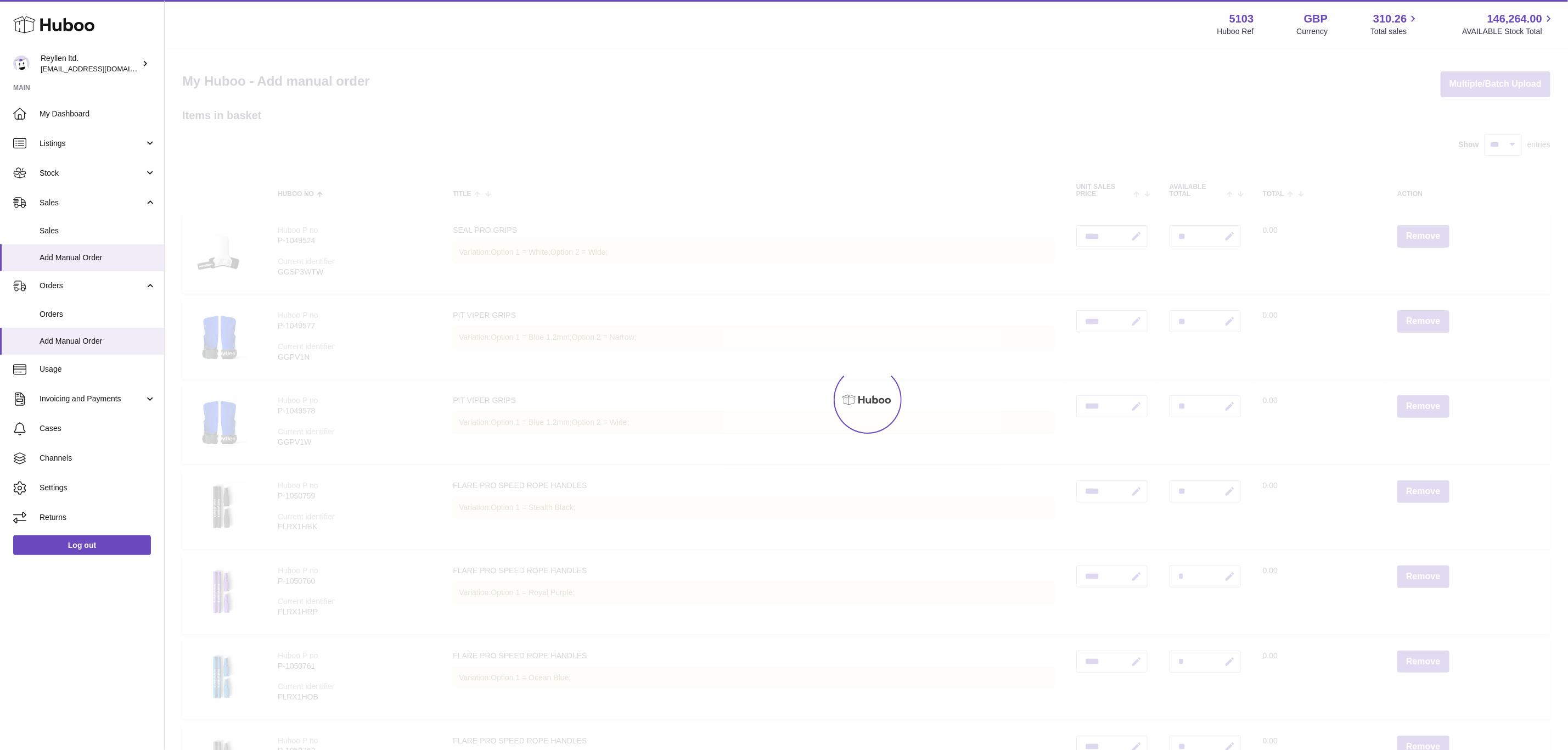
click at [1430, 234] on div at bounding box center [866, 400] width 1403 height 700
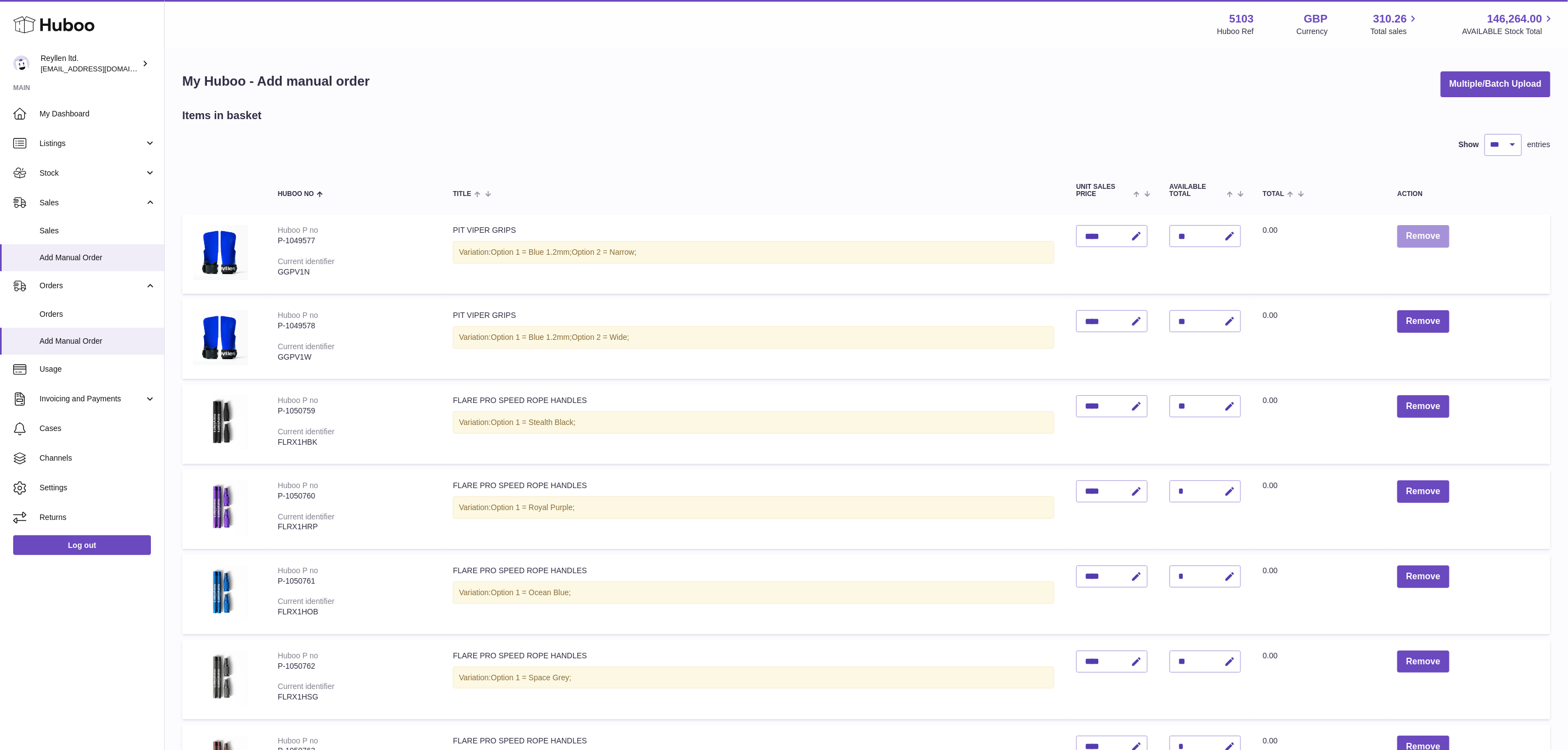
click at [1430, 234] on button "Remove" at bounding box center [1423, 236] width 52 height 22
click at [0, 234] on div at bounding box center [0, 375] width 0 height 750
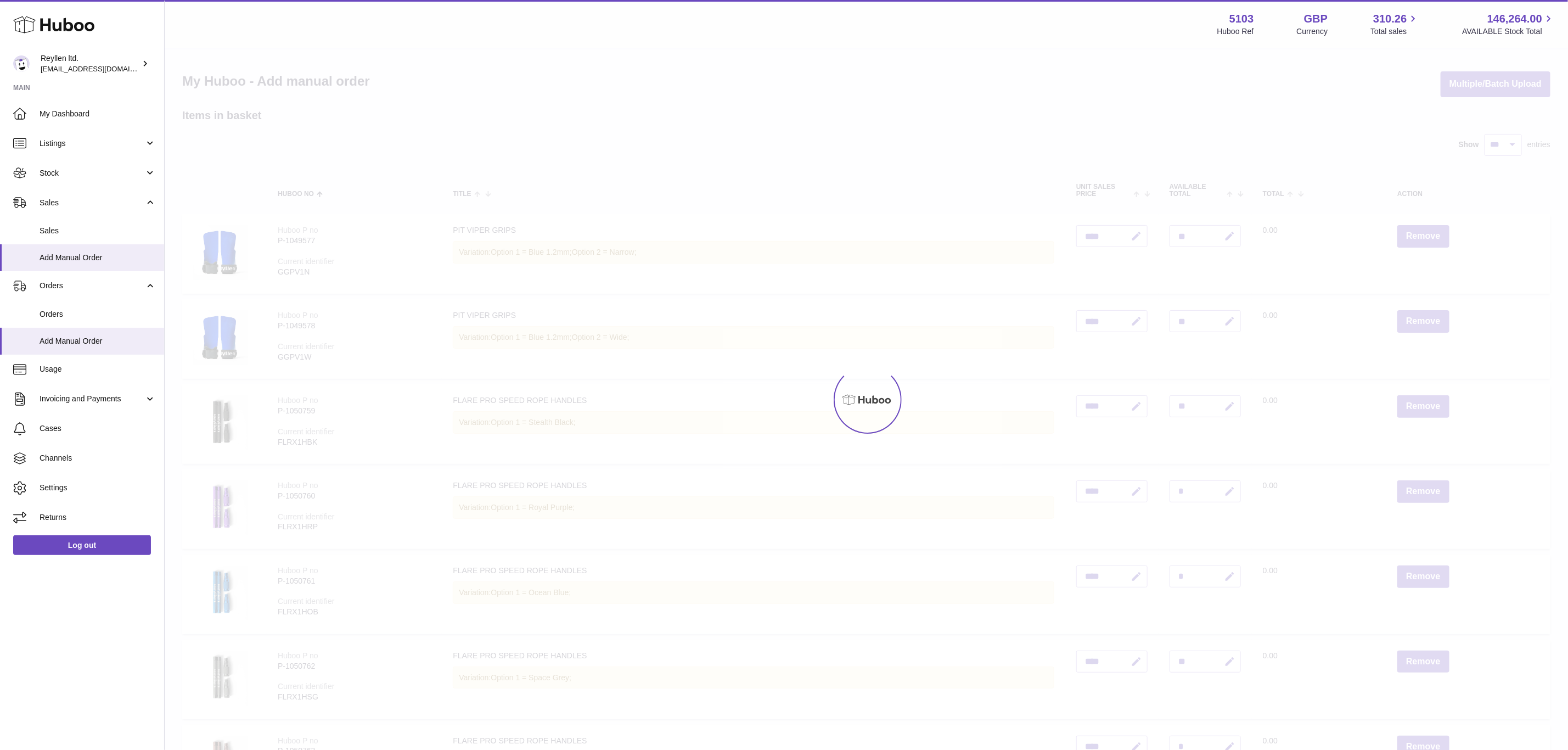
click at [1430, 234] on div at bounding box center [866, 400] width 1403 height 700
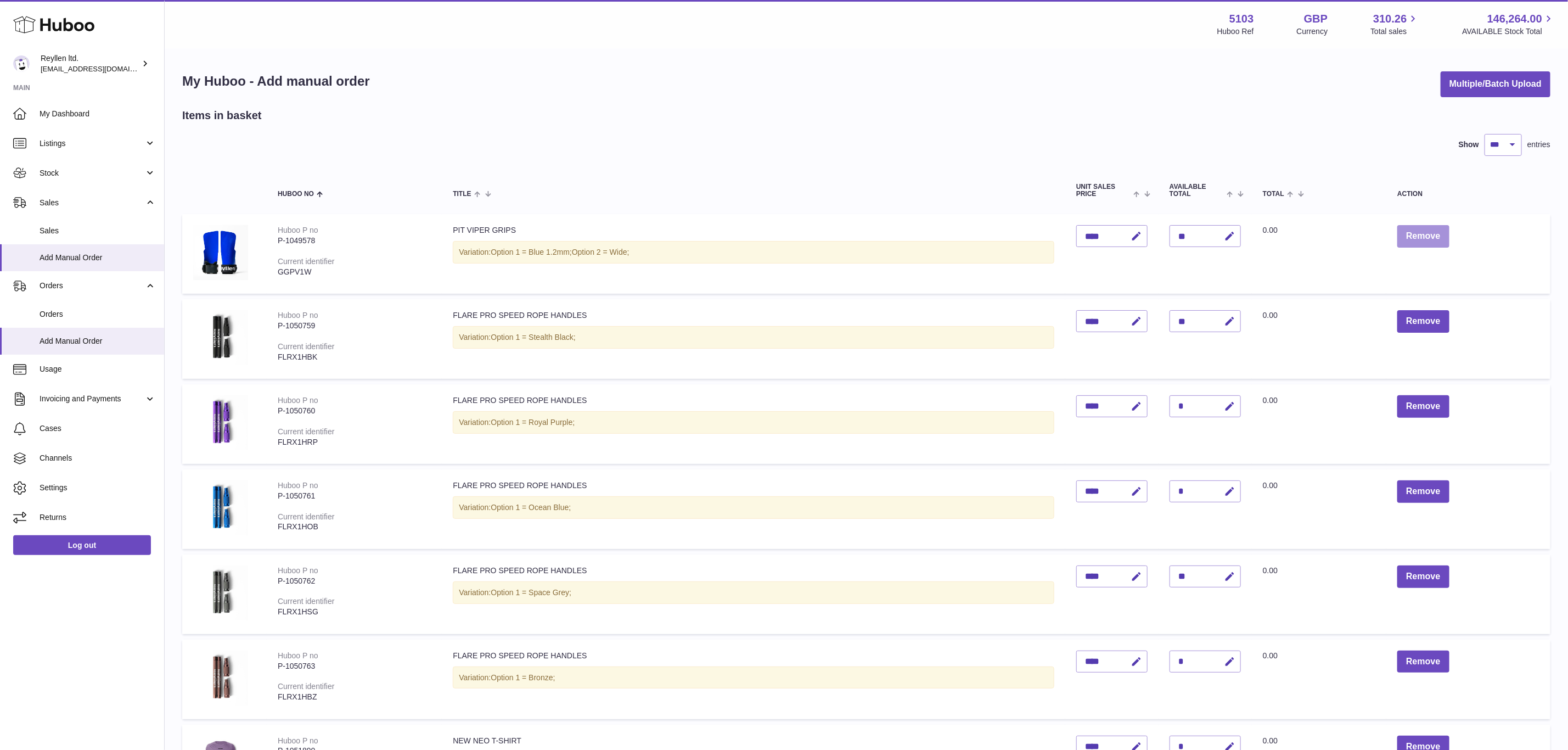
click at [1430, 234] on button "Remove" at bounding box center [1423, 236] width 52 height 22
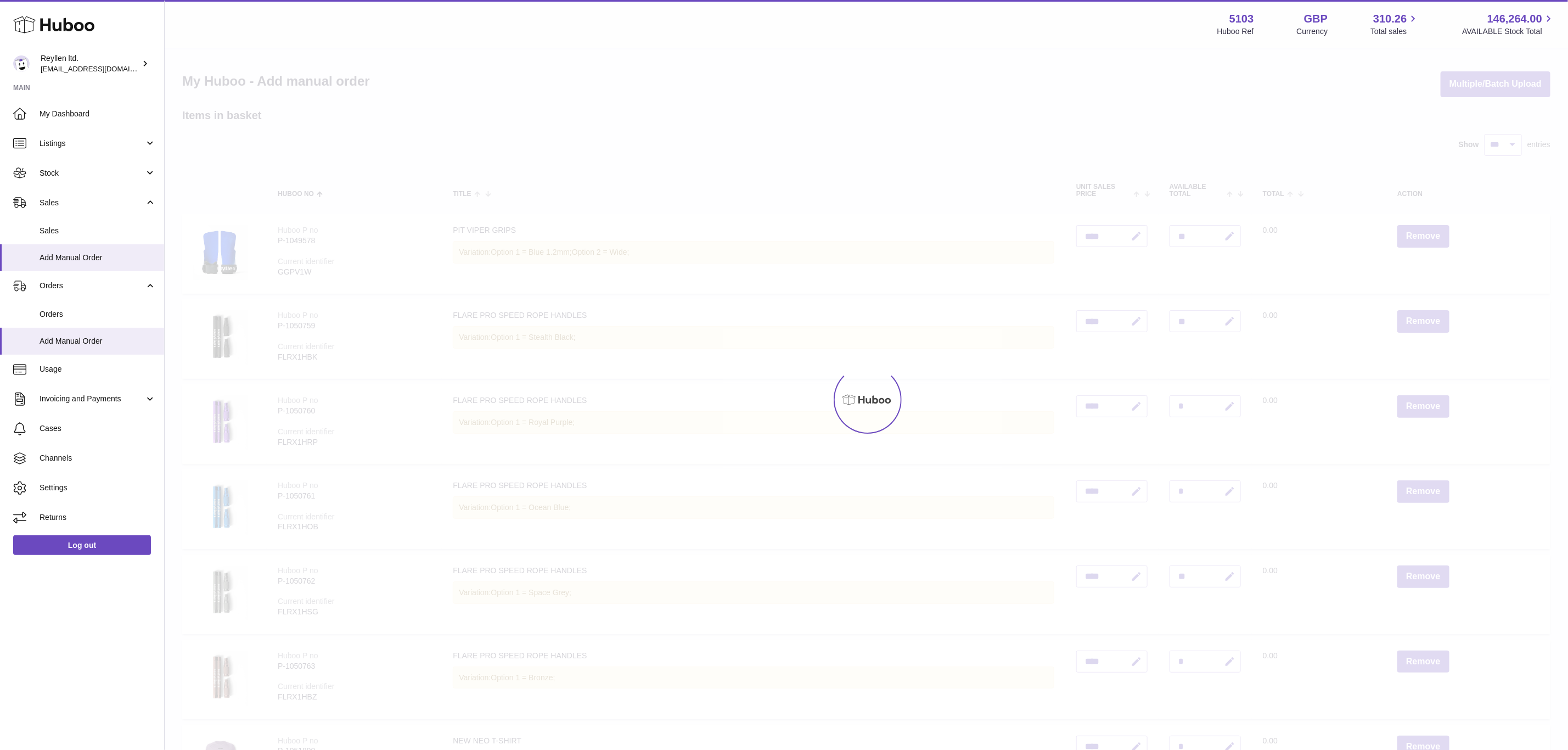
click at [1430, 234] on div at bounding box center [866, 400] width 1403 height 700
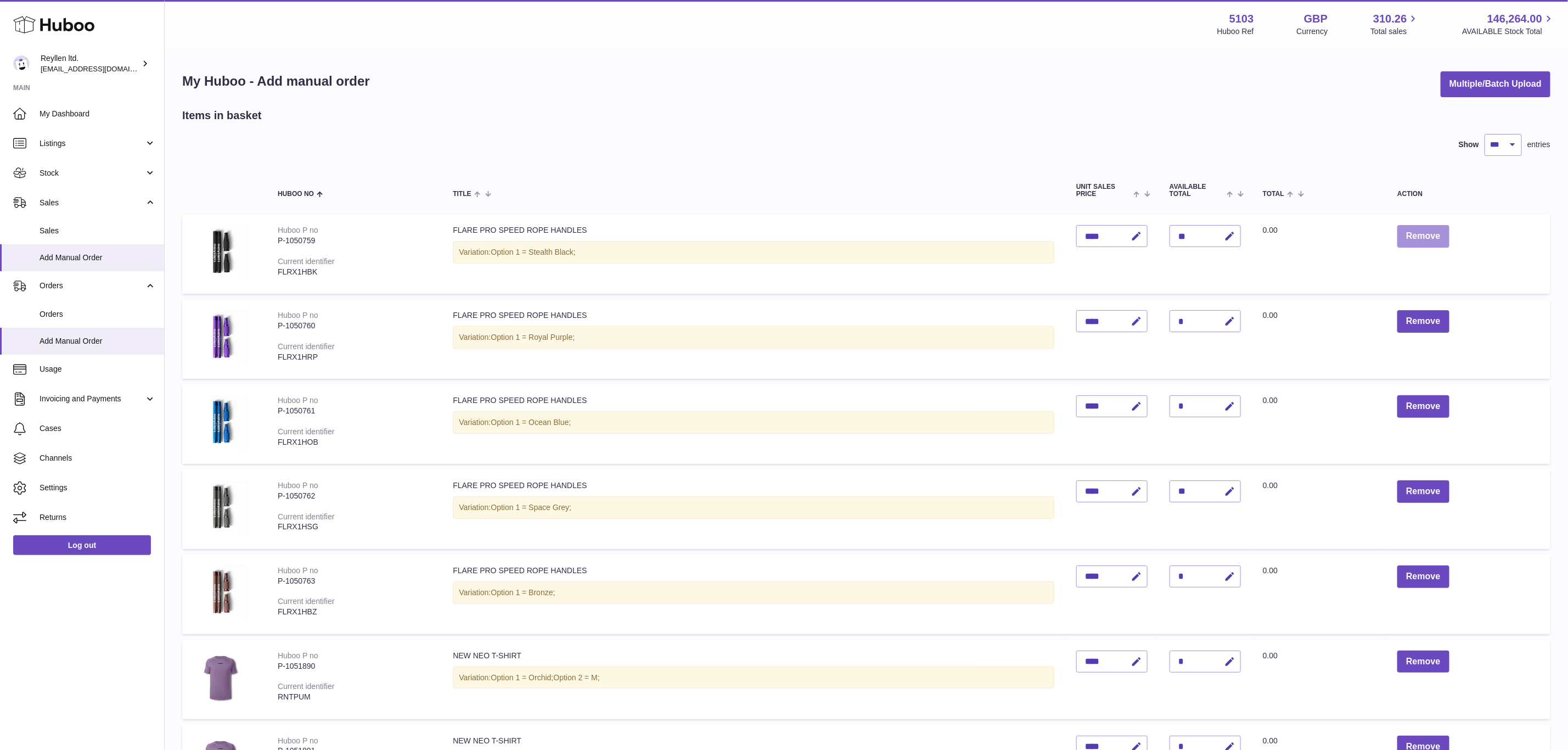
click at [1430, 234] on button "Remove" at bounding box center [1423, 236] width 52 height 22
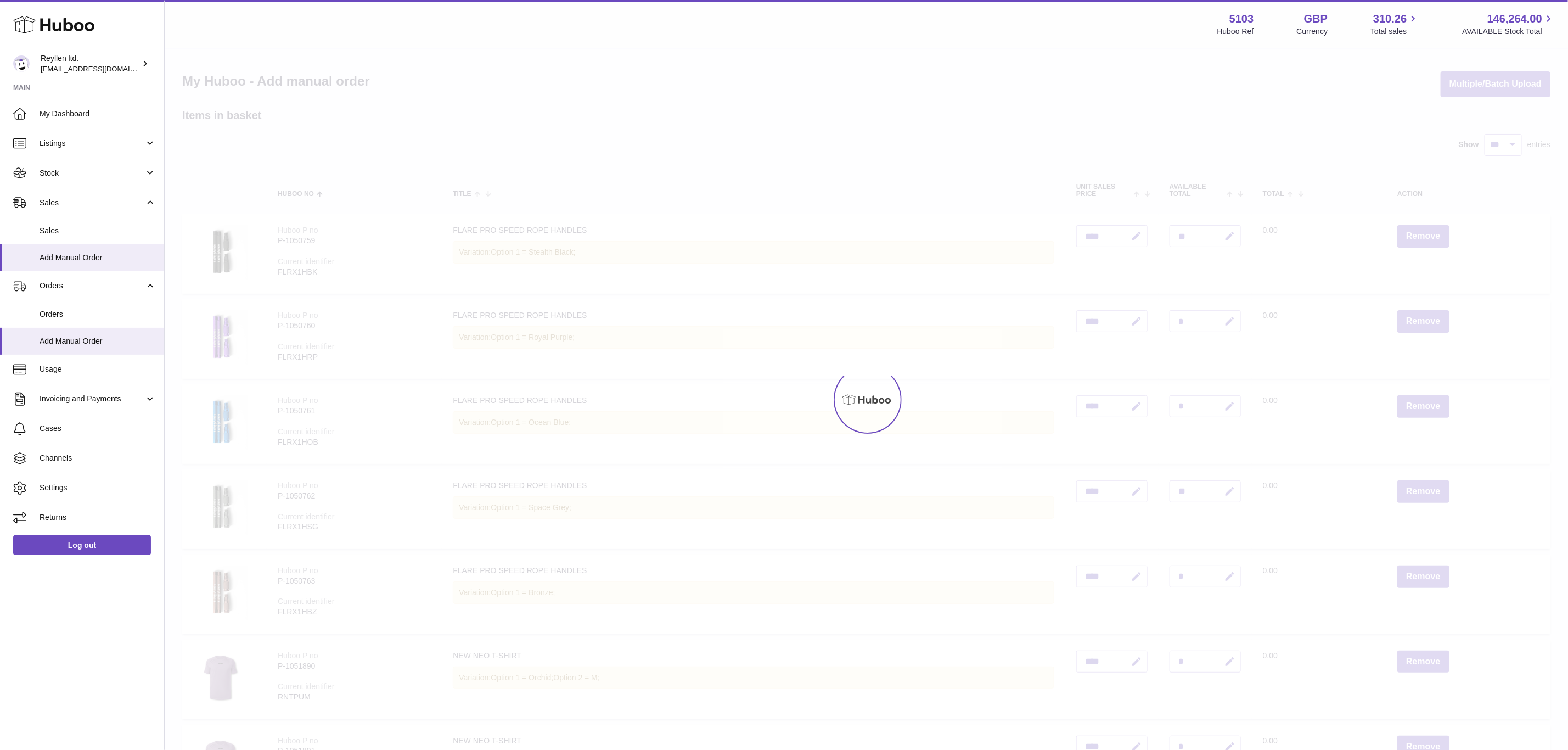
click at [1430, 234] on div at bounding box center [866, 400] width 1403 height 700
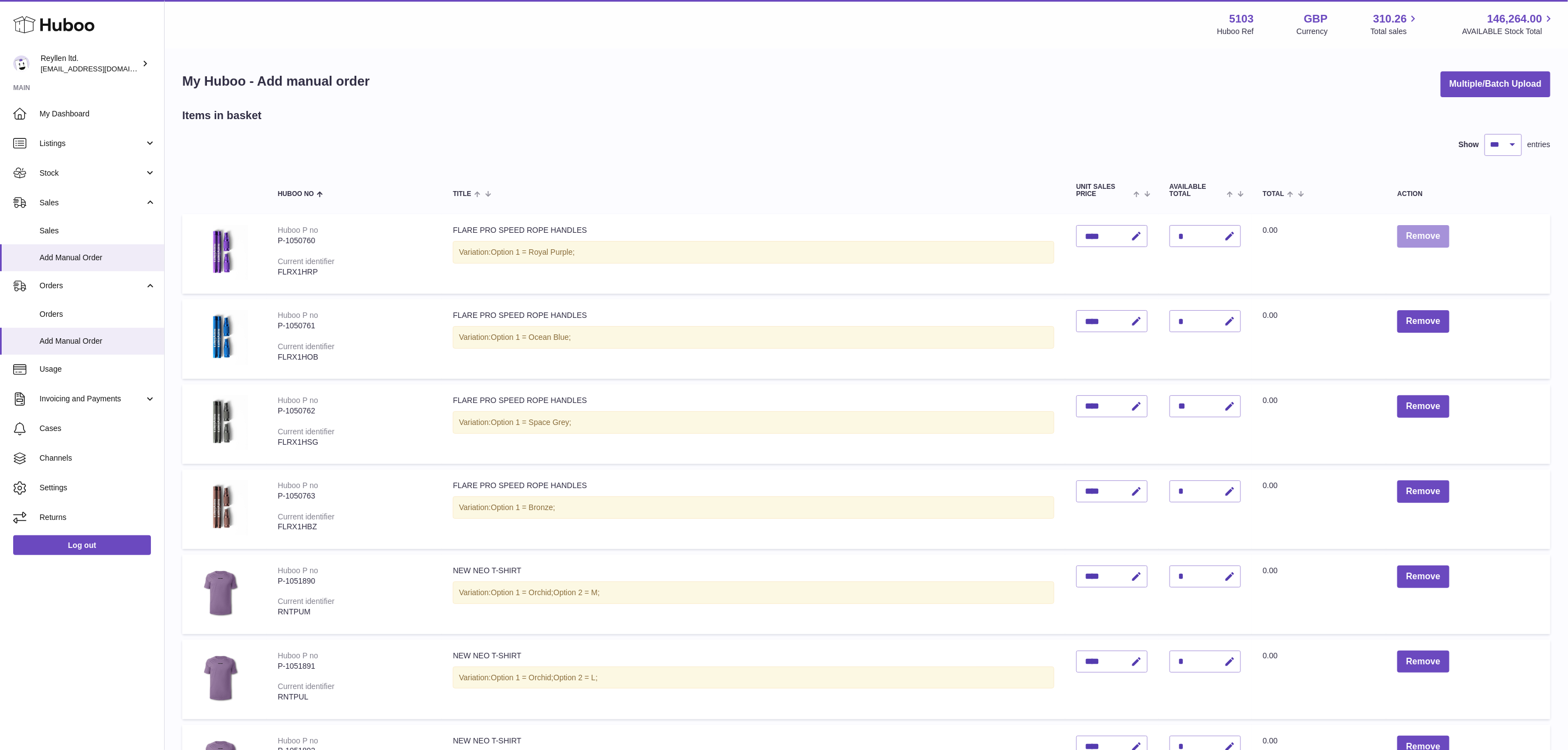
click at [1430, 234] on button "Remove" at bounding box center [1423, 236] width 52 height 22
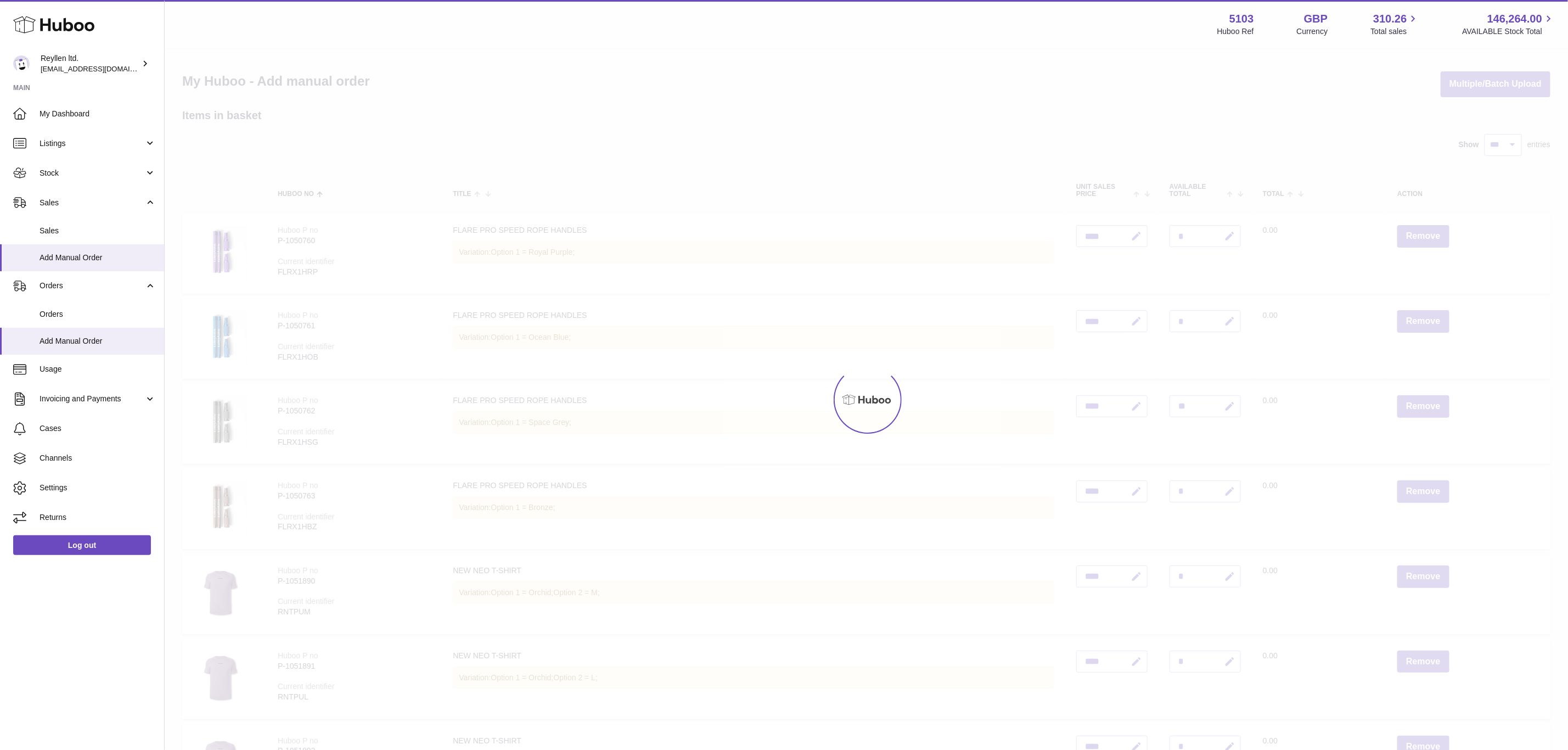
click at [1430, 234] on div at bounding box center [866, 400] width 1403 height 700
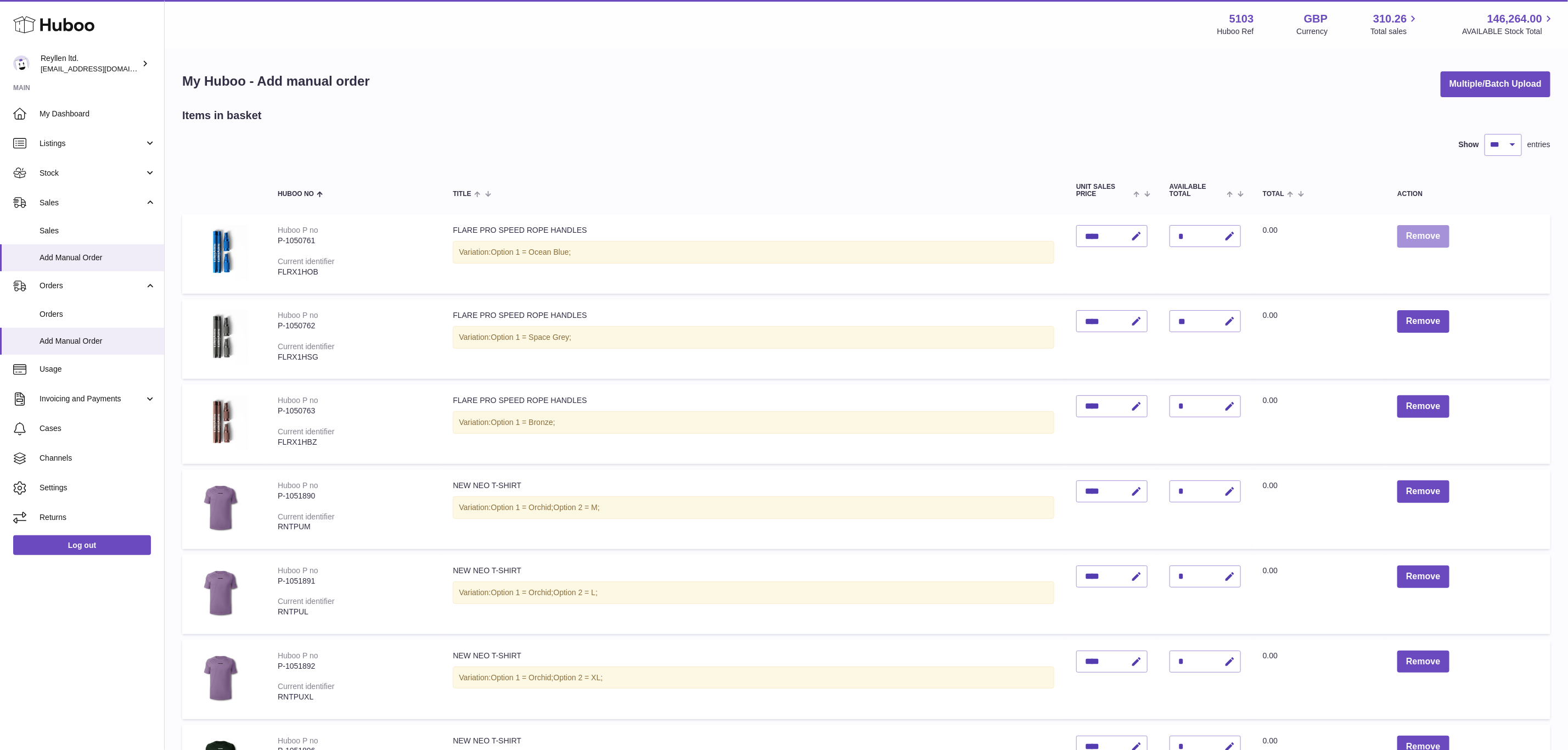
click at [1430, 234] on button "Remove" at bounding box center [1423, 236] width 52 height 22
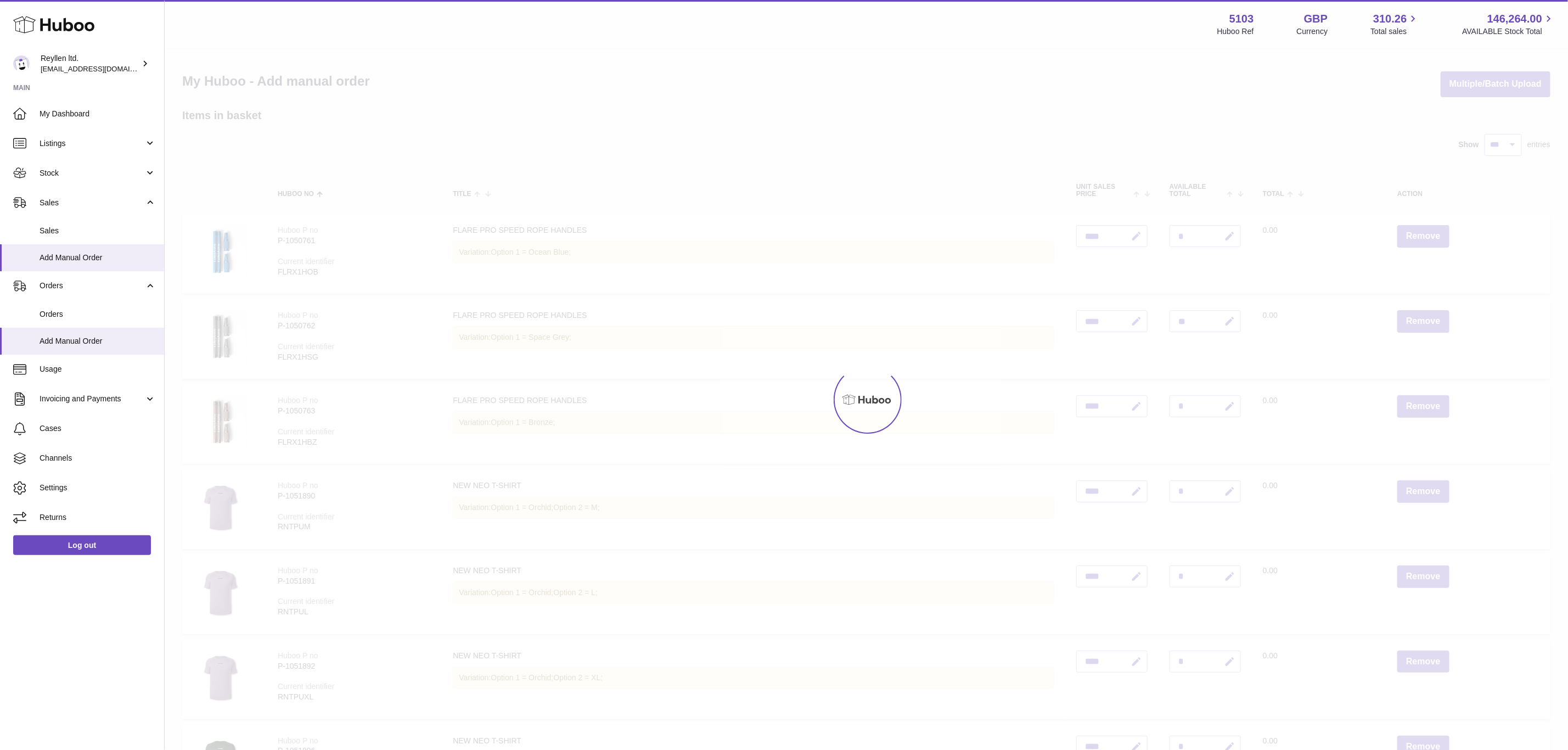
click at [1430, 234] on div at bounding box center [866, 400] width 1403 height 700
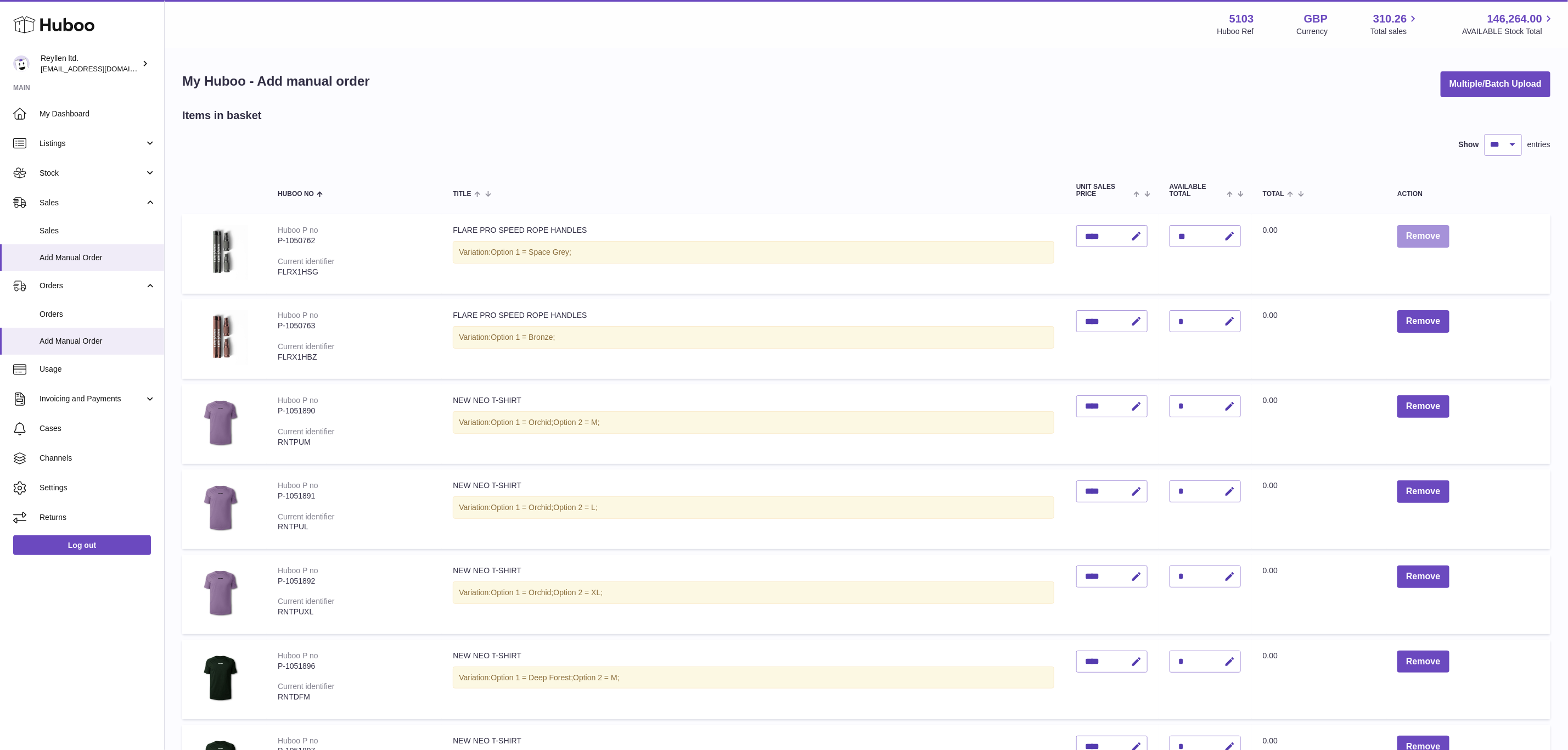
click at [1430, 234] on button "Remove" at bounding box center [1423, 236] width 52 height 22
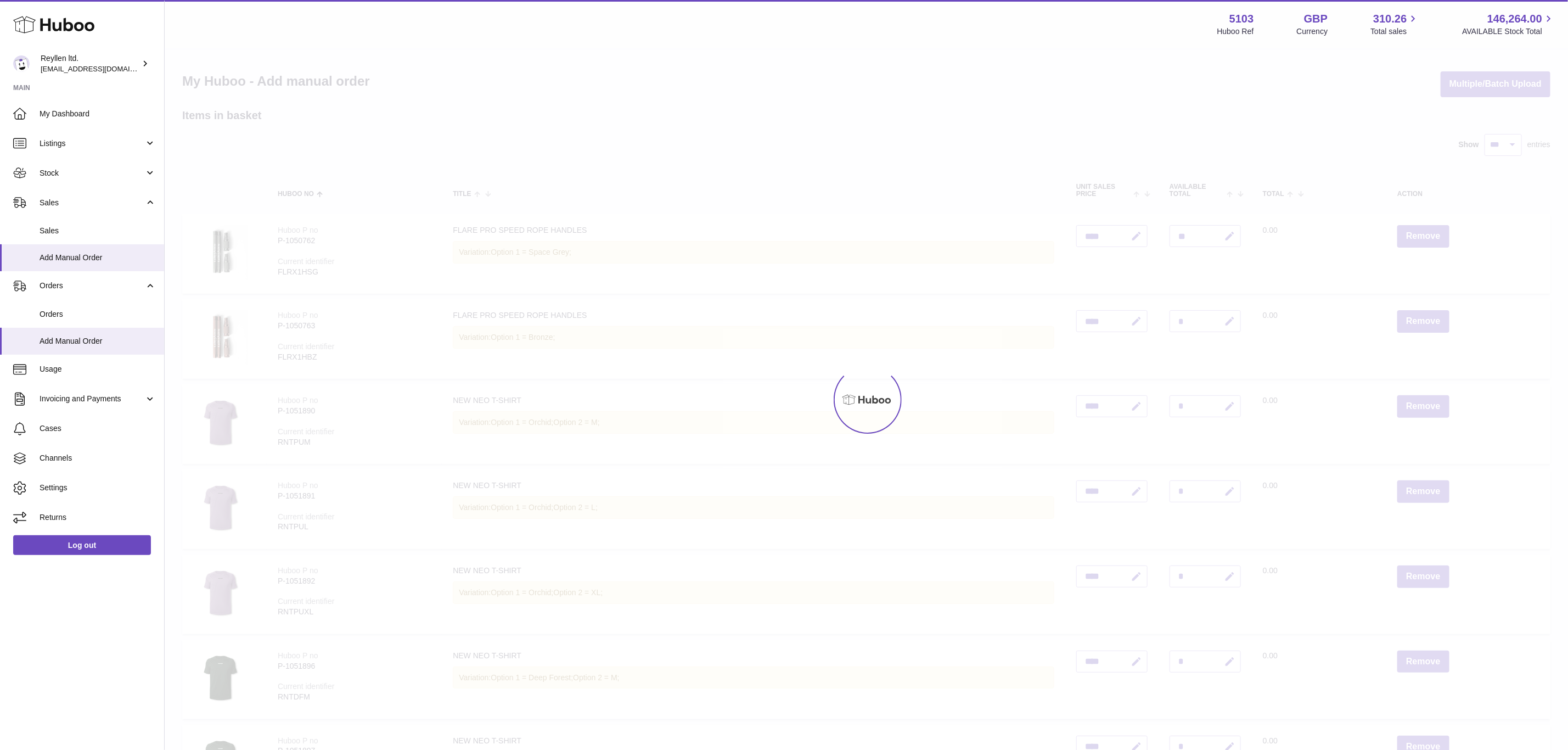
click at [1430, 234] on div at bounding box center [866, 400] width 1403 height 700
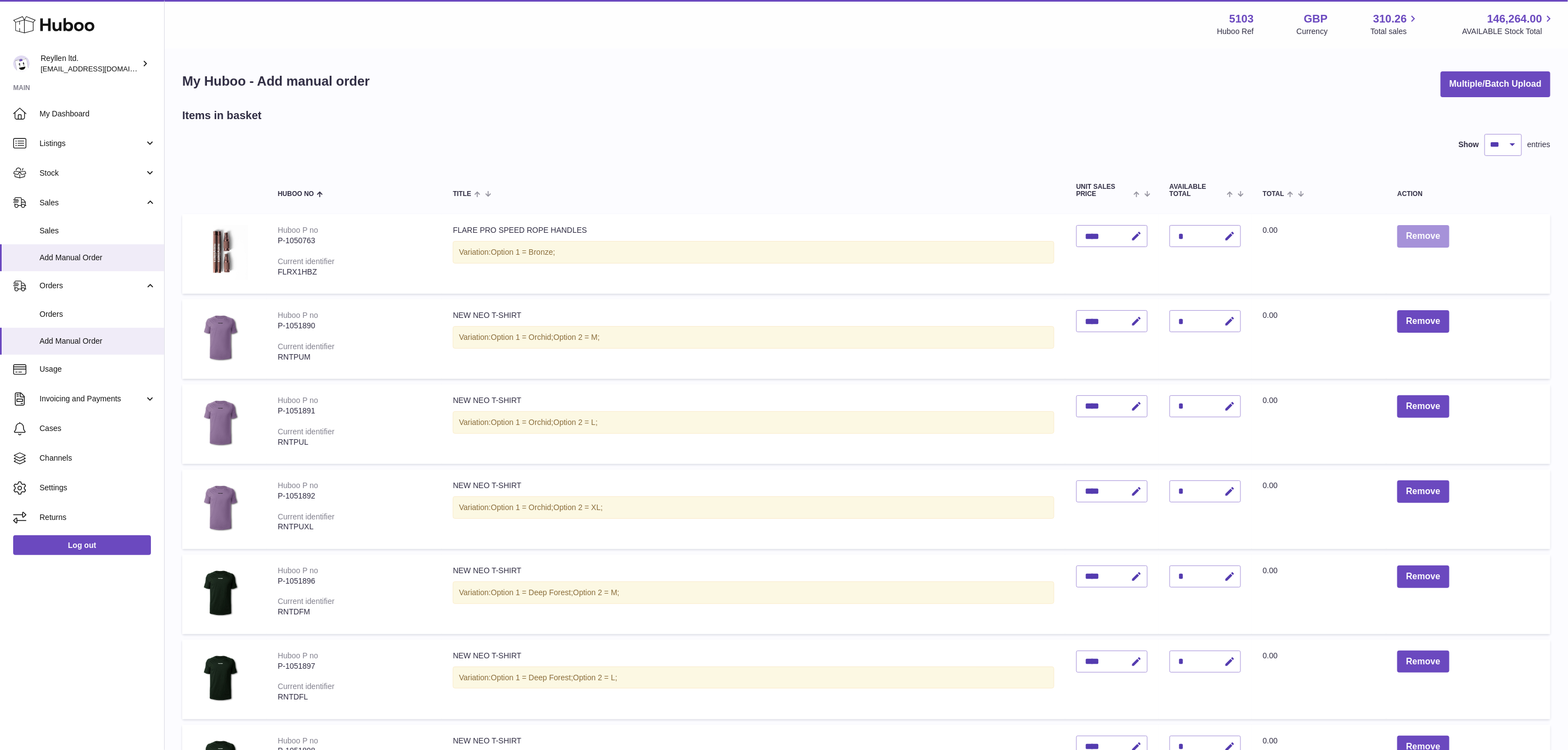
click at [1430, 234] on button "Remove" at bounding box center [1423, 236] width 52 height 22
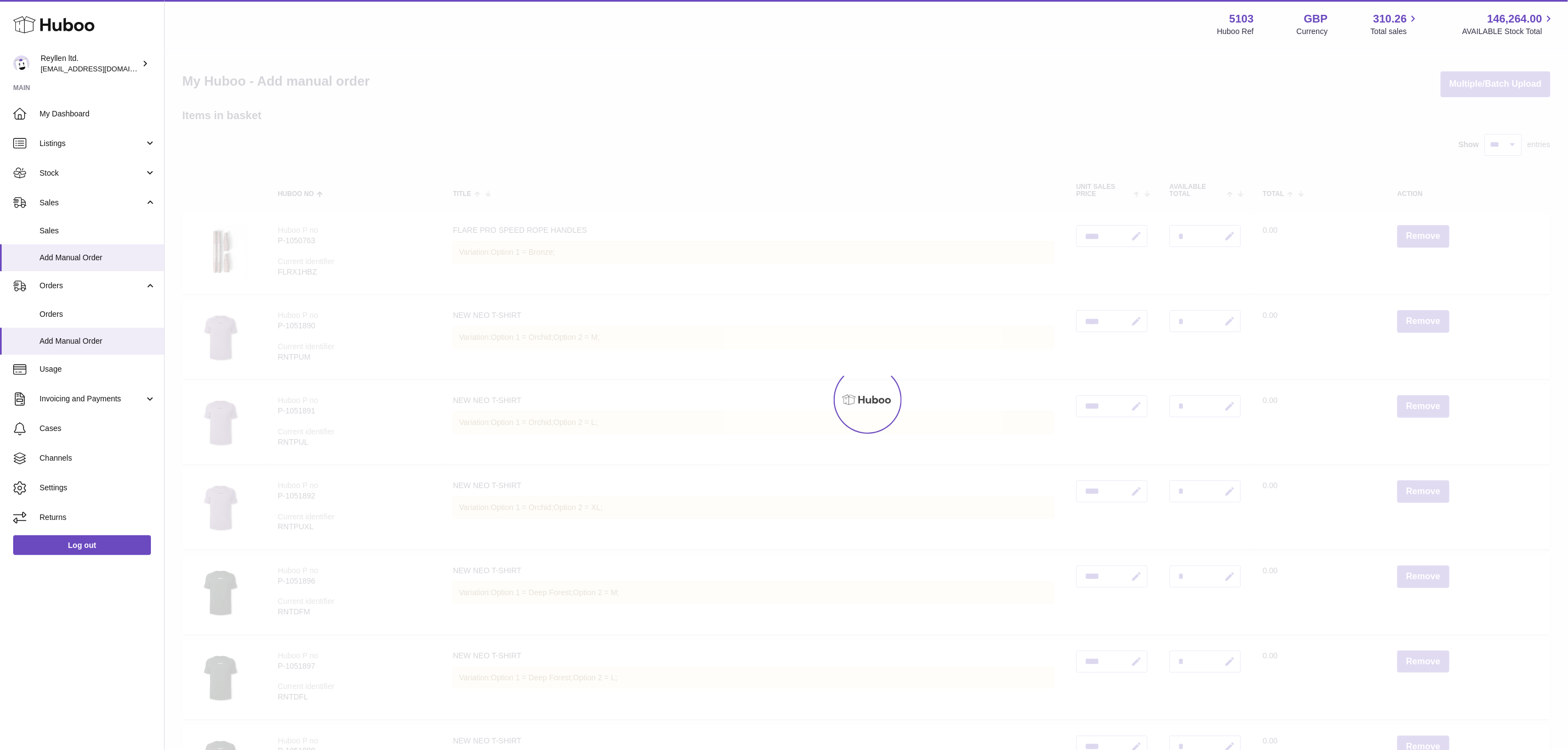
click at [1430, 234] on div at bounding box center [866, 400] width 1403 height 700
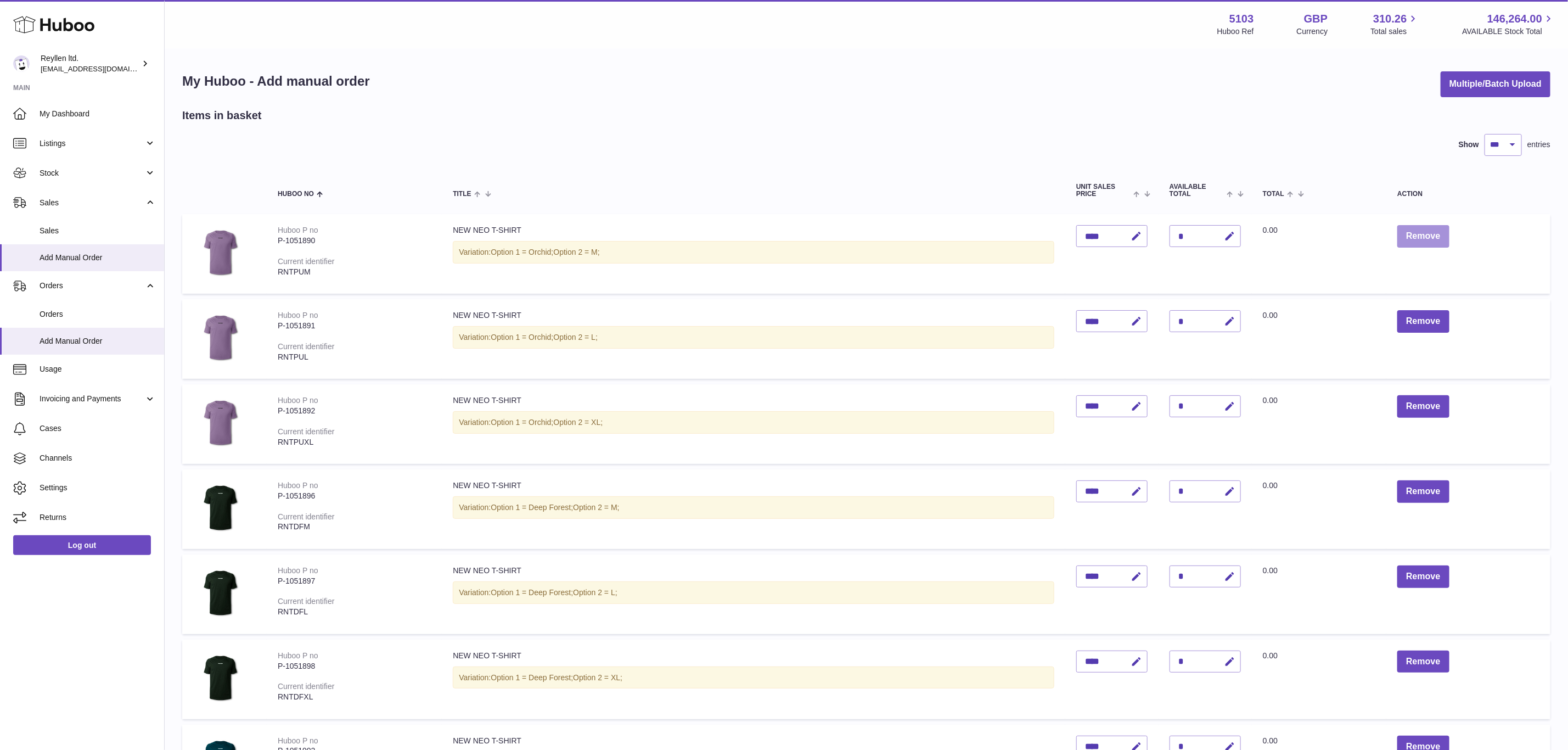
click at [1430, 234] on button "Remove" at bounding box center [1423, 236] width 52 height 22
click at [0, 234] on div at bounding box center [0, 375] width 0 height 750
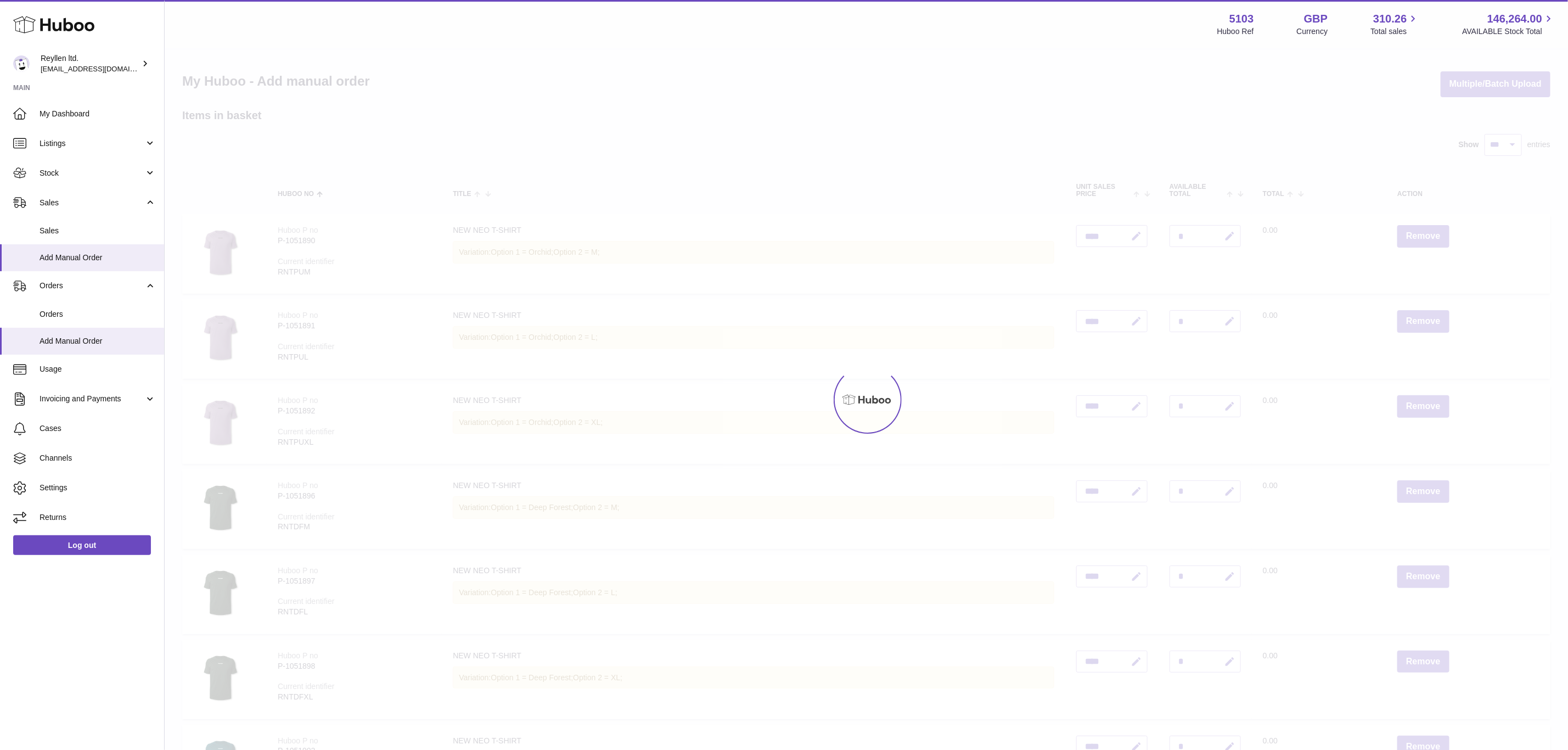
click at [1430, 234] on div at bounding box center [866, 400] width 1403 height 700
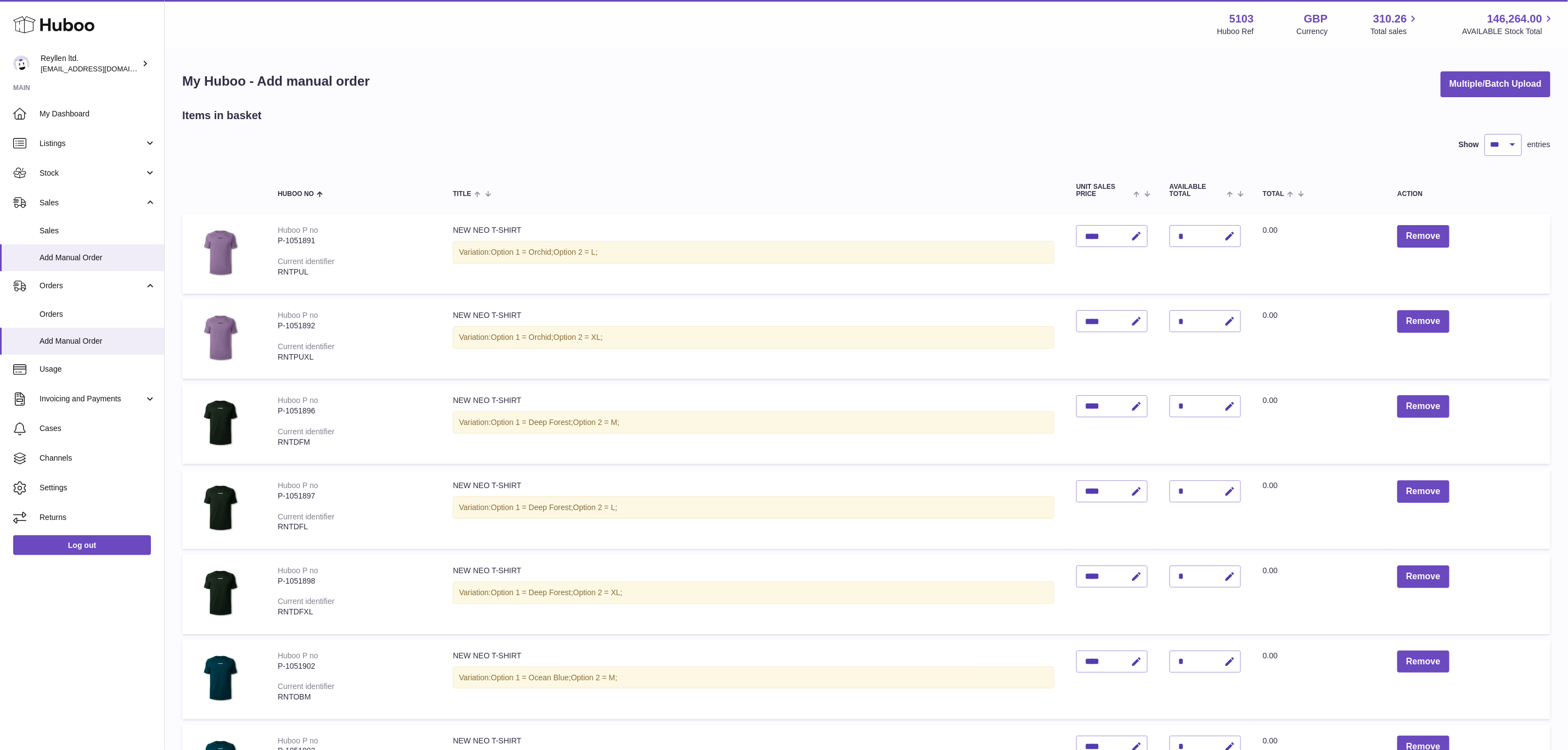
click at [1430, 234] on button "Remove" at bounding box center [1423, 236] width 52 height 22
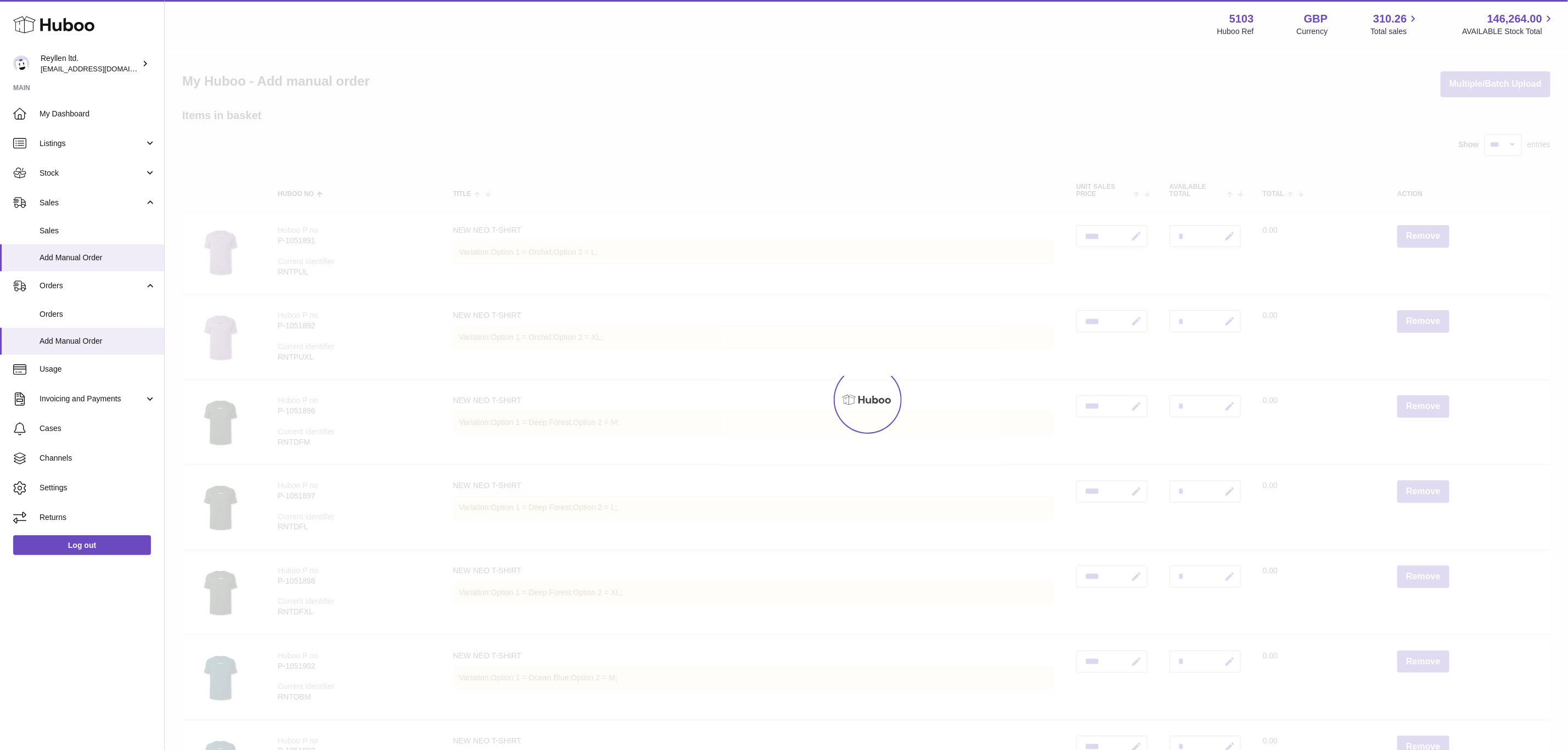
click at [1430, 234] on div at bounding box center [866, 400] width 1403 height 700
click at [1430, 310] on button "Remove" at bounding box center [1423, 321] width 52 height 22
click at [1430, 234] on div at bounding box center [866, 400] width 1403 height 700
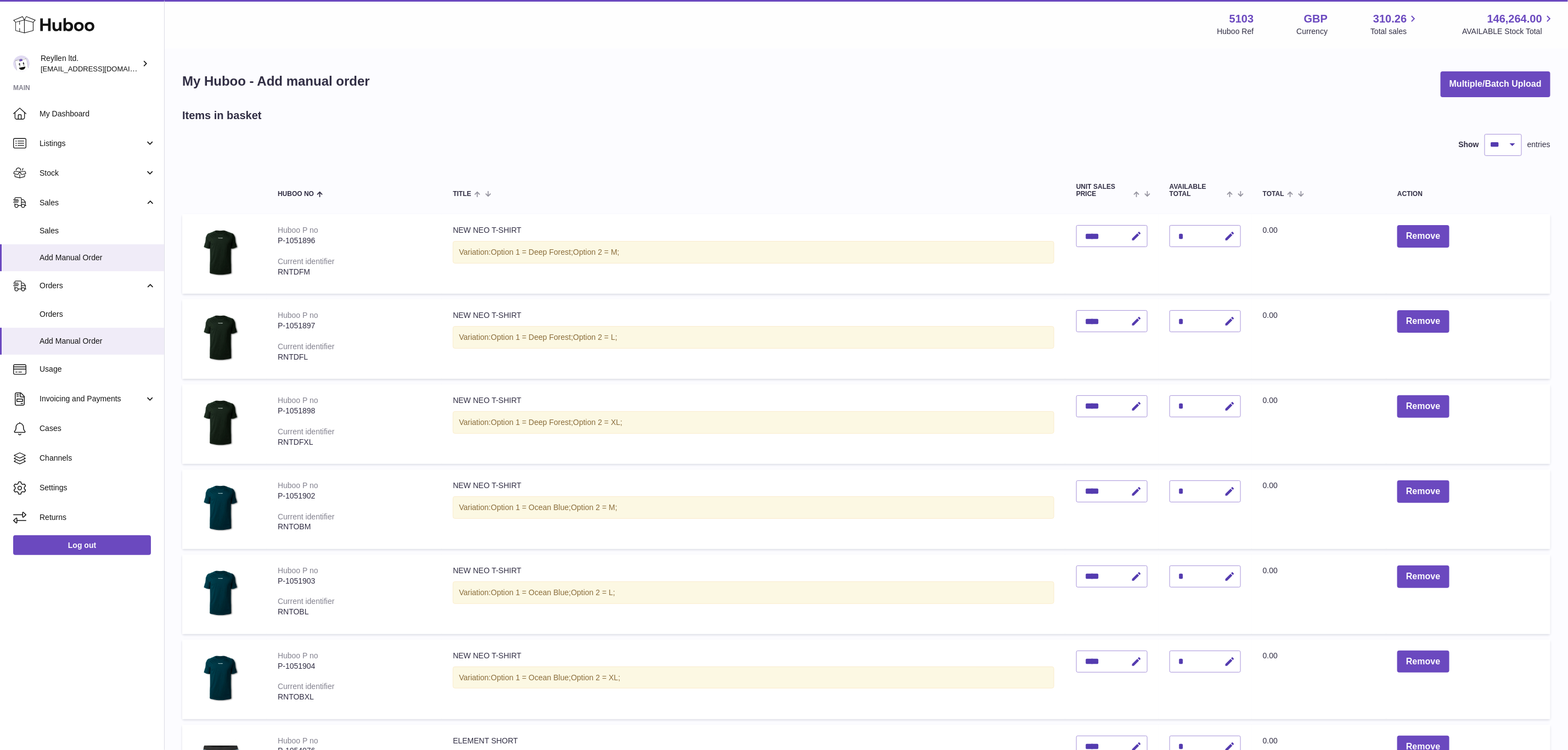
click at [1430, 234] on button "Remove" at bounding box center [1423, 236] width 52 height 22
click at [0, 234] on div at bounding box center [0, 375] width 0 height 750
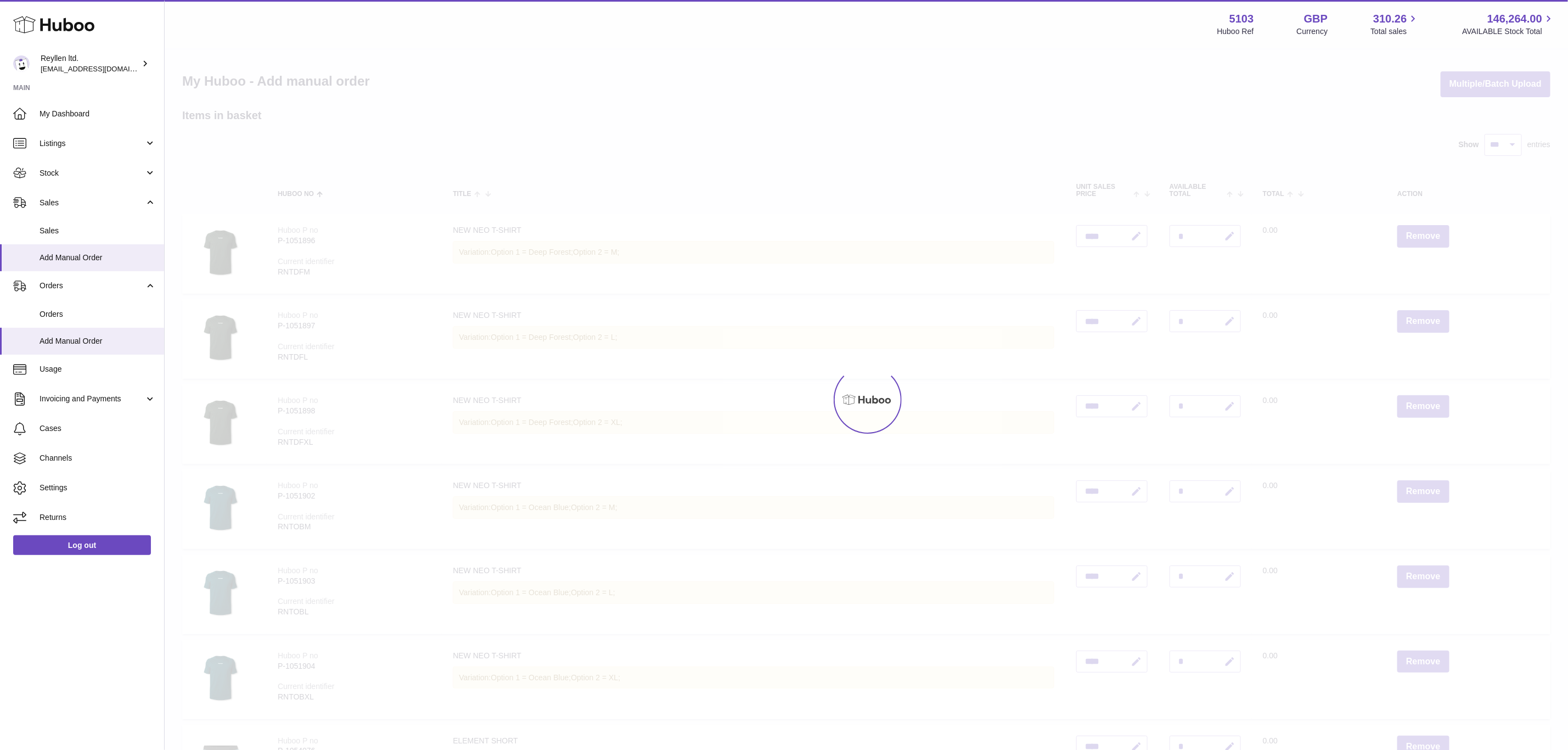
click at [1430, 234] on div at bounding box center [866, 400] width 1403 height 700
click at [1430, 310] on button "Remove" at bounding box center [1423, 321] width 52 height 22
click at [1430, 234] on div at bounding box center [866, 400] width 1403 height 700
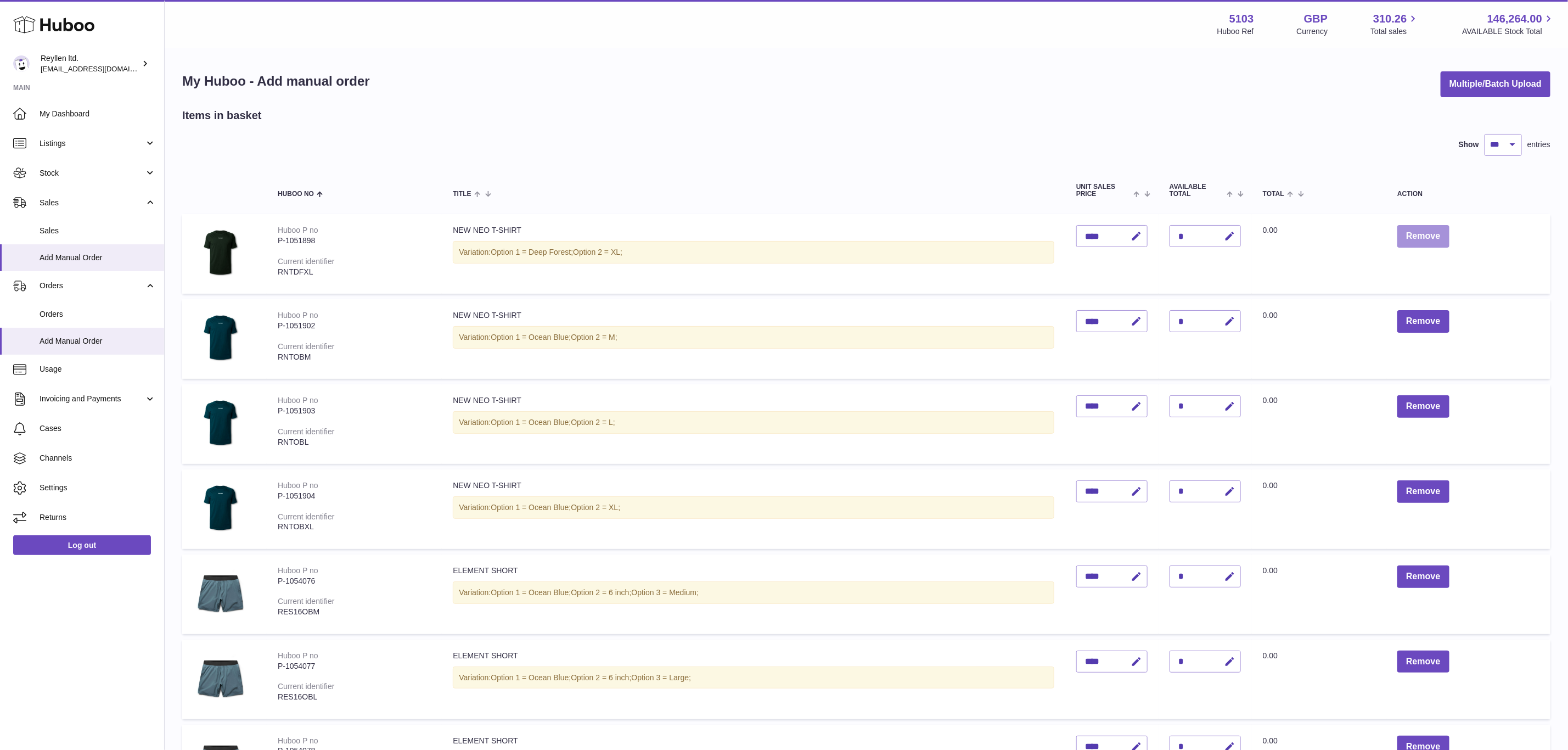
click at [1430, 234] on button "Remove" at bounding box center [1423, 236] width 52 height 22
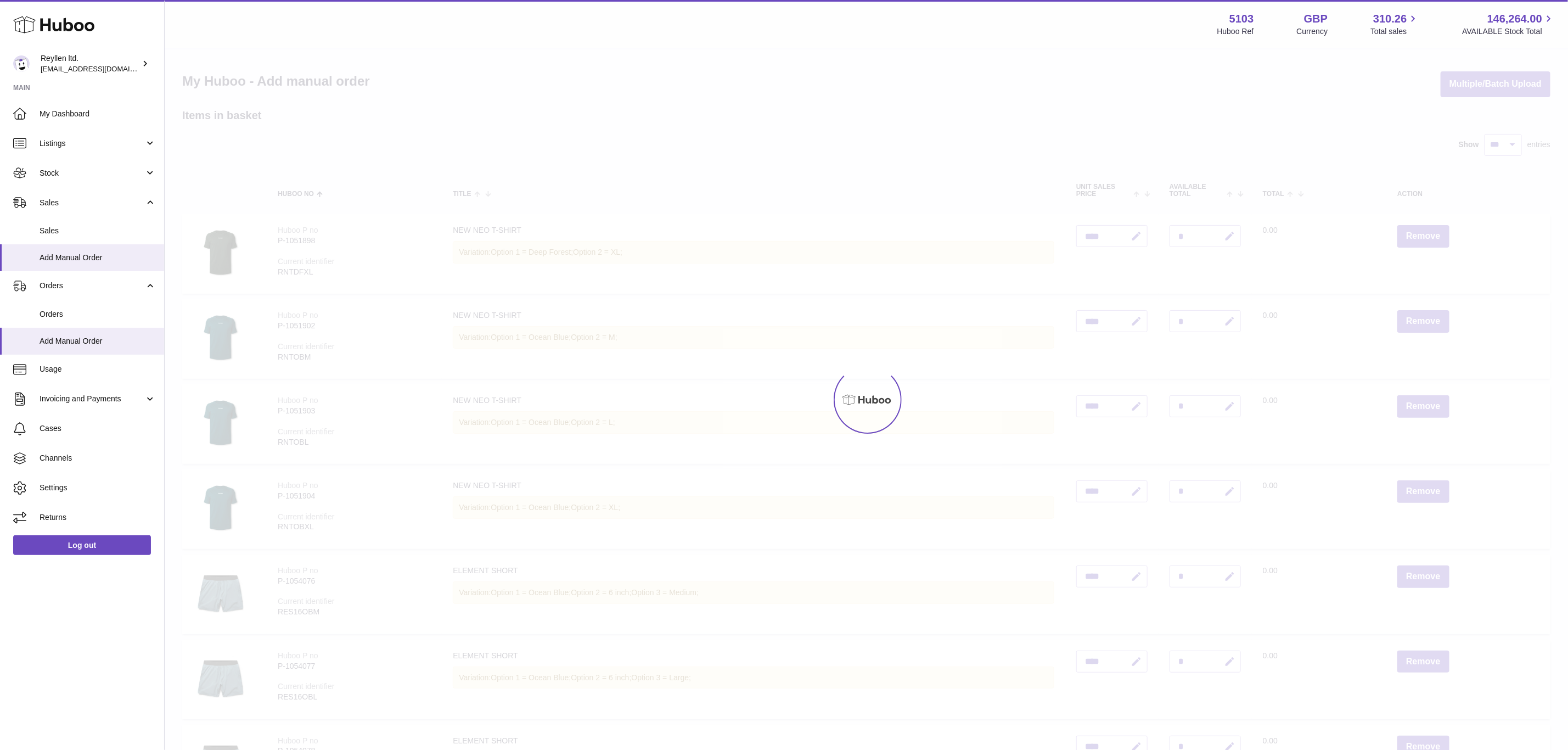
click at [1430, 234] on div at bounding box center [866, 400] width 1403 height 700
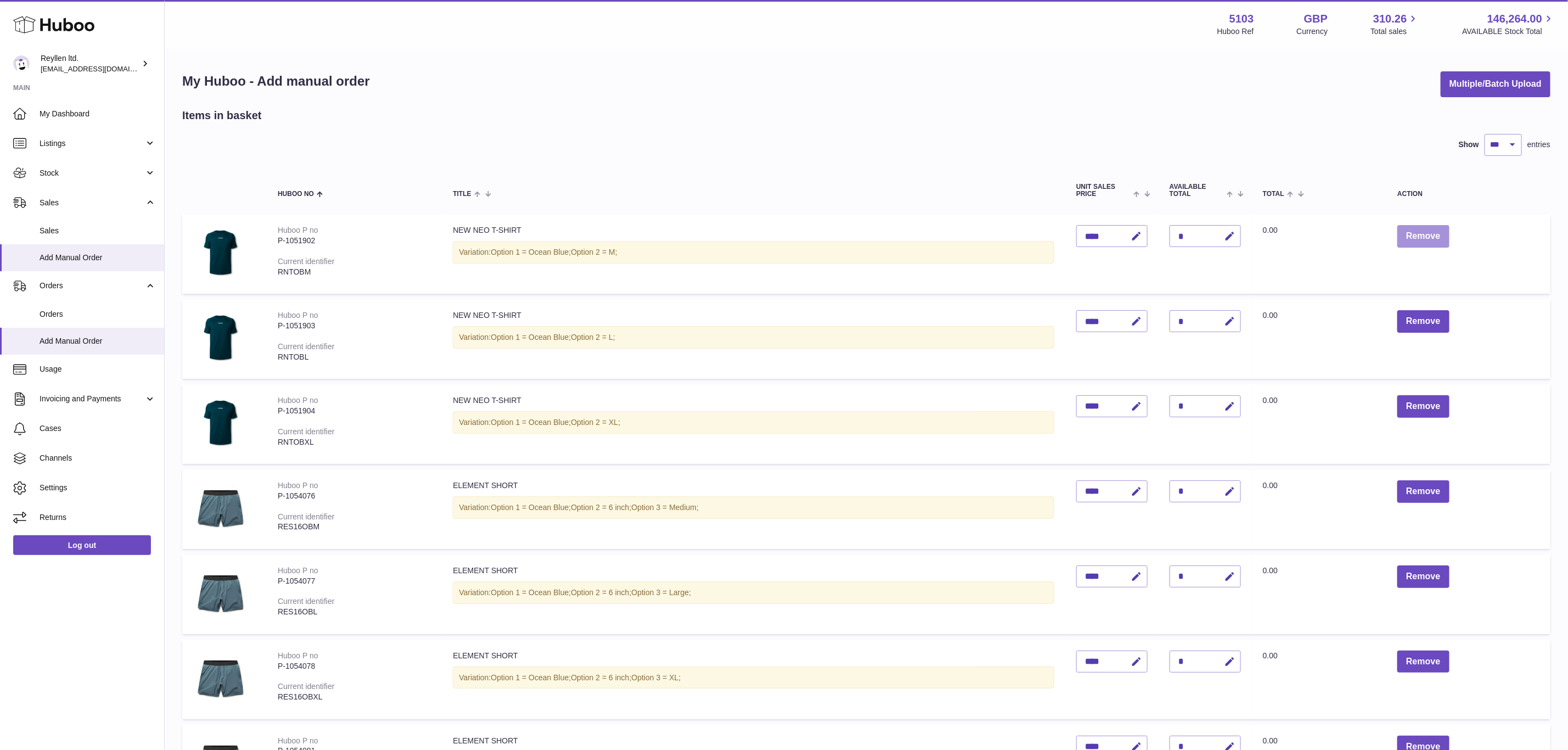
click at [1430, 234] on button "Remove" at bounding box center [1423, 236] width 52 height 22
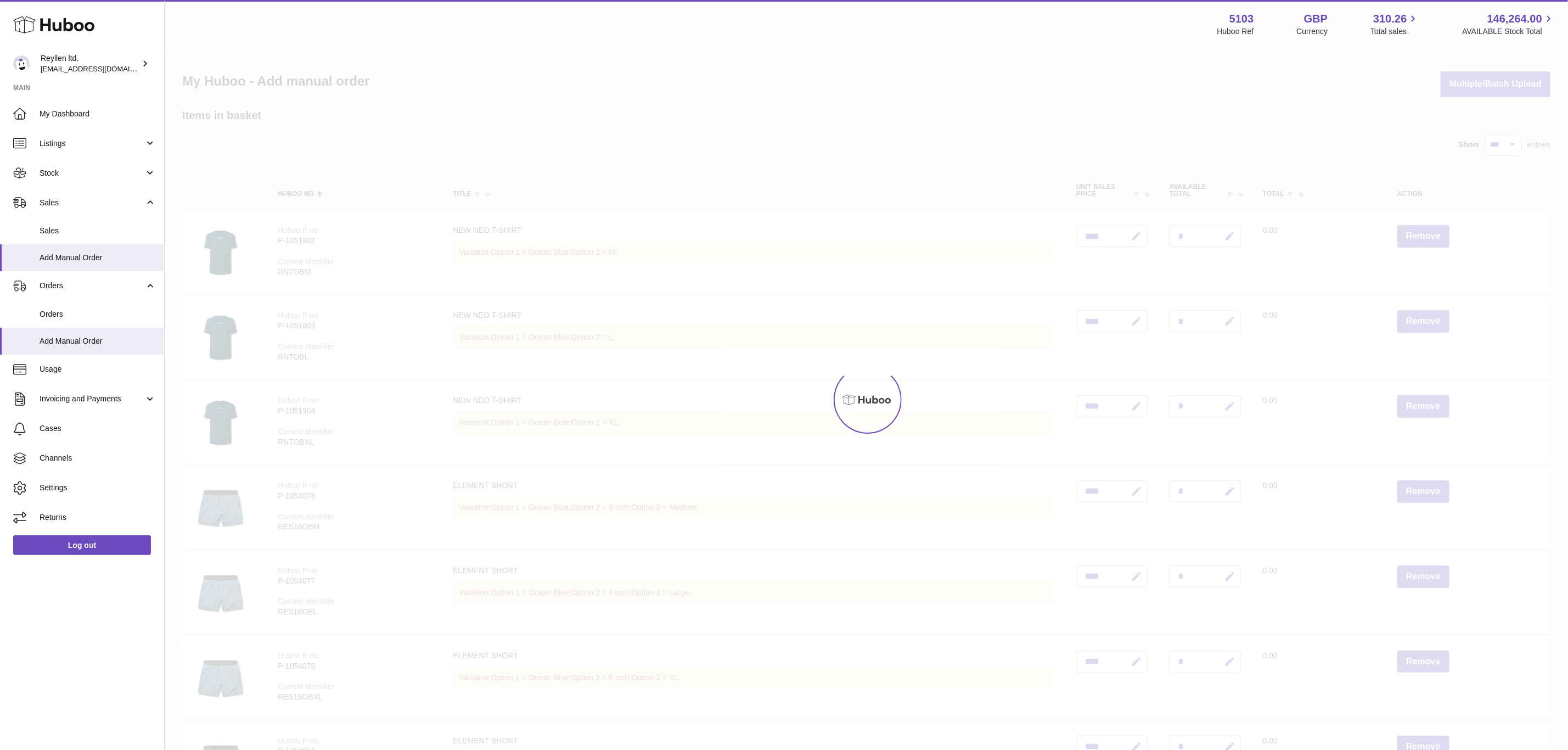
click at [1430, 234] on div at bounding box center [866, 400] width 1403 height 700
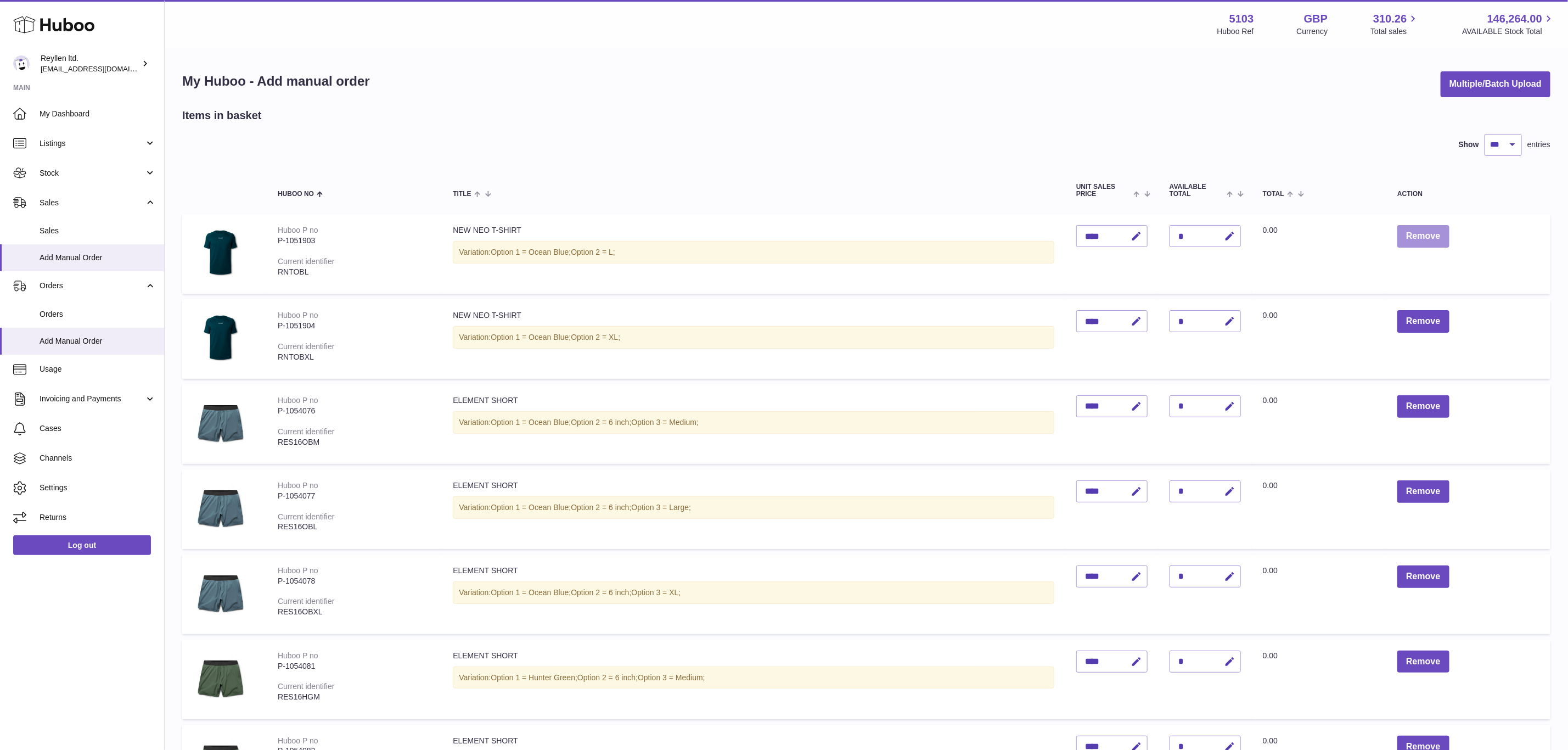
click at [1430, 234] on button "Remove" at bounding box center [1423, 236] width 52 height 22
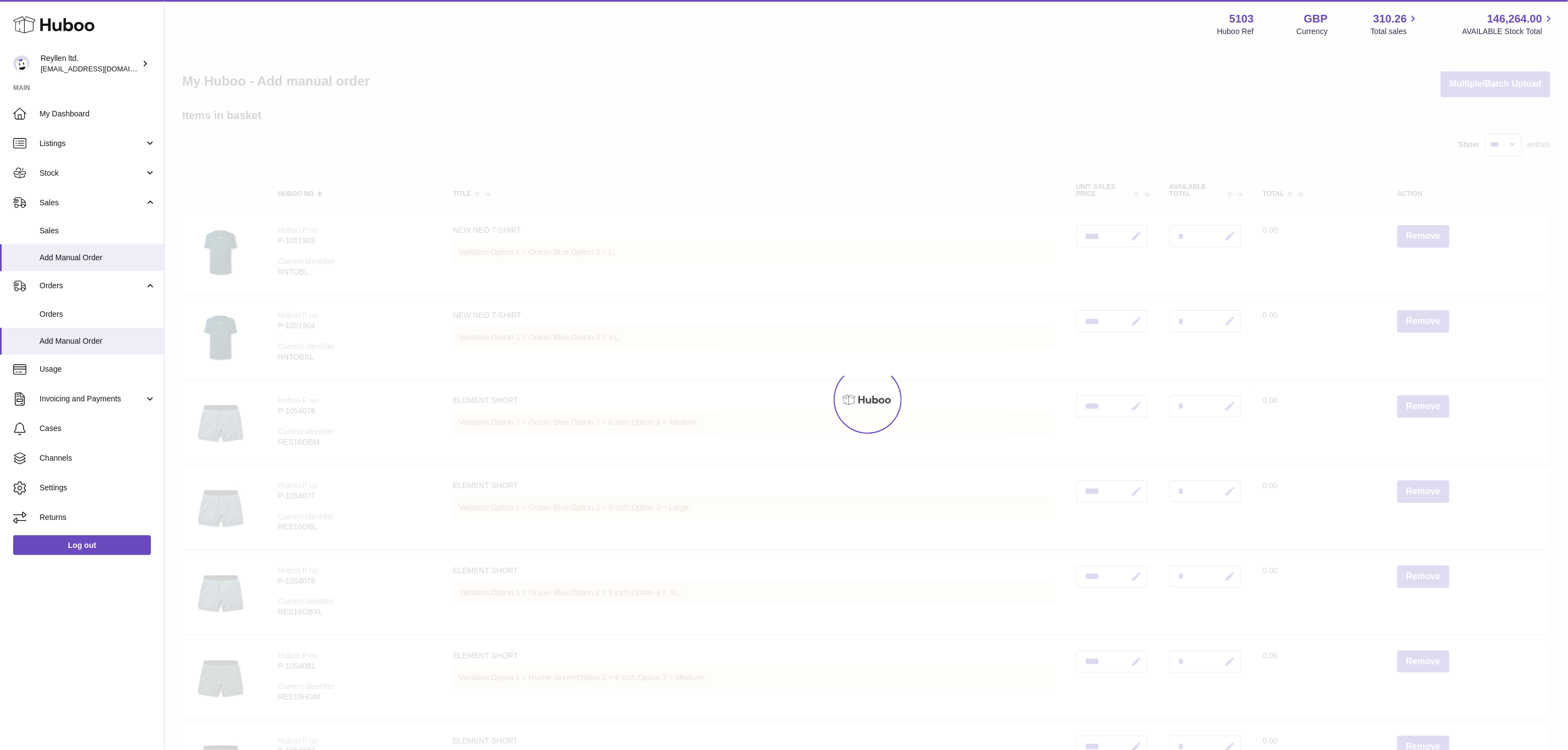
click at [1430, 234] on div at bounding box center [866, 400] width 1403 height 700
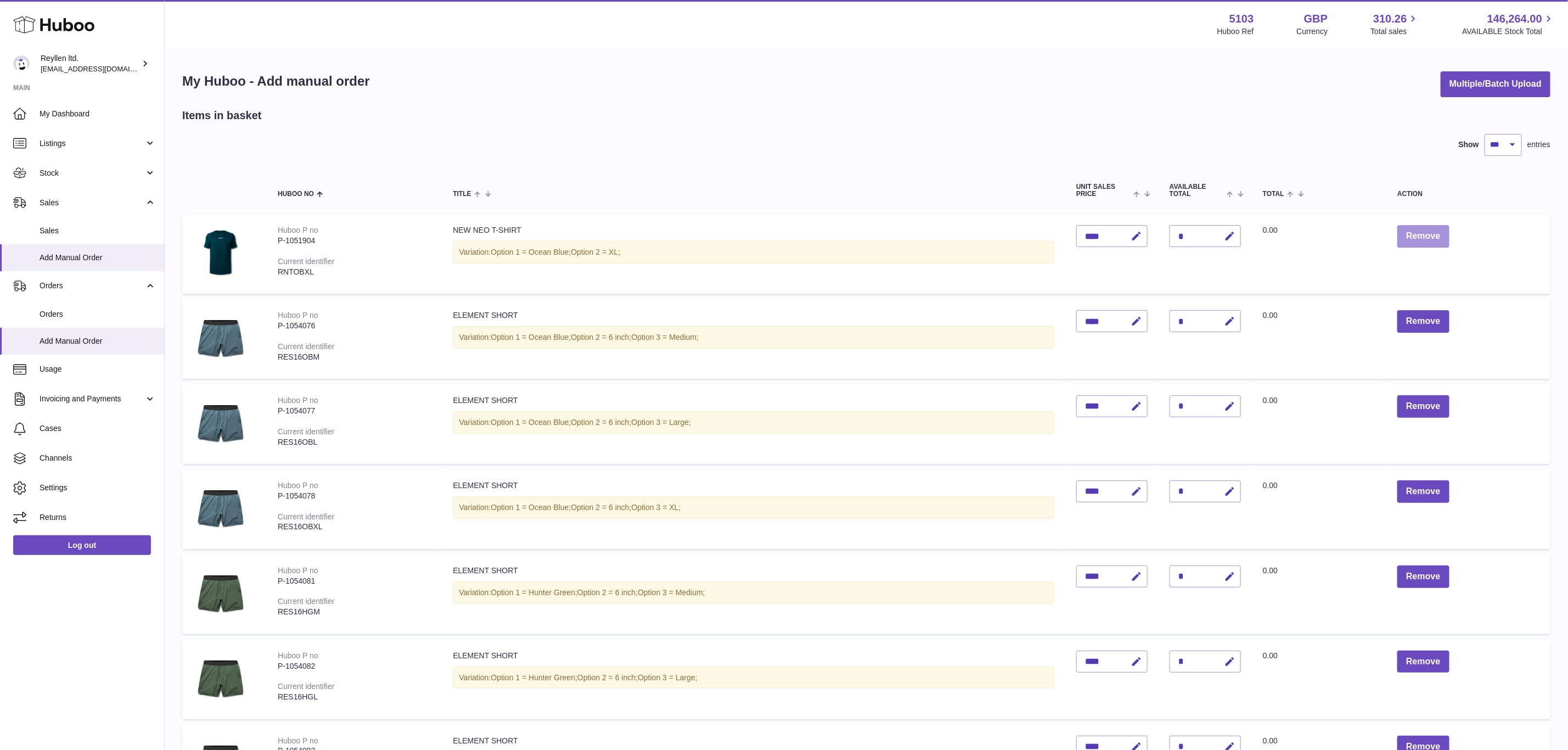
click at [1430, 234] on button "Remove" at bounding box center [1423, 236] width 52 height 22
click at [1438, 313] on button "Remove" at bounding box center [1423, 321] width 52 height 22
click at [1433, 239] on button "Remove" at bounding box center [1423, 236] width 52 height 22
click at [1439, 321] on button "Remove" at bounding box center [1423, 321] width 52 height 22
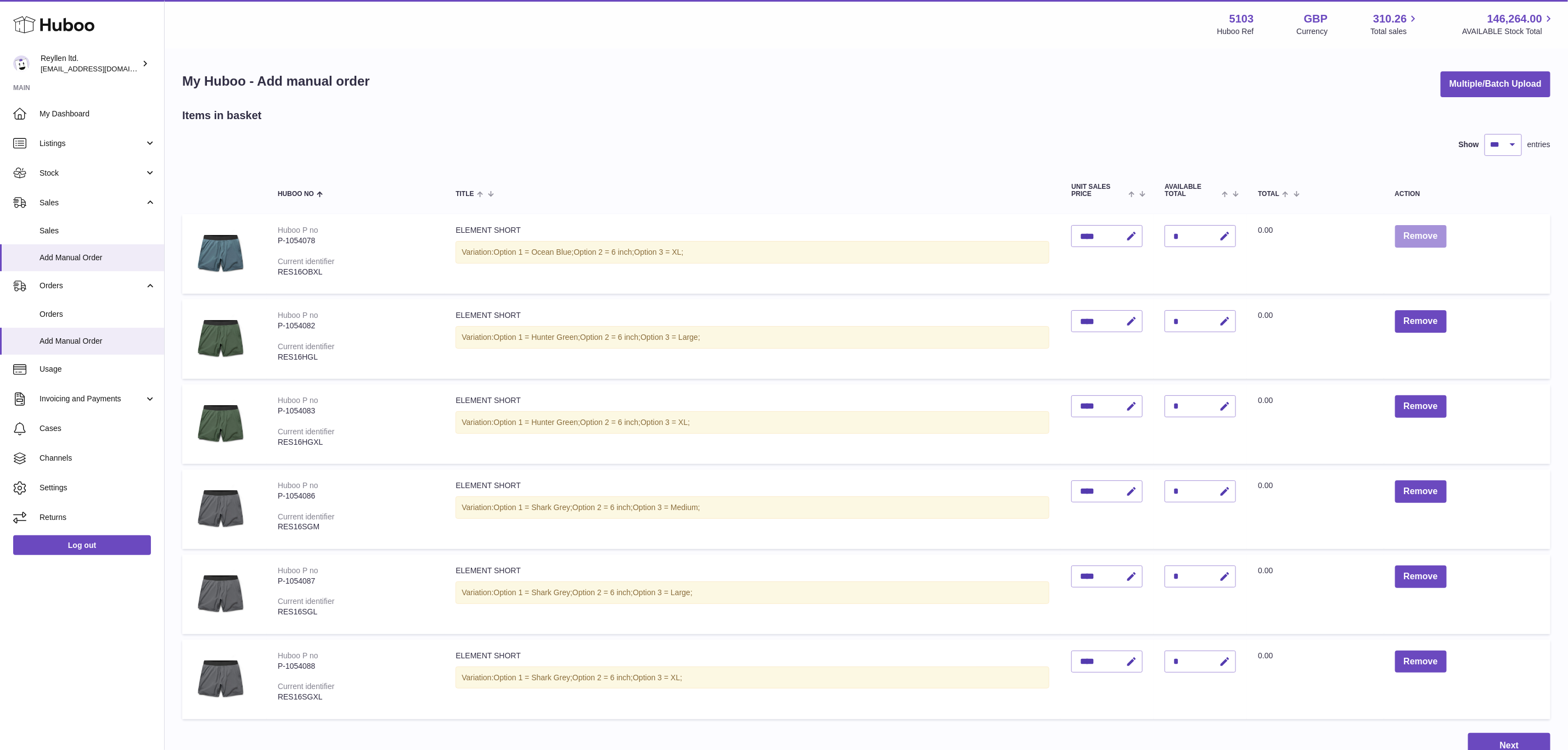
click at [1426, 234] on button "Remove" at bounding box center [1421, 236] width 52 height 22
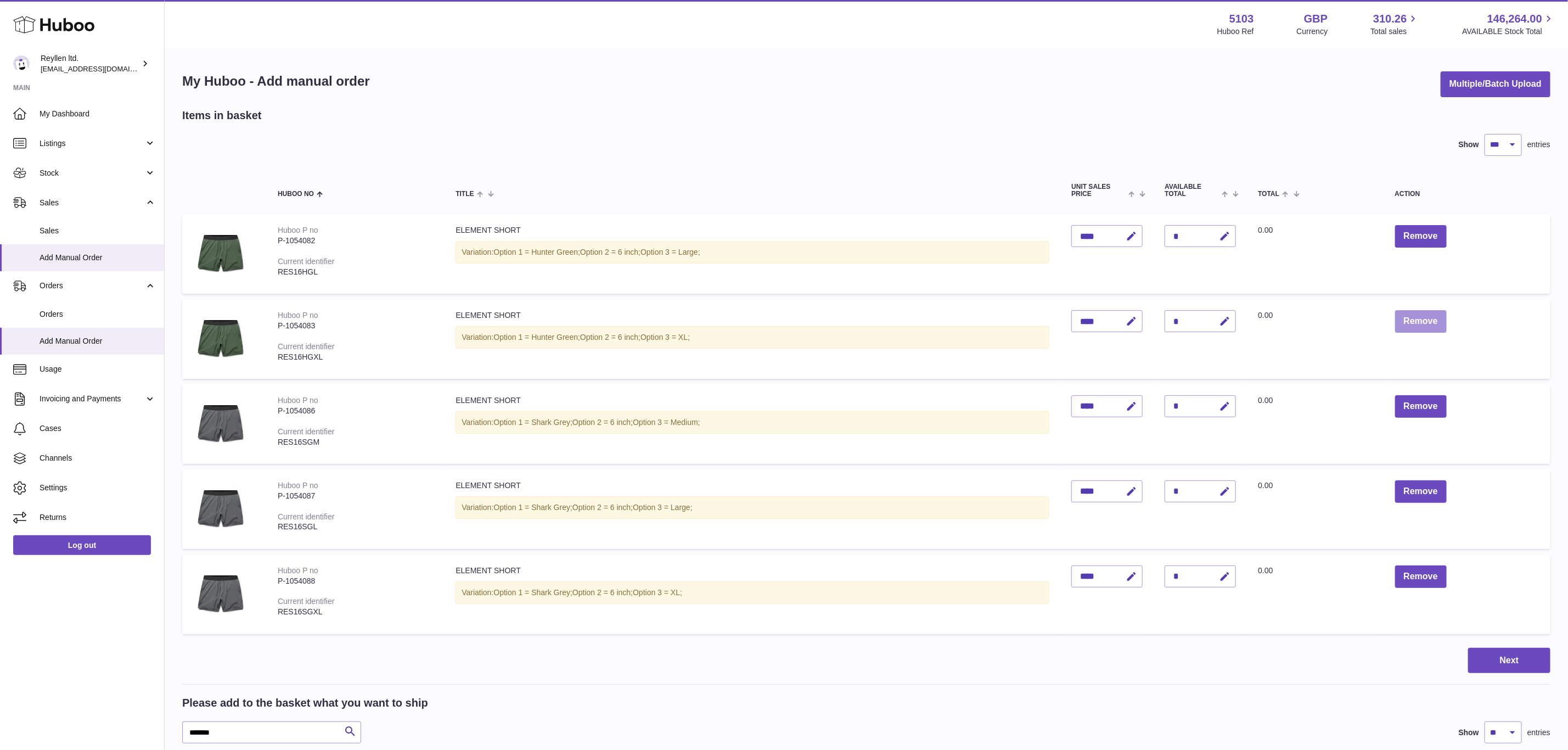
click at [1428, 313] on button "Remove" at bounding box center [1421, 321] width 52 height 22
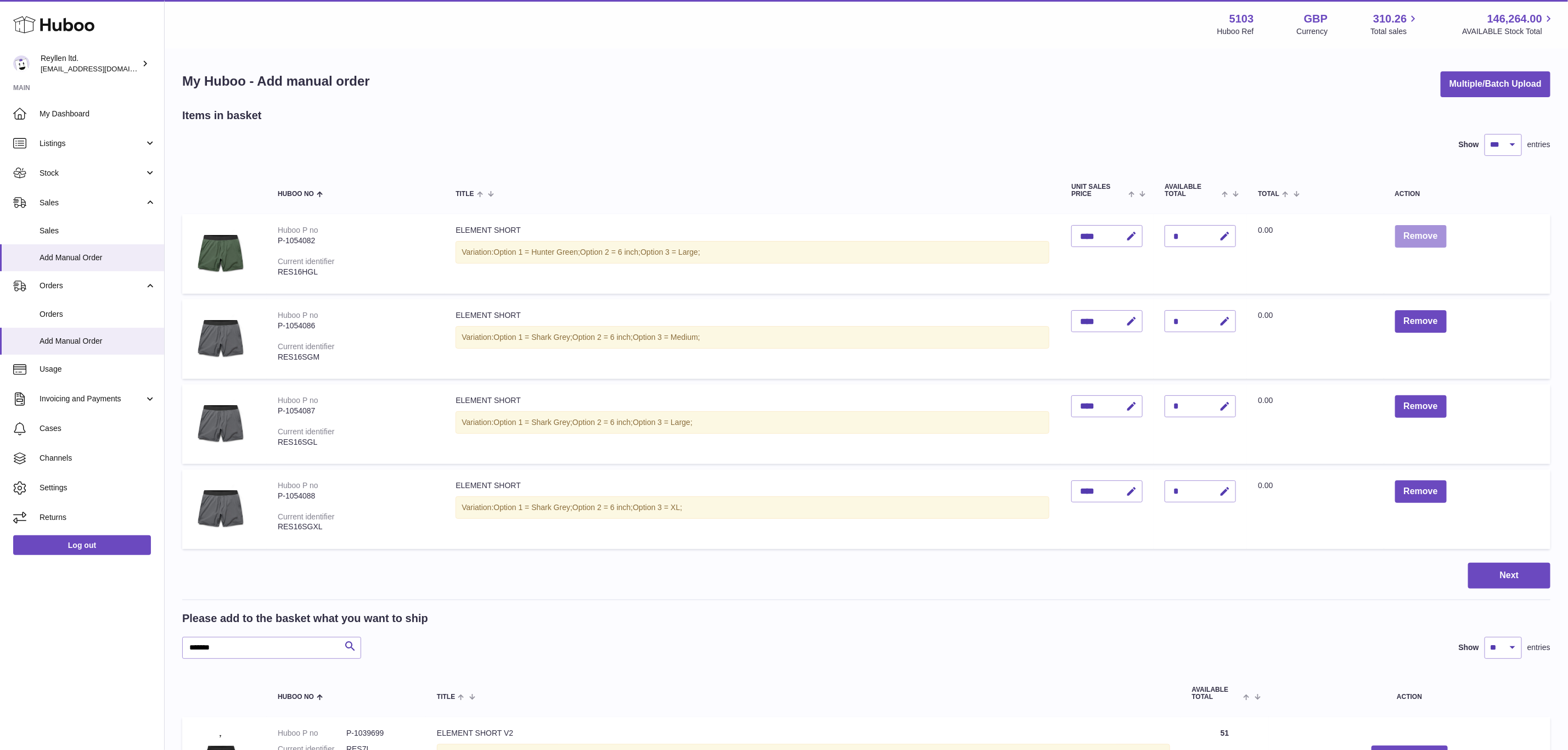
click at [1425, 231] on button "Remove" at bounding box center [1421, 236] width 52 height 22
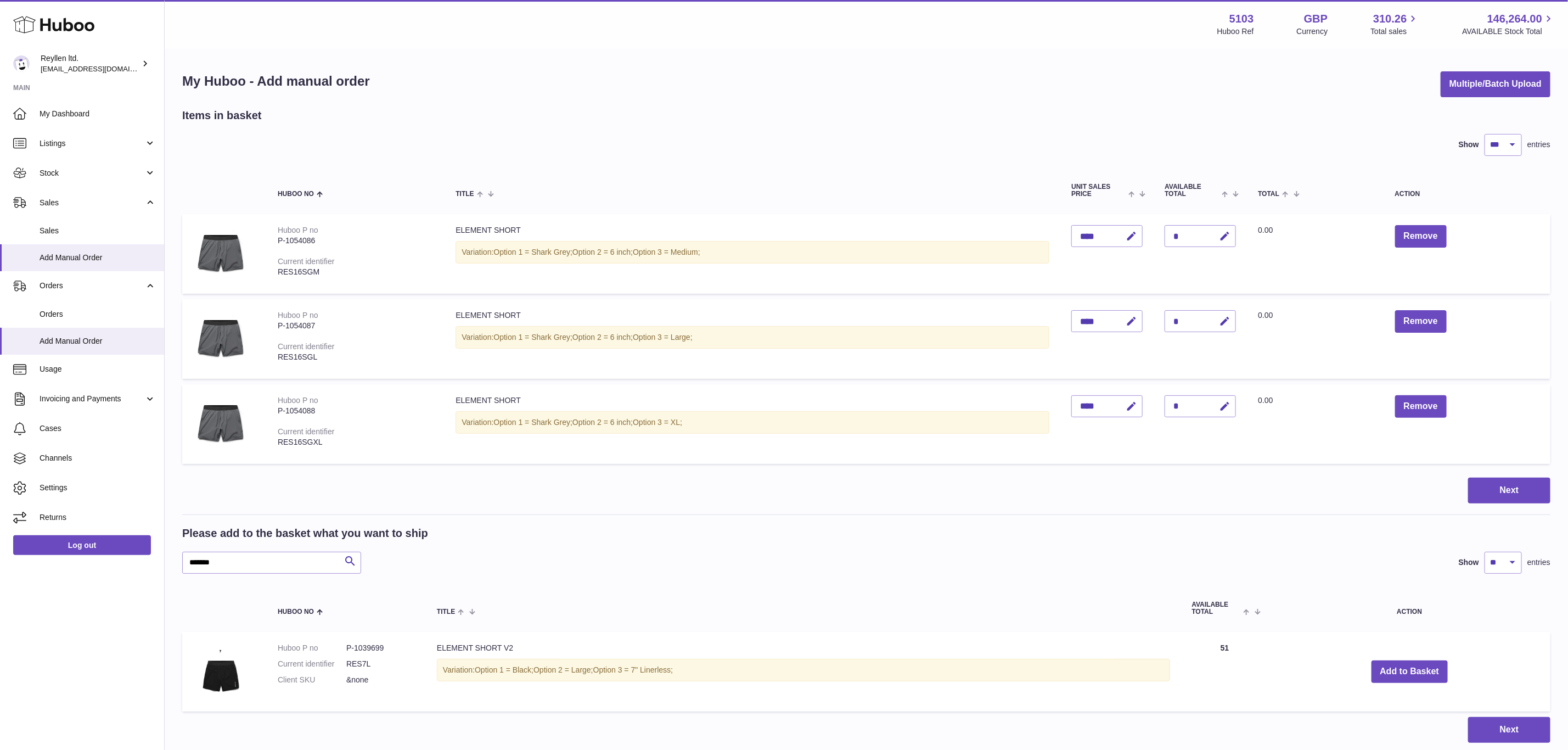
click at [1428, 304] on td "Remove" at bounding box center [1467, 339] width 166 height 80
click at [1434, 321] on button "Remove" at bounding box center [1421, 321] width 52 height 22
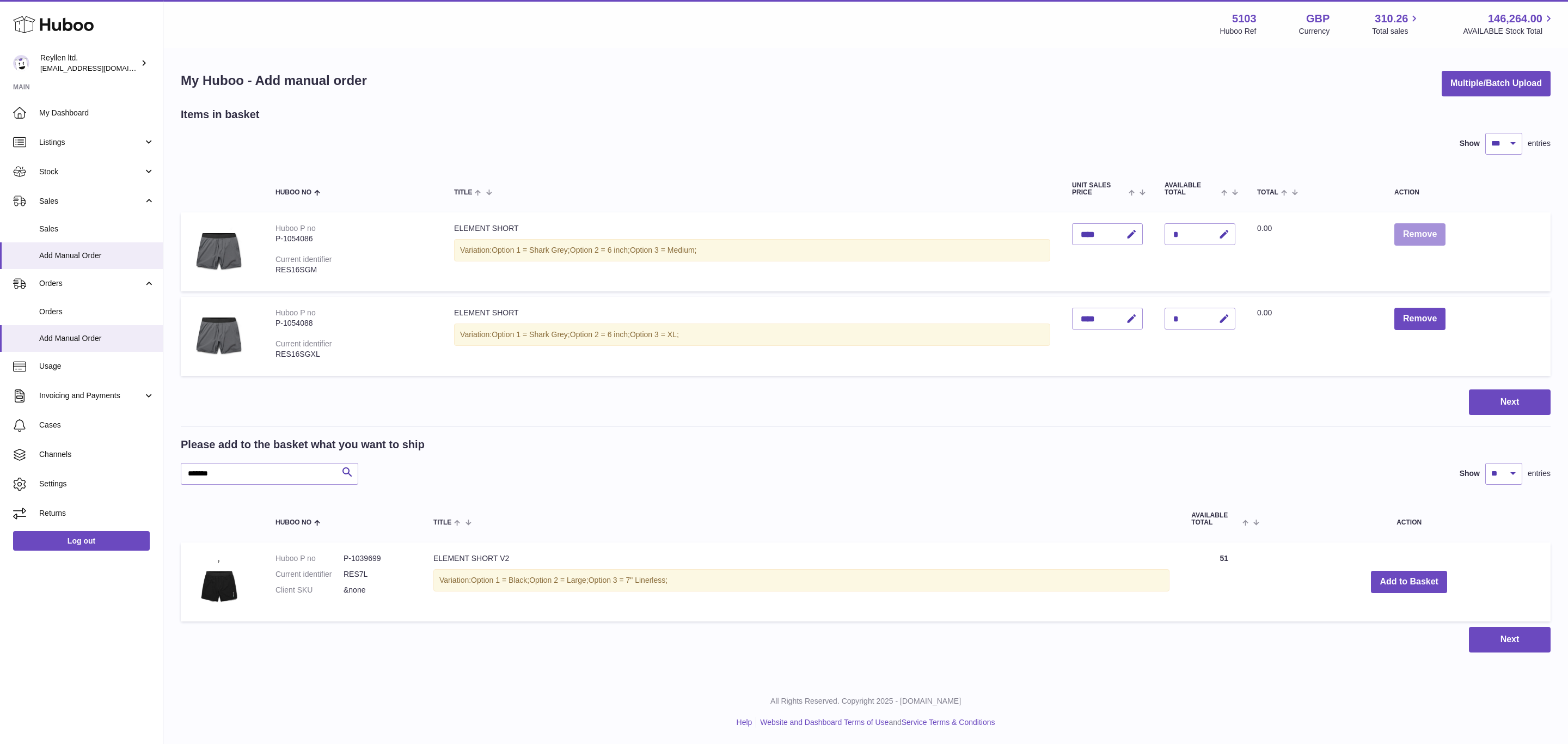
click at [1413, 229] on button "Remove" at bounding box center [1420, 235] width 51 height 22
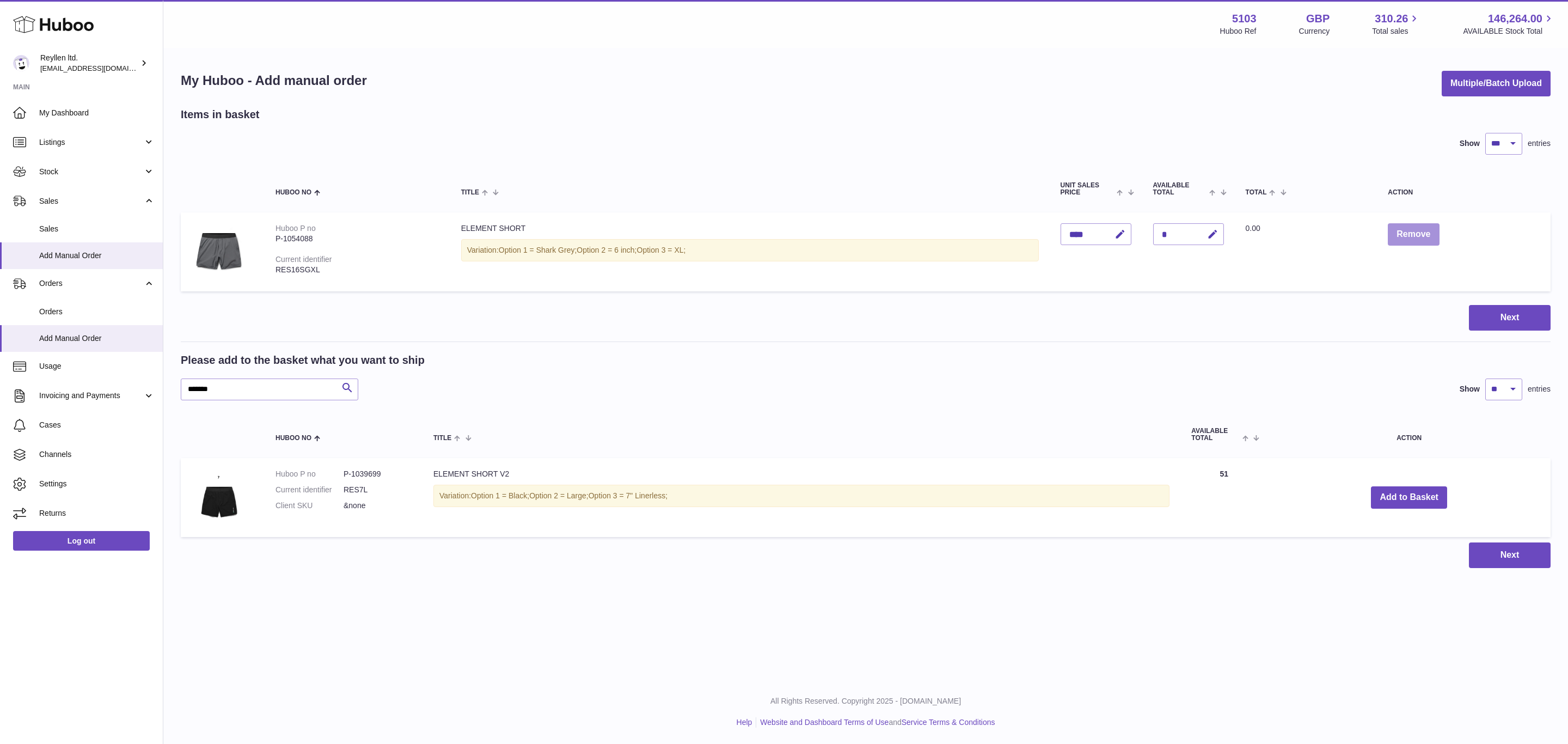
click at [1424, 240] on button "Remove" at bounding box center [1413, 235] width 51 height 22
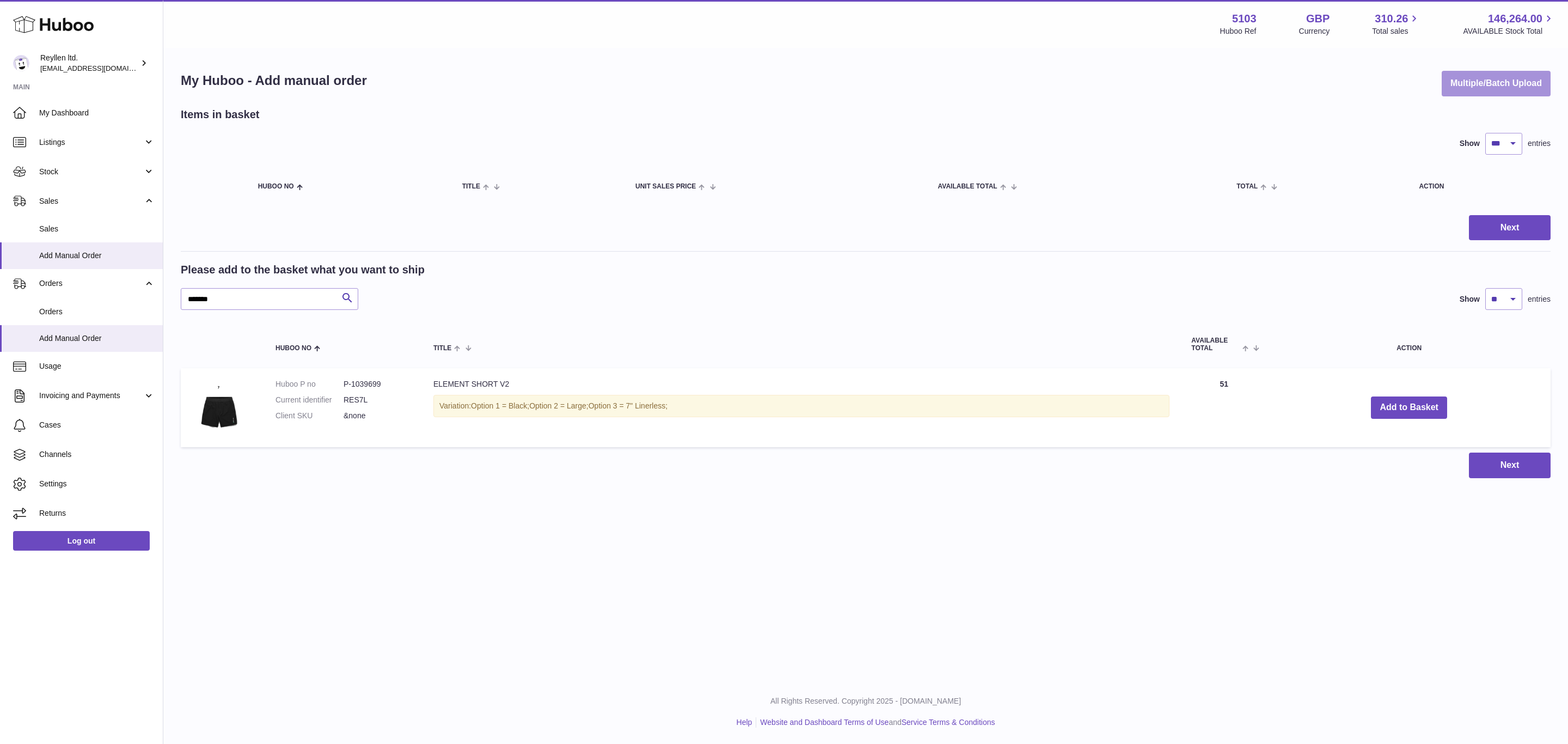
click at [1476, 85] on button "Multiple/Batch Upload" at bounding box center [1496, 84] width 109 height 26
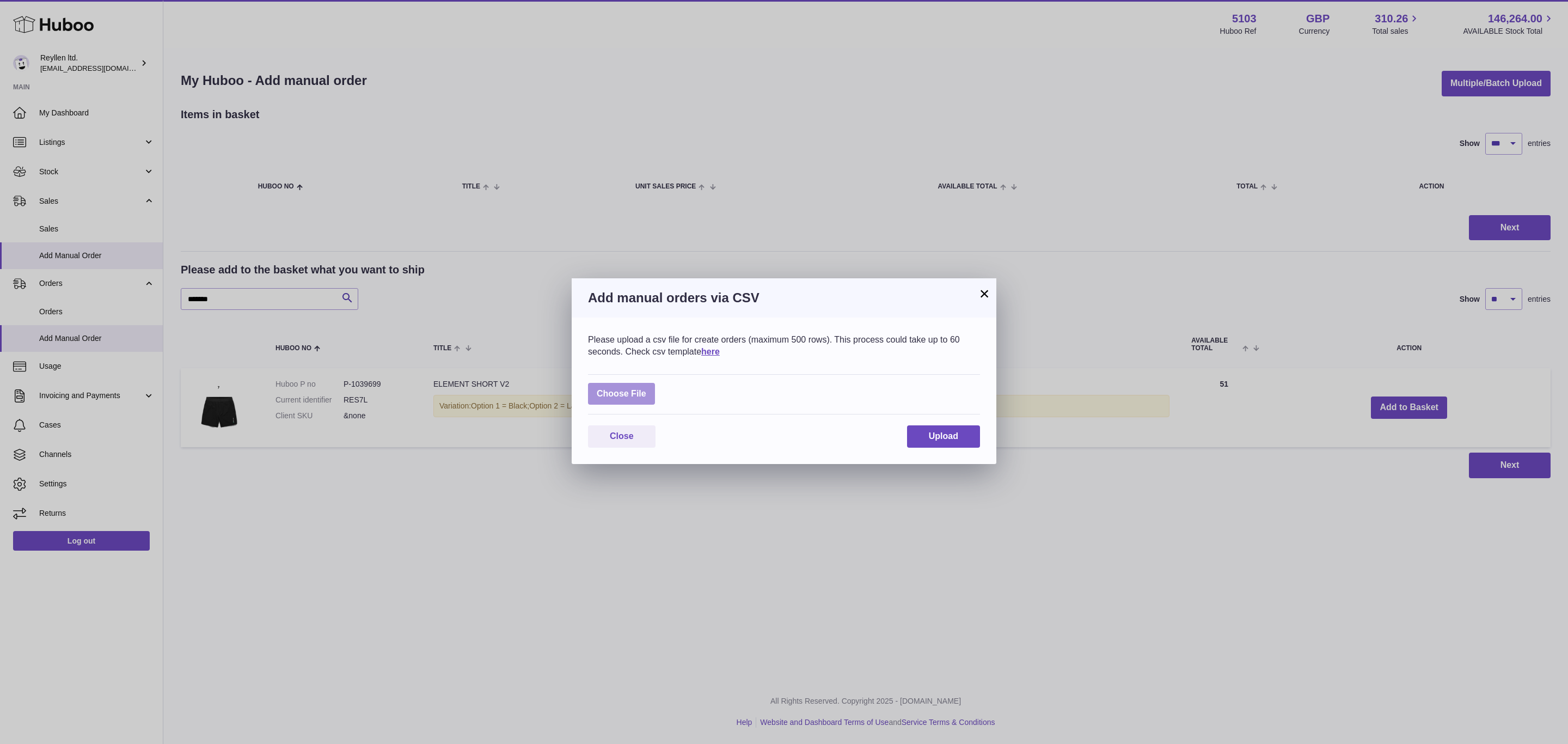
click at [630, 395] on label at bounding box center [621, 394] width 67 height 22
click at [646, 389] on input "file" at bounding box center [646, 388] width 1 height 1
type input "**********"
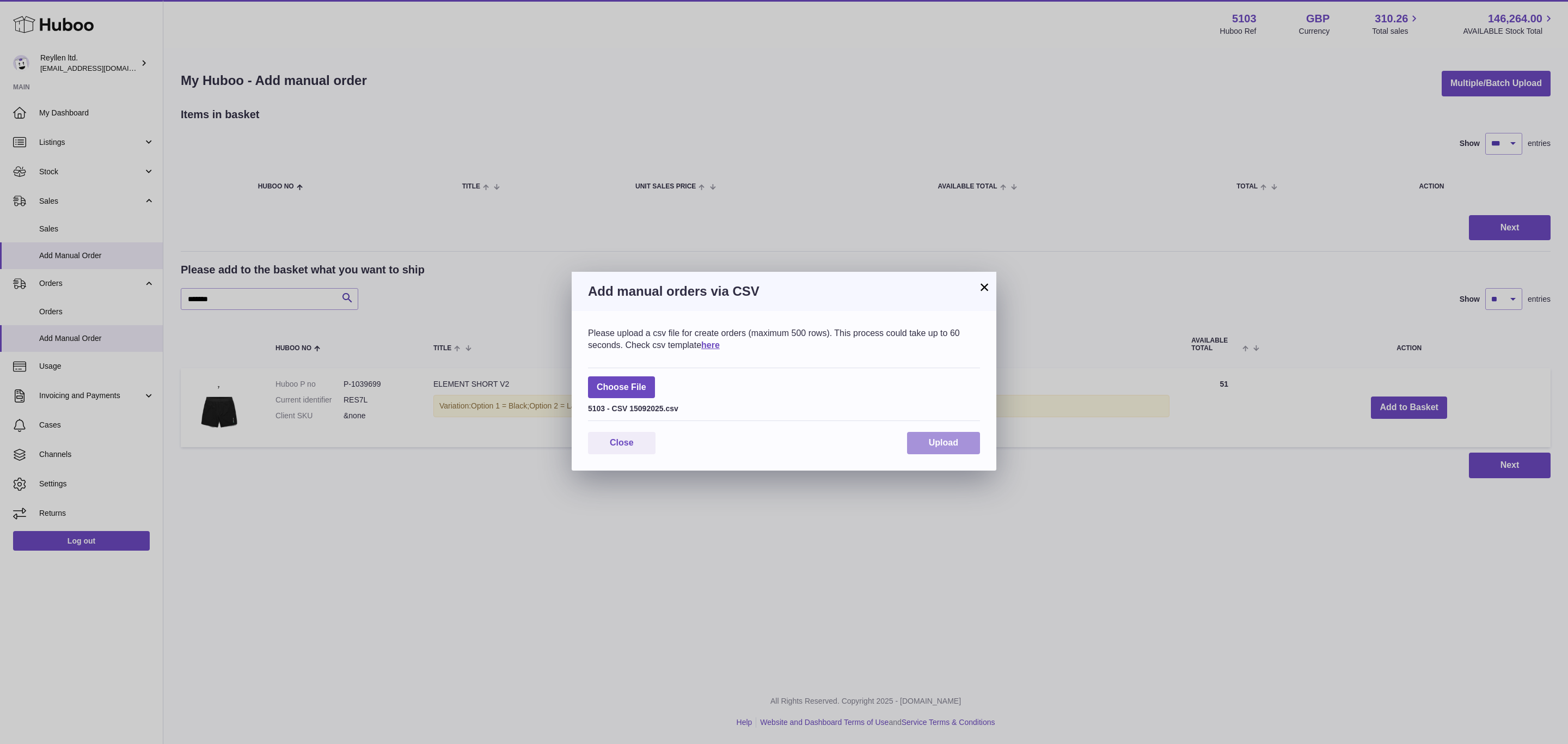
click at [939, 443] on span "Upload" at bounding box center [944, 442] width 29 height 10
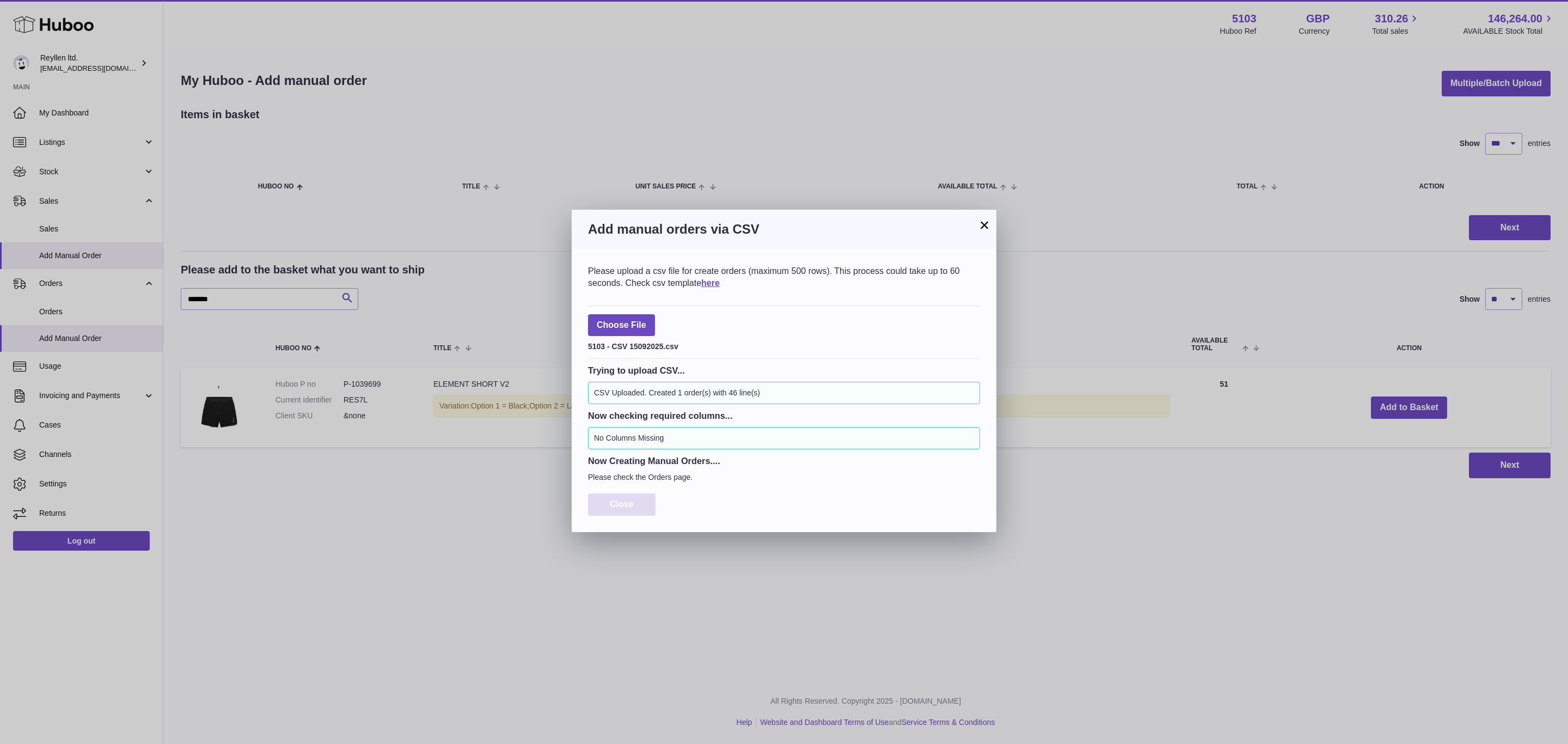
click at [621, 509] on span "Close" at bounding box center [621, 504] width 24 height 10
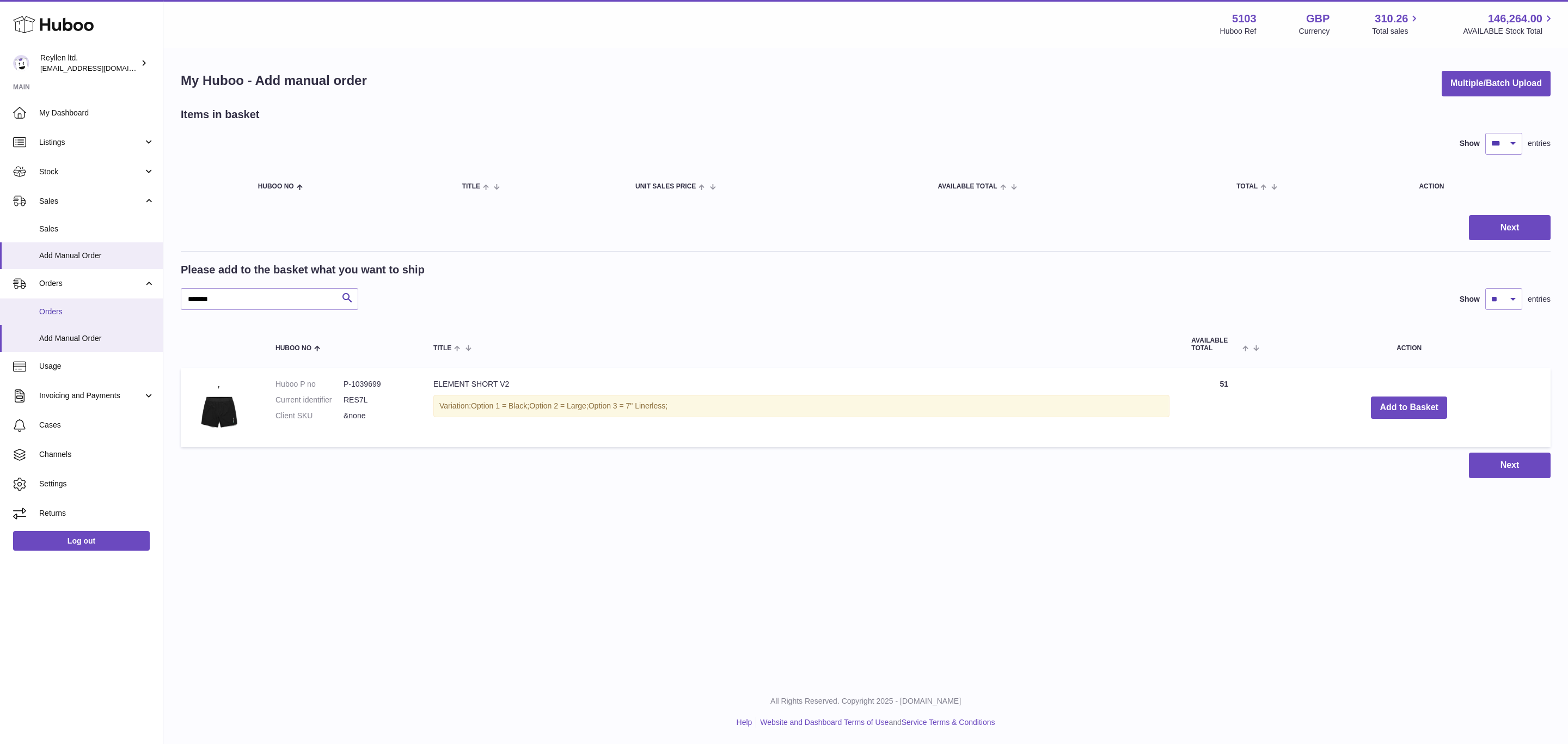
click at [64, 304] on link "Orders" at bounding box center [81, 312] width 163 height 26
